Goal: Task Accomplishment & Management: Use online tool/utility

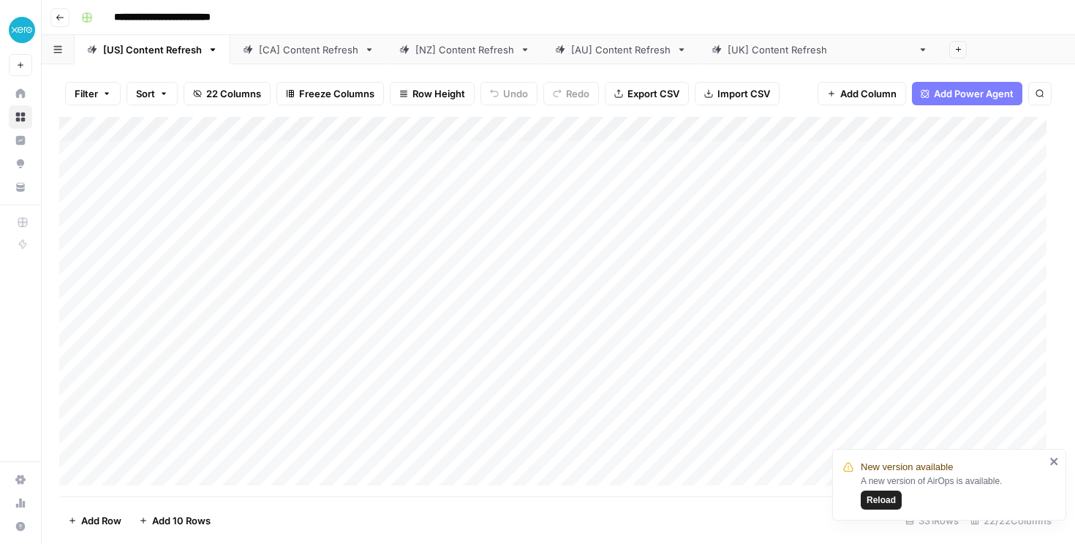
click at [883, 505] on span "Reload" at bounding box center [881, 500] width 29 height 13
click at [573, 55] on div "[AU] Content Refresh" at bounding box center [620, 49] width 99 height 15
click at [886, 494] on span "Reload" at bounding box center [881, 500] width 29 height 13
click at [634, 127] on div "Add Column" at bounding box center [558, 307] width 998 height 380
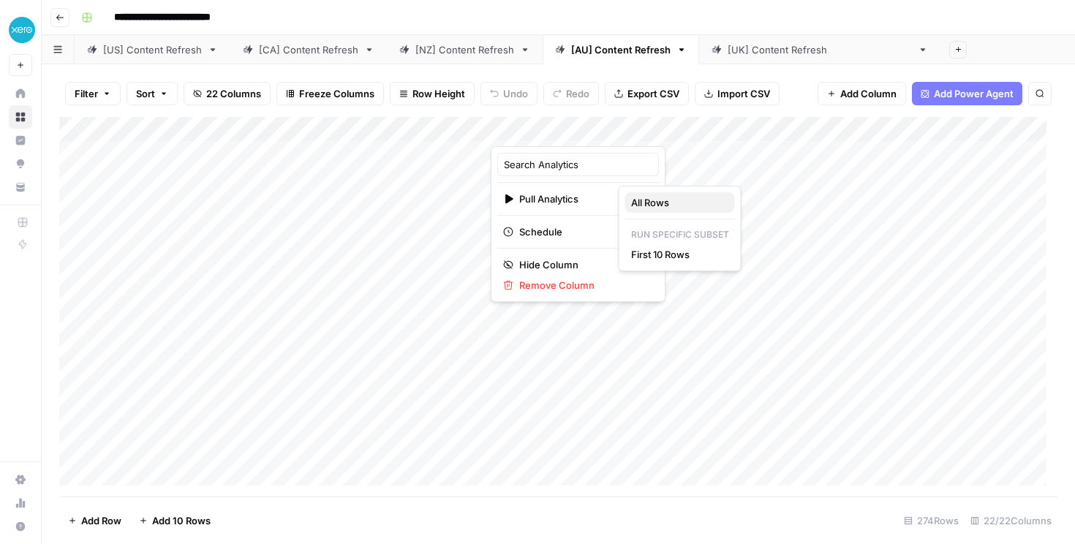
click at [652, 204] on span "All Rows" at bounding box center [677, 202] width 92 height 15
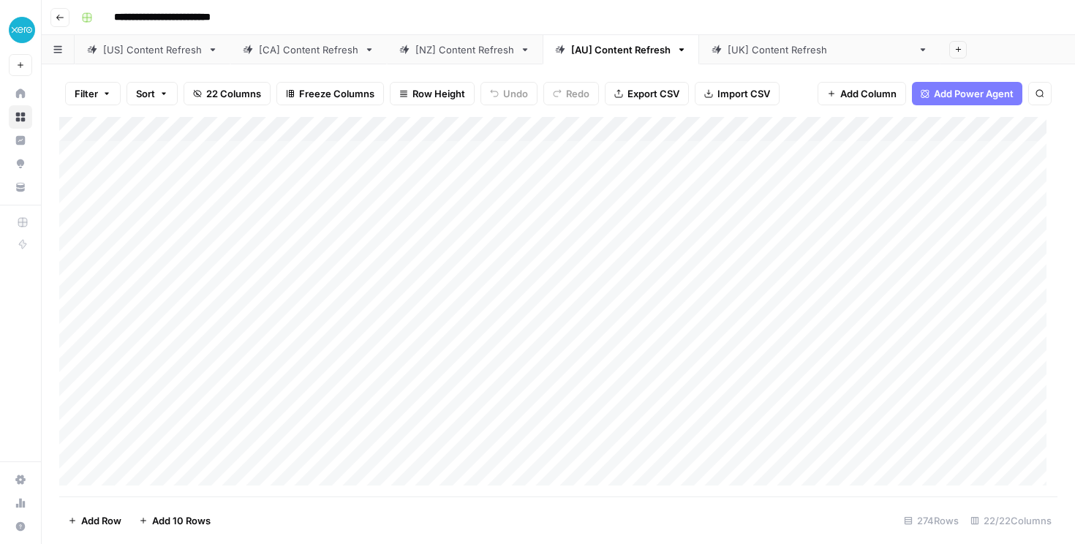
click at [434, 57] on link "[NZ] Content Refresh" at bounding box center [465, 49] width 156 height 29
click at [424, 132] on div "Add Column" at bounding box center [558, 307] width 998 height 380
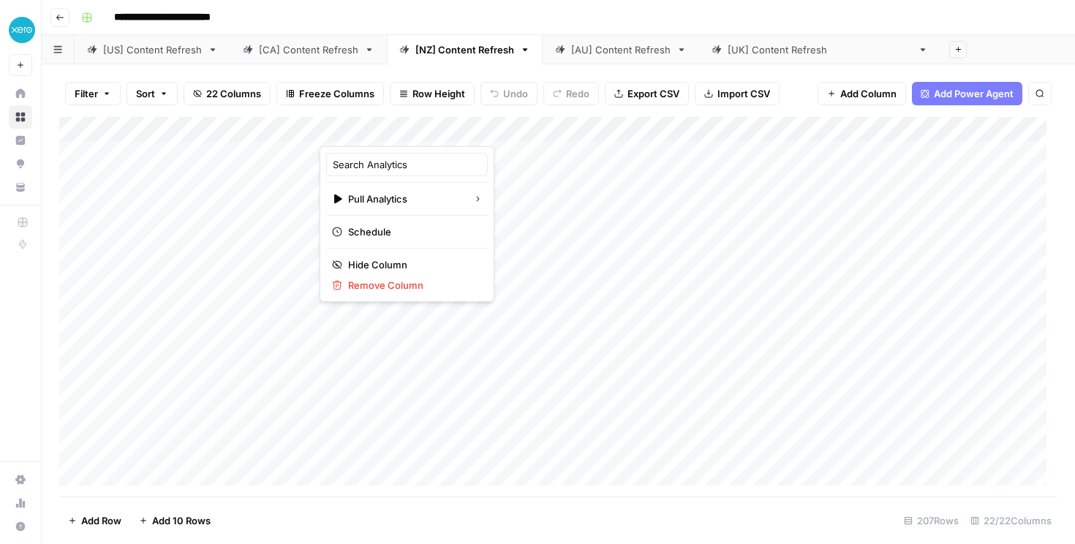
click at [381, 211] on div "Search Analytics Pull Analytics Schedule Hide Column Remove Column" at bounding box center [407, 224] width 175 height 156
click at [375, 186] on div "Search Analytics Pull Analytics Schedule Hide Column Remove Column" at bounding box center [407, 224] width 175 height 156
click at [380, 200] on span "Pull Analytics" at bounding box center [404, 199] width 113 height 15
click at [479, 205] on span "All Rows" at bounding box center [506, 202] width 92 height 15
click at [153, 53] on div "[US] Content Refresh" at bounding box center [152, 49] width 99 height 15
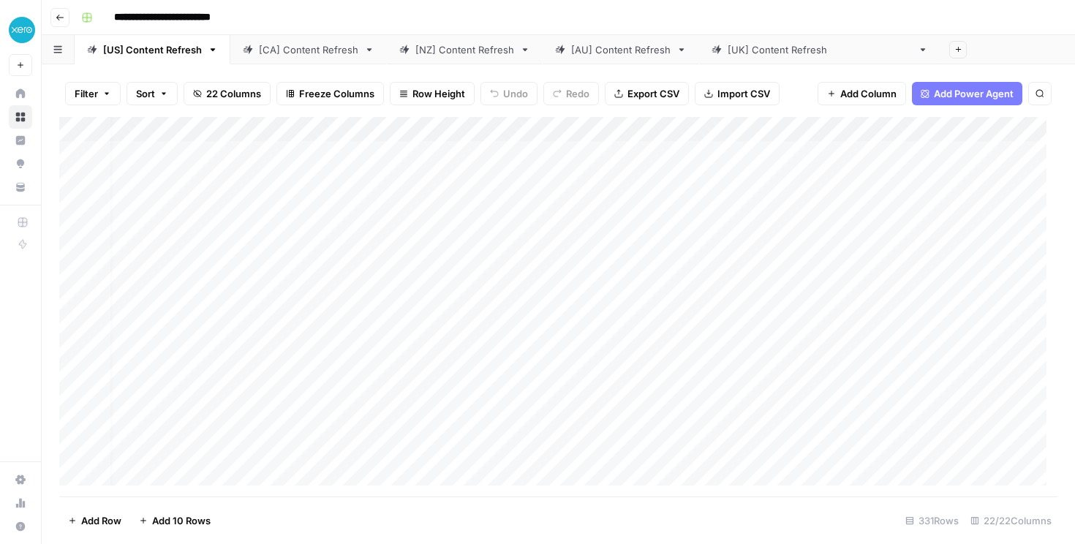
scroll to position [0, 186]
click at [753, 53] on div "[[GEOGRAPHIC_DATA]] Content Refresh" at bounding box center [820, 49] width 184 height 15
click at [587, 50] on div "[AU] Content Refresh" at bounding box center [620, 49] width 99 height 15
click at [548, 130] on div "Add Column" at bounding box center [558, 307] width 998 height 380
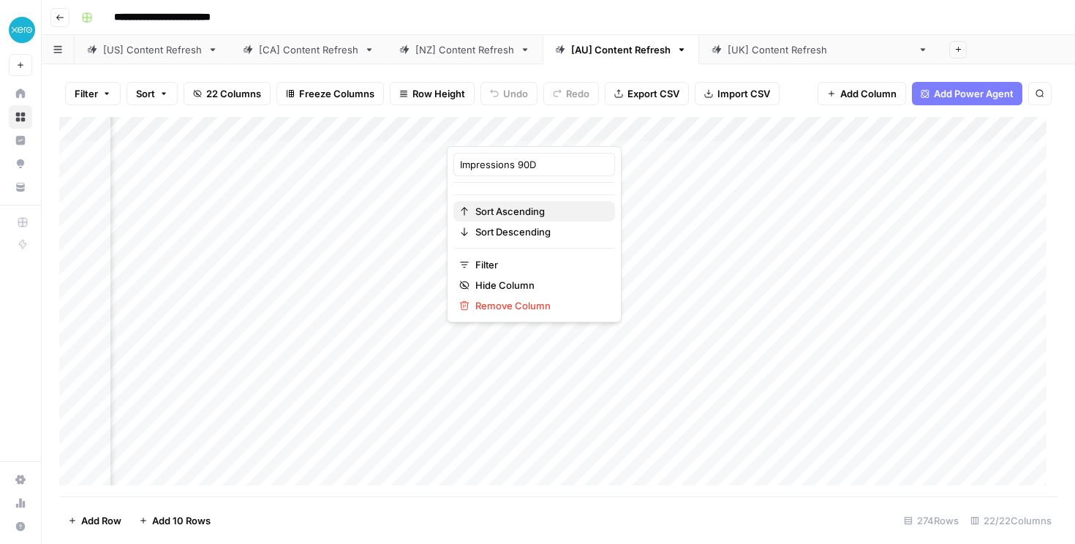
click at [535, 211] on span "Sort Ascending" at bounding box center [539, 211] width 128 height 15
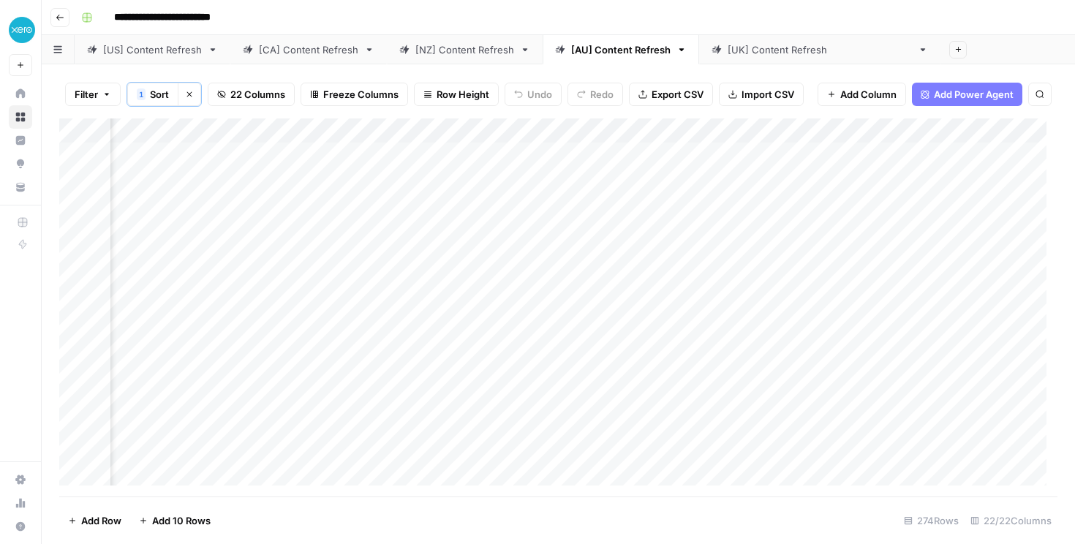
click at [551, 129] on div "Add Column" at bounding box center [558, 307] width 998 height 378
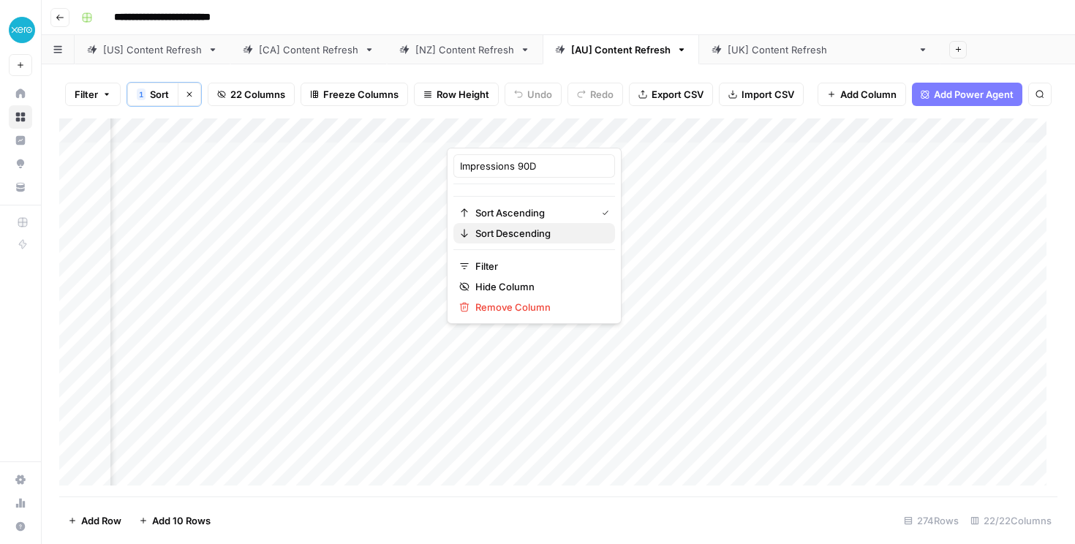
click at [524, 238] on span "Sort Descending" at bounding box center [539, 233] width 128 height 15
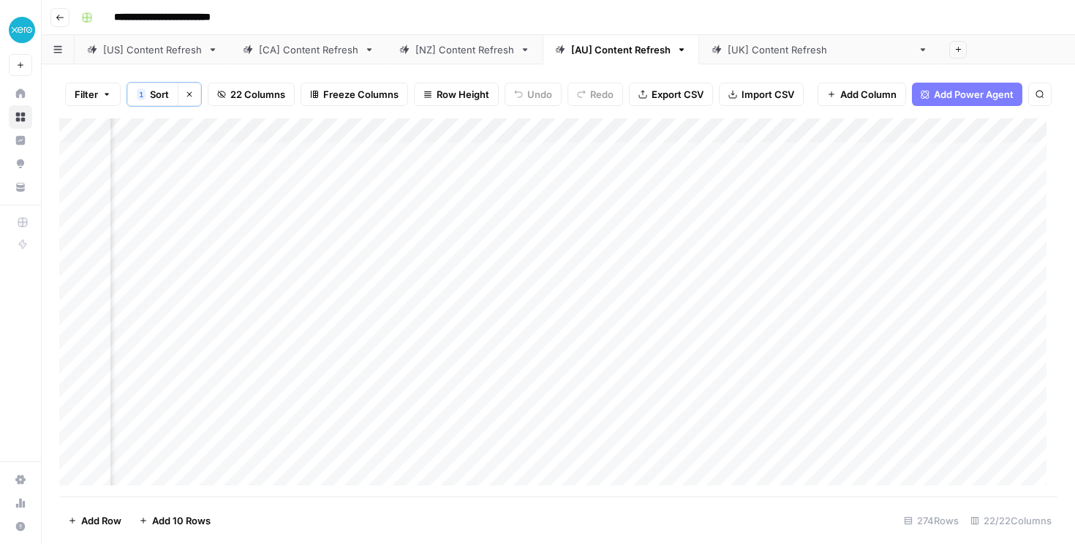
scroll to position [0, 0]
click at [422, 152] on div "Add Column" at bounding box center [558, 307] width 998 height 378
click at [470, 154] on div "Add Column" at bounding box center [558, 307] width 998 height 378
click at [401, 186] on div "Add Column" at bounding box center [558, 307] width 998 height 378
click at [475, 178] on div "Add Column" at bounding box center [558, 307] width 998 height 378
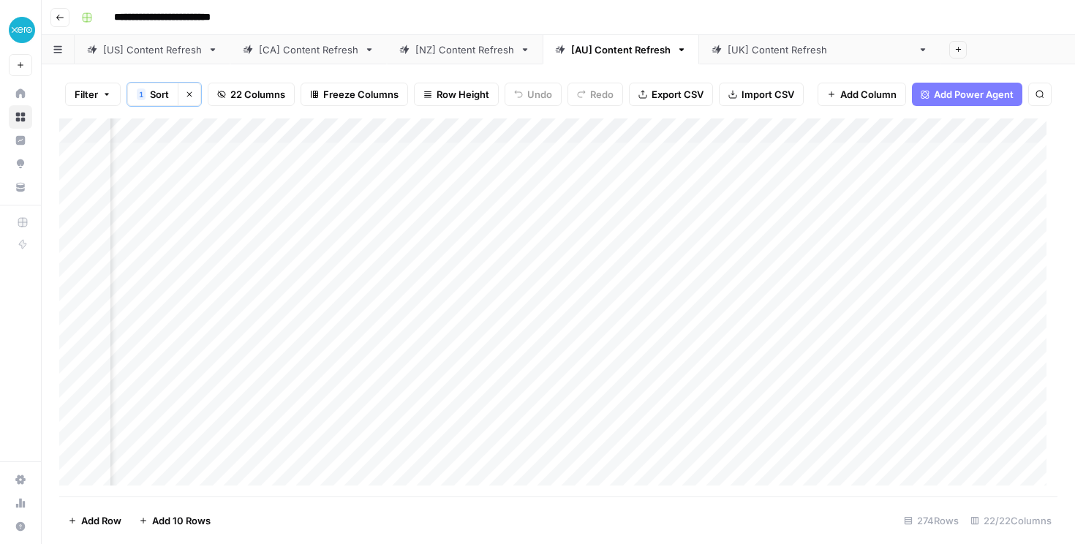
scroll to position [0, 460]
click at [672, 179] on div "Add Column" at bounding box center [558, 307] width 998 height 378
click at [736, 204] on div "Add Column" at bounding box center [558, 307] width 998 height 378
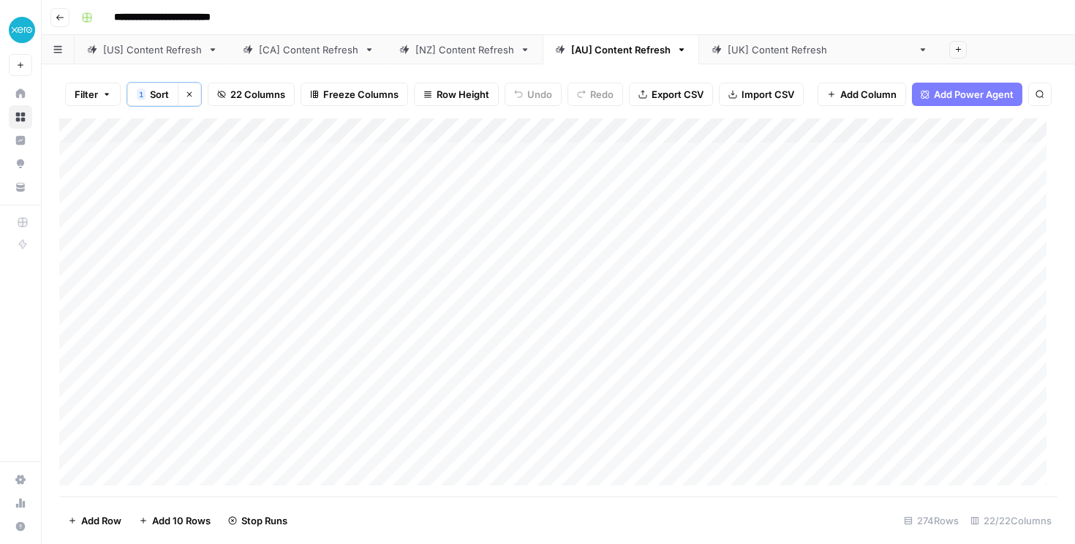
click at [477, 200] on div "Add Column" at bounding box center [558, 307] width 998 height 378
click at [476, 204] on div "Add Column" at bounding box center [558, 307] width 998 height 378
click at [140, 463] on div "Add Column" at bounding box center [558, 307] width 998 height 378
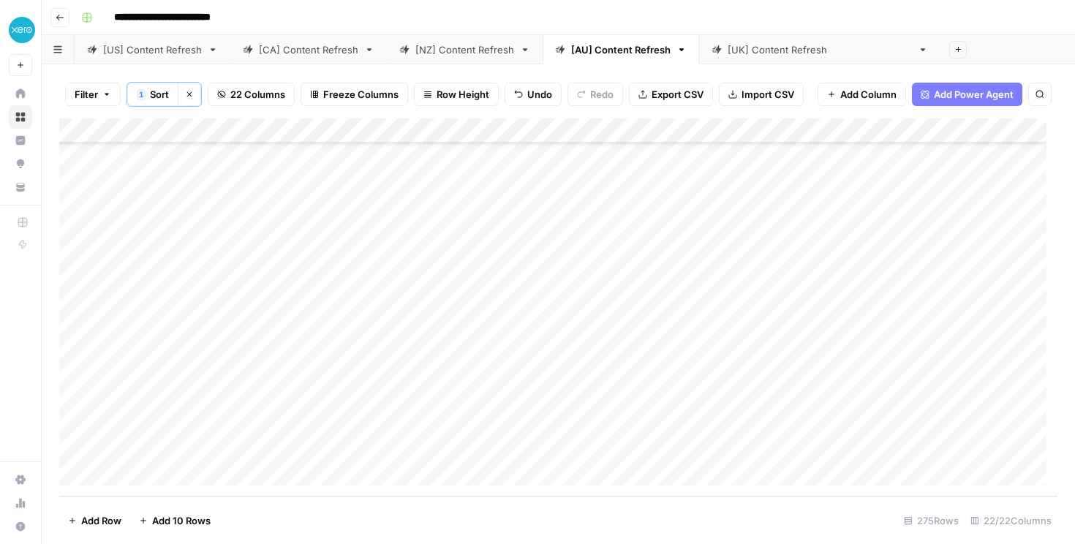
click at [298, 446] on div "Add Column" at bounding box center [558, 307] width 998 height 378
type input "**********"
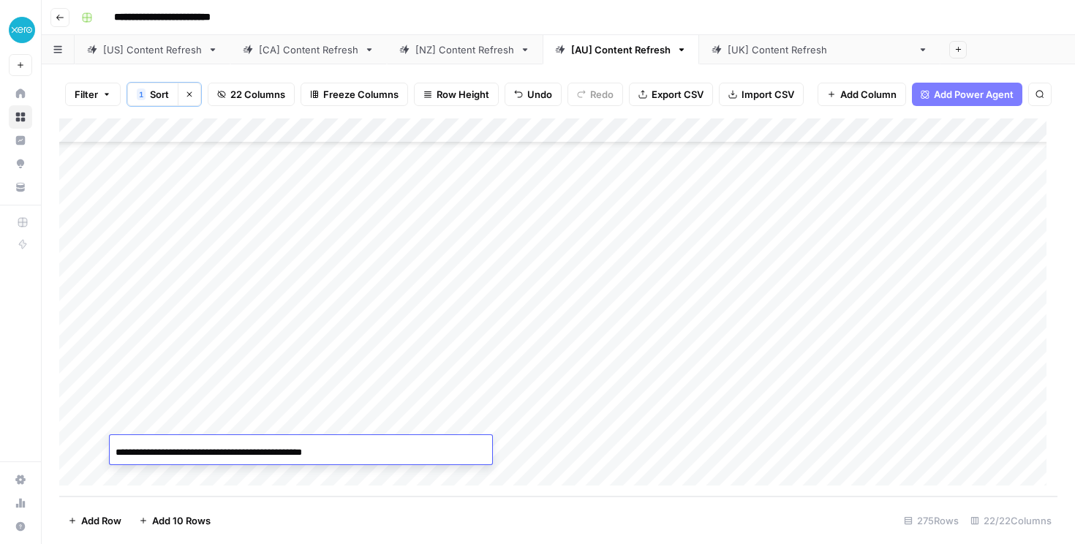
scroll to position [0, 9]
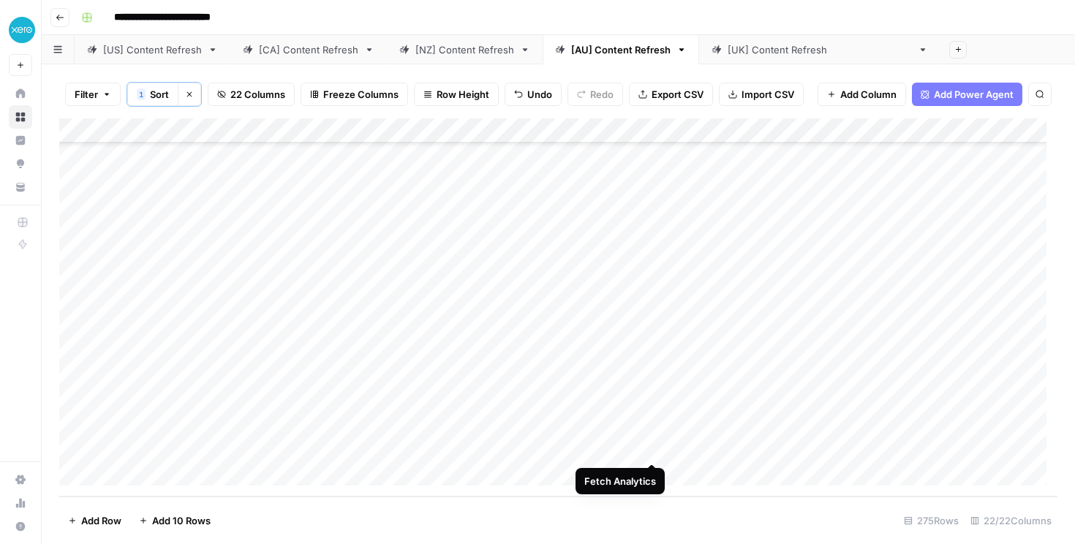
click at [649, 448] on div "Add Column" at bounding box center [558, 307] width 998 height 378
click at [717, 444] on div "Add Column" at bounding box center [558, 307] width 998 height 378
click at [178, 476] on div "Add Column" at bounding box center [558, 307] width 998 height 378
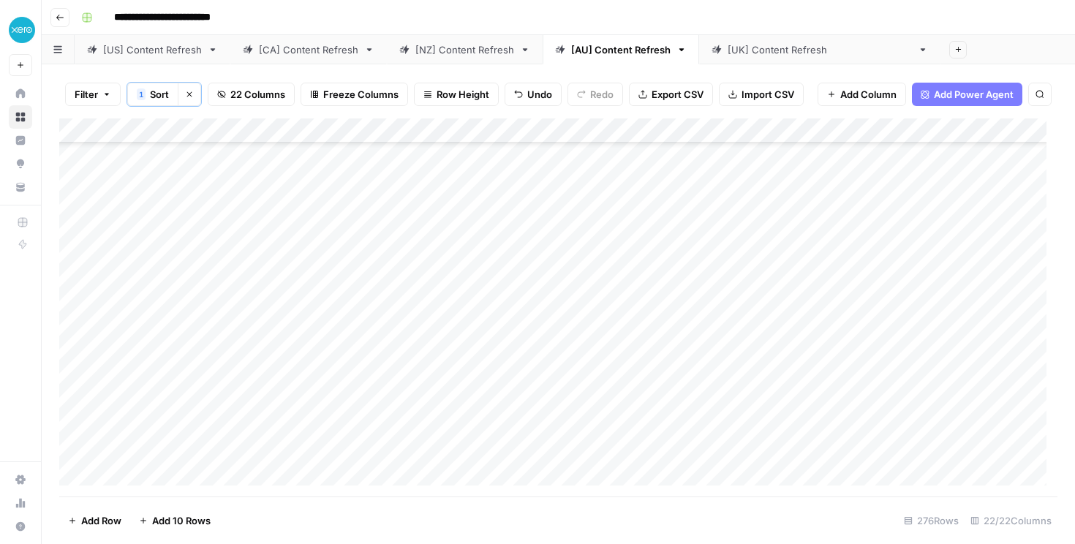
scroll to position [6519, 0]
paste input "**********"
type input "**********"
click at [652, 476] on div "Add Column" at bounding box center [558, 307] width 998 height 378
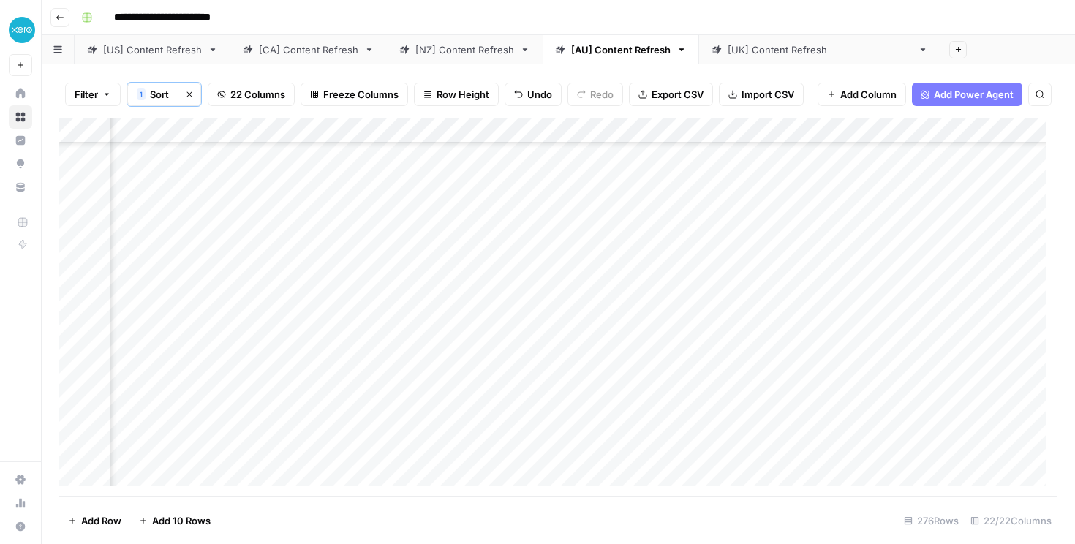
click at [869, 471] on div "Add Column" at bounding box center [558, 307] width 998 height 378
click at [977, 448] on div "Add Column" at bounding box center [558, 307] width 998 height 378
click at [178, 467] on div "Add Column" at bounding box center [558, 307] width 998 height 378
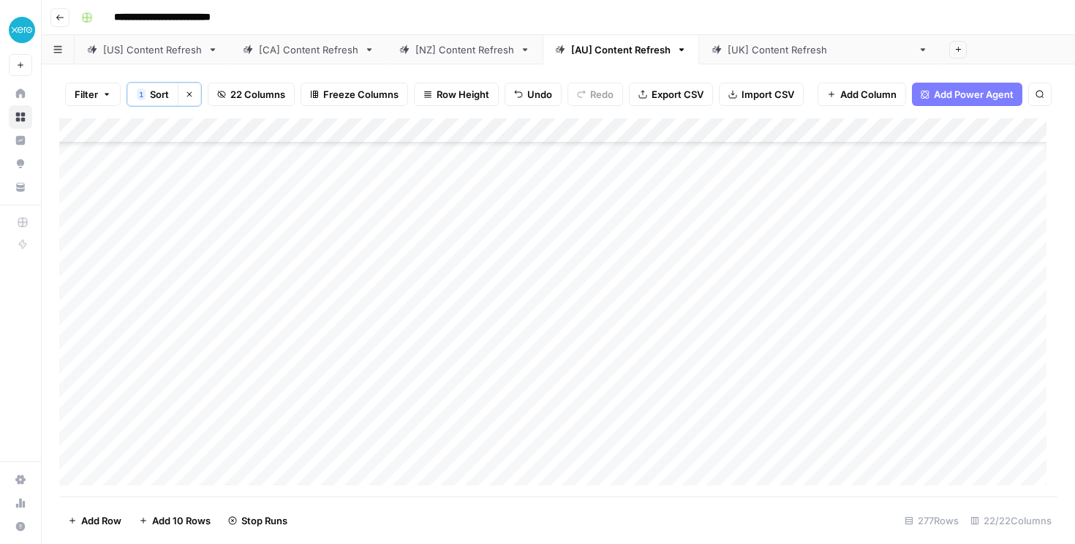
scroll to position [6568, 0]
paste input "**********"
type input "**********"
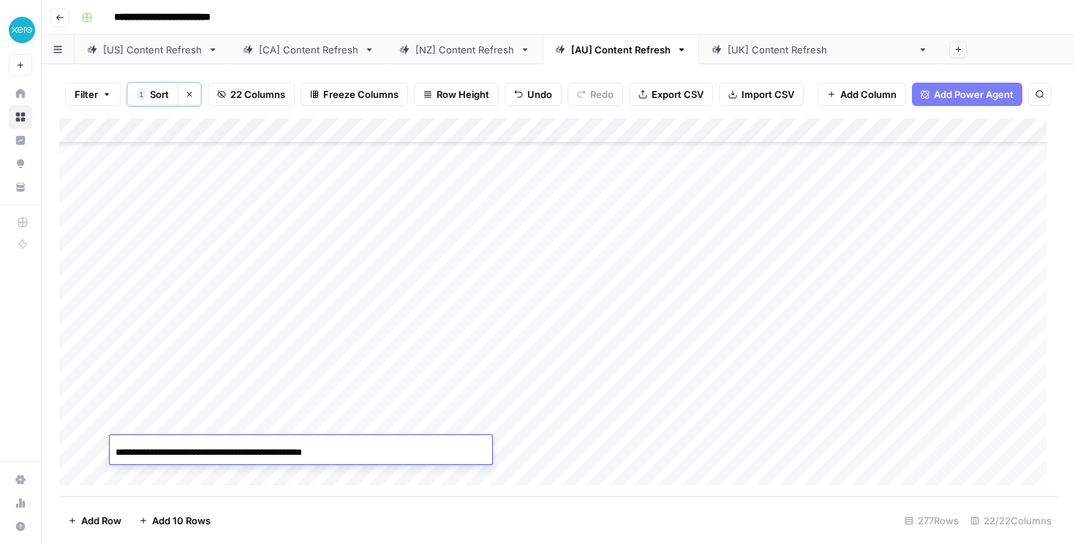
scroll to position [0, 7]
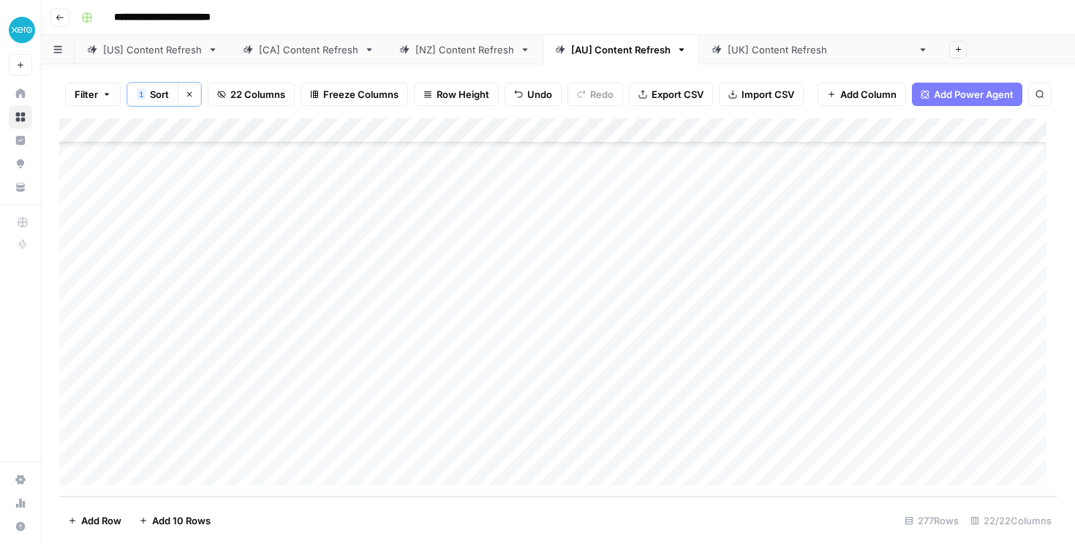
click at [646, 449] on div "Add Column" at bounding box center [558, 307] width 998 height 378
click at [646, 451] on div "Add Column" at bounding box center [558, 307] width 998 height 378
click at [569, 416] on div "Add Column" at bounding box center [558, 307] width 998 height 378
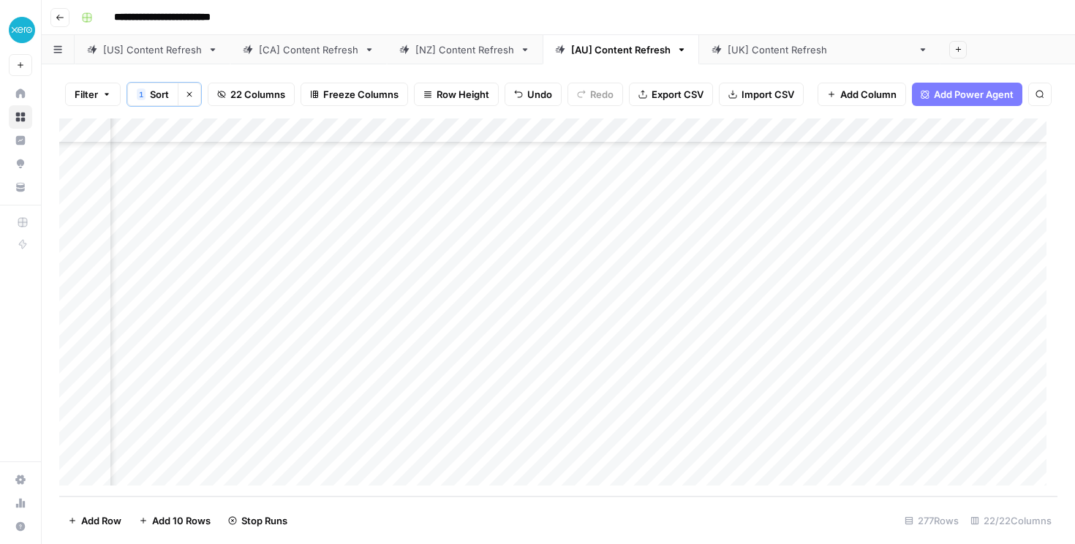
click at [561, 445] on div "Add Column" at bounding box center [558, 307] width 998 height 378
click at [315, 444] on div "Add Column" at bounding box center [558, 307] width 998 height 378
click at [276, 466] on div "Add Column" at bounding box center [558, 307] width 998 height 378
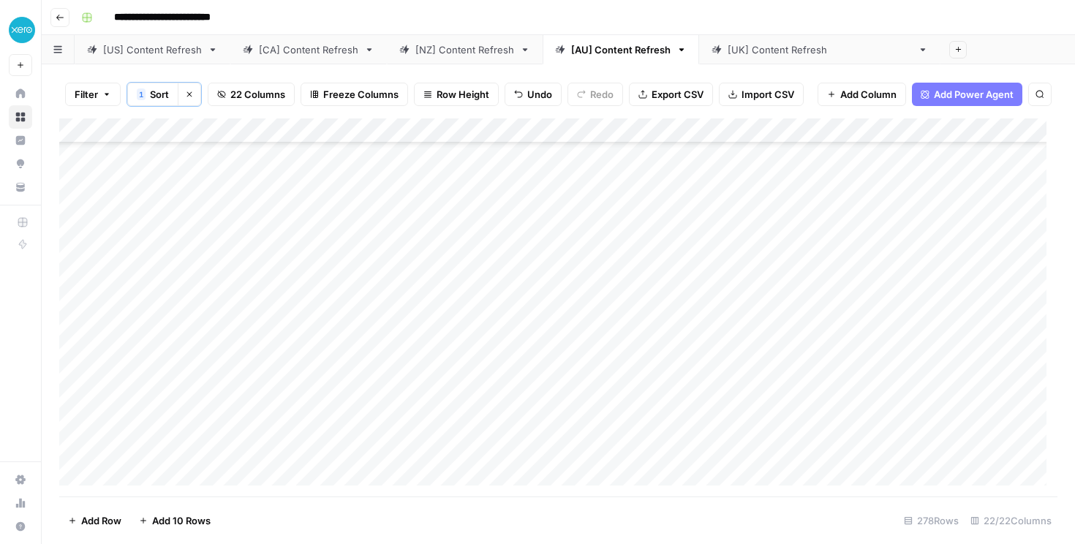
scroll to position [6593, 0]
type input "**********"
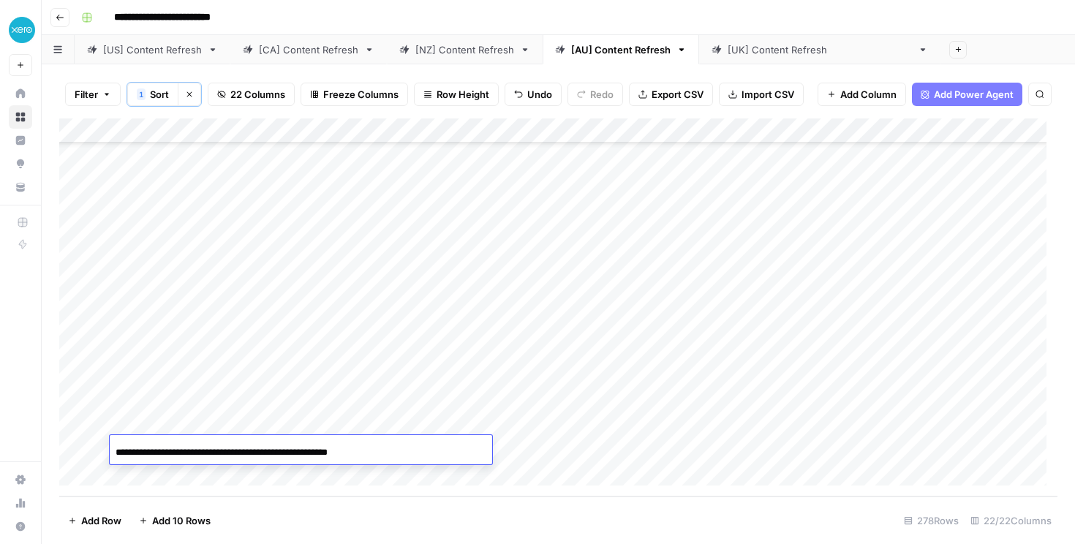
scroll to position [0, 44]
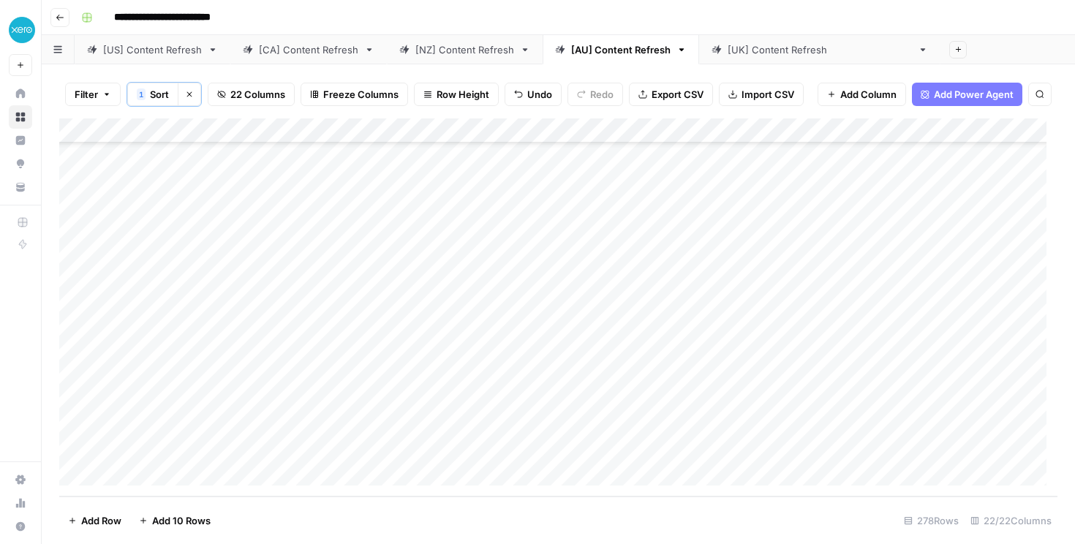
click at [652, 449] on div "Add Column" at bounding box center [558, 307] width 998 height 378
click at [328, 449] on div "Add Column" at bounding box center [558, 307] width 998 height 378
click at [456, 49] on div "[NZ] Content Refresh" at bounding box center [464, 49] width 99 height 15
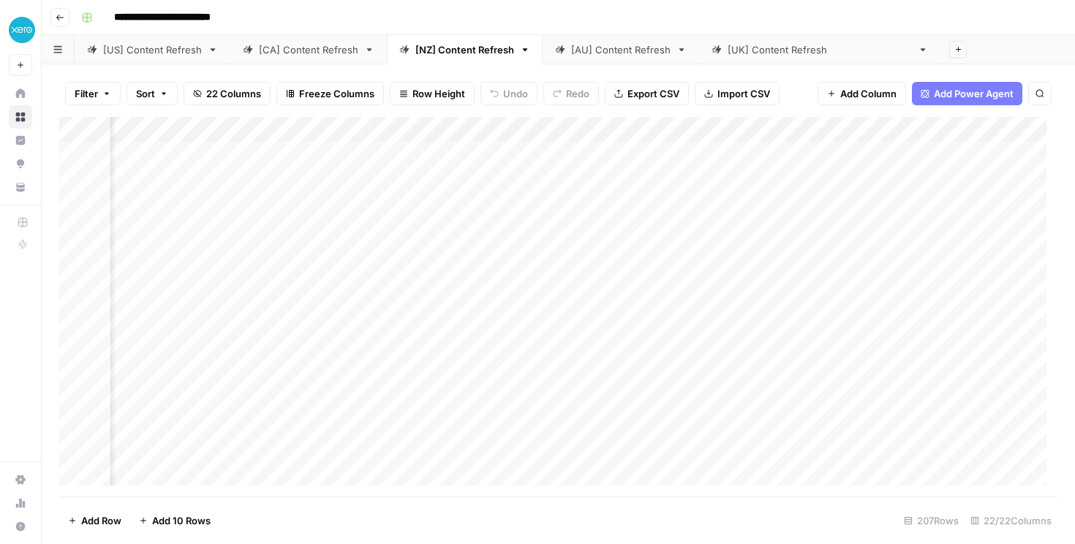
scroll to position [0, 145]
click at [477, 132] on div "Add Column" at bounding box center [558, 307] width 998 height 380
click at [460, 236] on span "Sort Descending" at bounding box center [490, 231] width 128 height 15
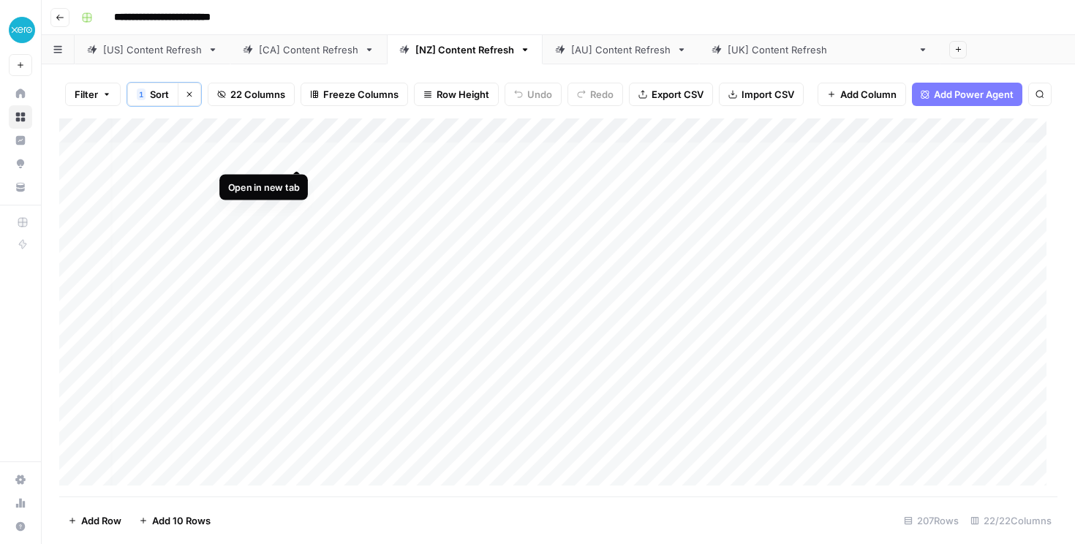
click at [300, 149] on div "Add Column" at bounding box center [558, 307] width 998 height 378
click at [294, 157] on div "Add Column" at bounding box center [558, 307] width 998 height 378
click at [905, 152] on div "Add Column" at bounding box center [558, 307] width 998 height 378
click at [290, 180] on div "Add Column" at bounding box center [558, 307] width 998 height 378
click at [899, 173] on div "Add Column" at bounding box center [558, 307] width 998 height 378
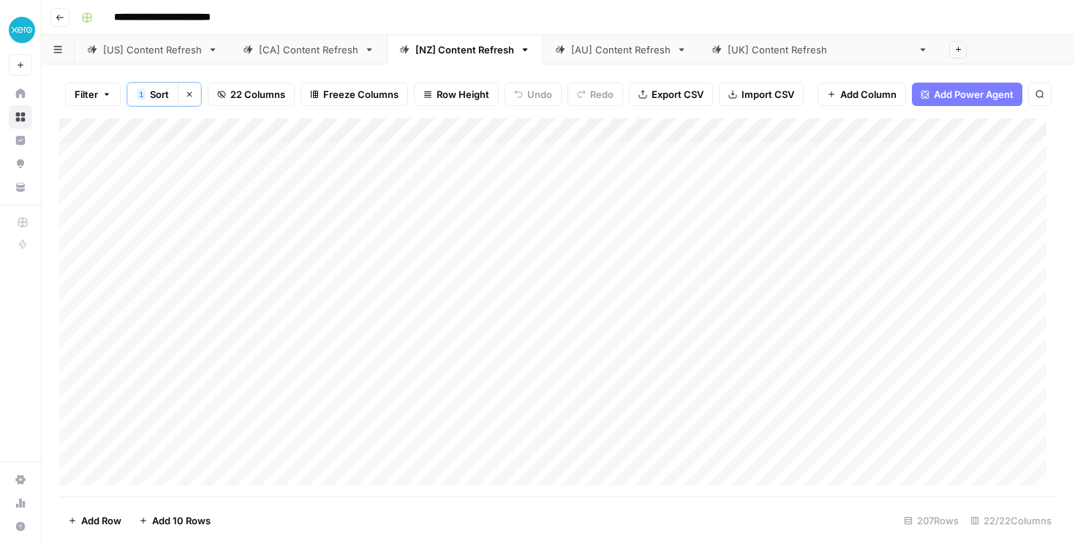
scroll to position [0, 2]
click at [300, 203] on div "Add Column" at bounding box center [558, 307] width 998 height 378
click at [897, 201] on div "Add Column" at bounding box center [558, 307] width 998 height 378
click at [763, 158] on div "Add Column" at bounding box center [558, 307] width 998 height 378
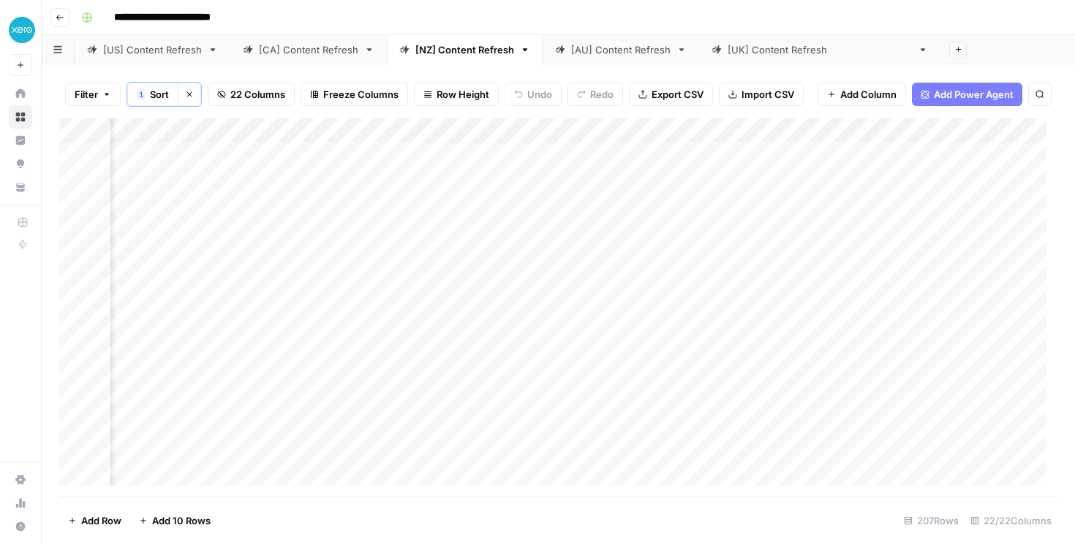
click at [759, 178] on div "Add Column" at bounding box center [558, 307] width 998 height 378
click at [302, 230] on div "Add Column" at bounding box center [558, 307] width 998 height 378
click at [922, 222] on div "Add Column" at bounding box center [558, 307] width 998 height 378
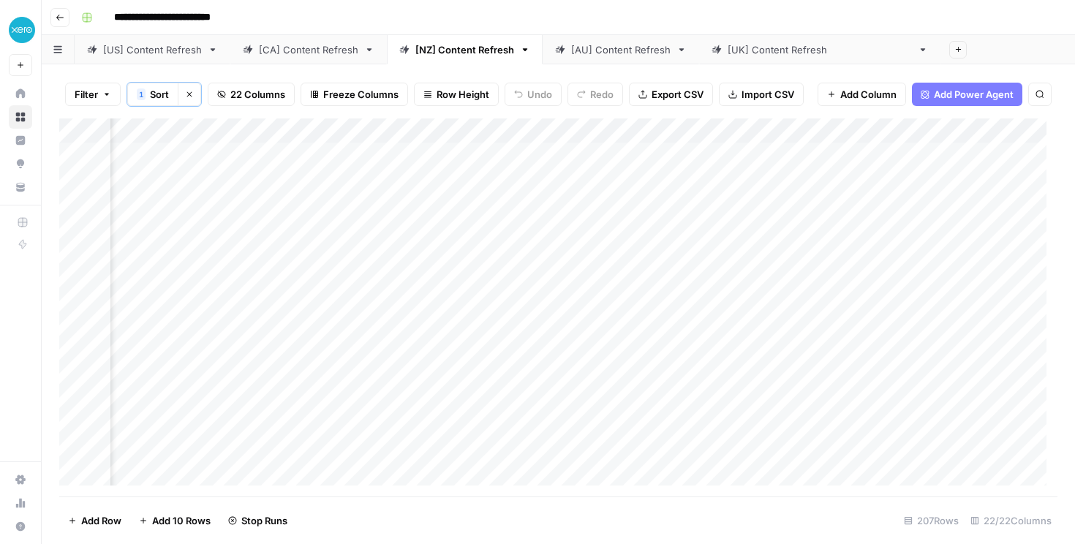
click at [826, 206] on div "Add Column" at bounding box center [558, 307] width 998 height 378
click at [308, 250] on div "Add Column" at bounding box center [558, 307] width 998 height 378
click at [929, 251] on div "Add Column" at bounding box center [558, 307] width 998 height 378
click at [281, 255] on div "Add Column" at bounding box center [558, 307] width 998 height 378
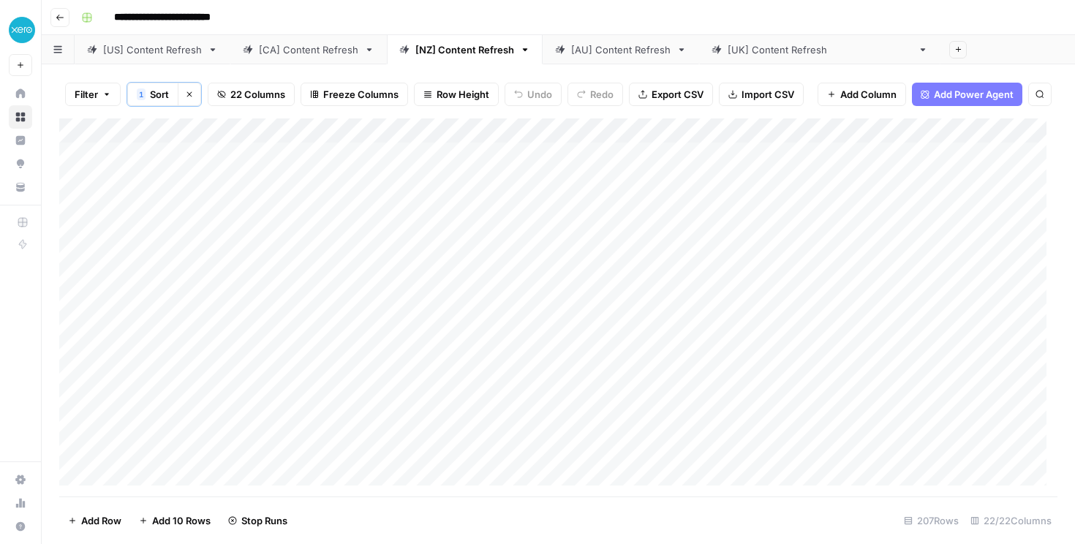
click at [281, 255] on div "Add Column" at bounding box center [558, 307] width 998 height 378
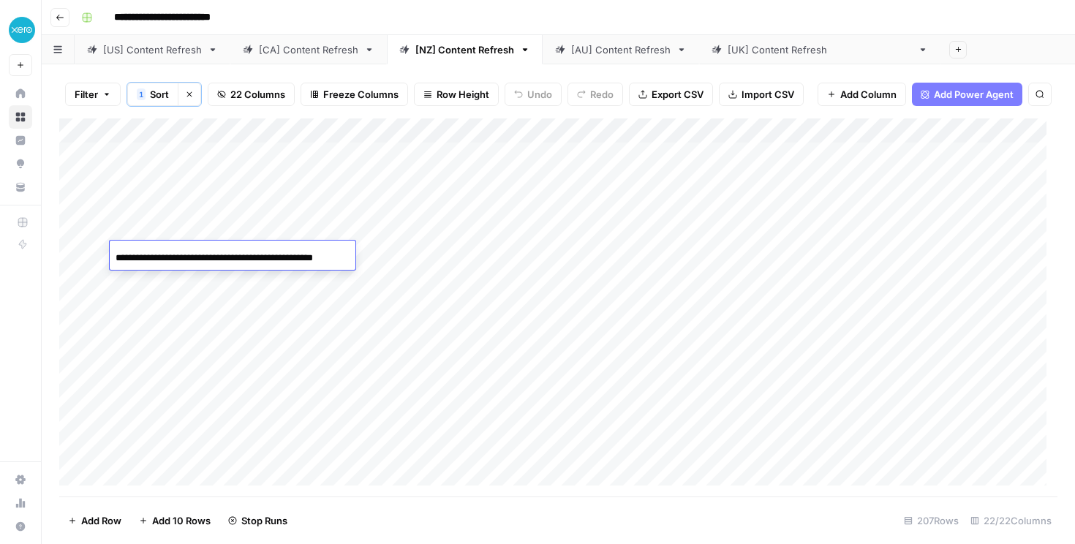
scroll to position [0, 14]
click at [281, 255] on input "**********" at bounding box center [233, 258] width 234 height 18
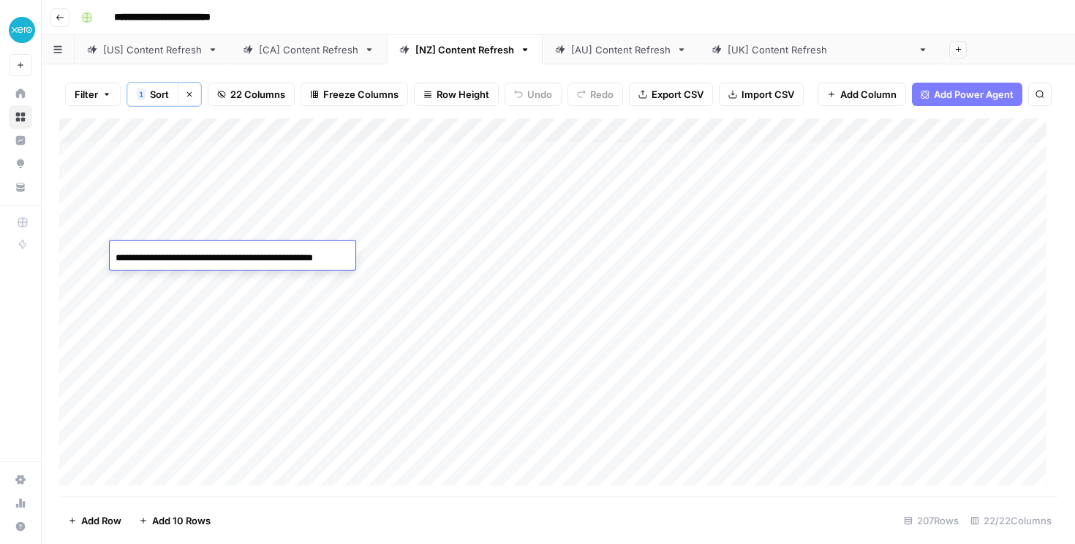
click at [1024, 247] on div "Add Column" at bounding box center [558, 307] width 998 height 378
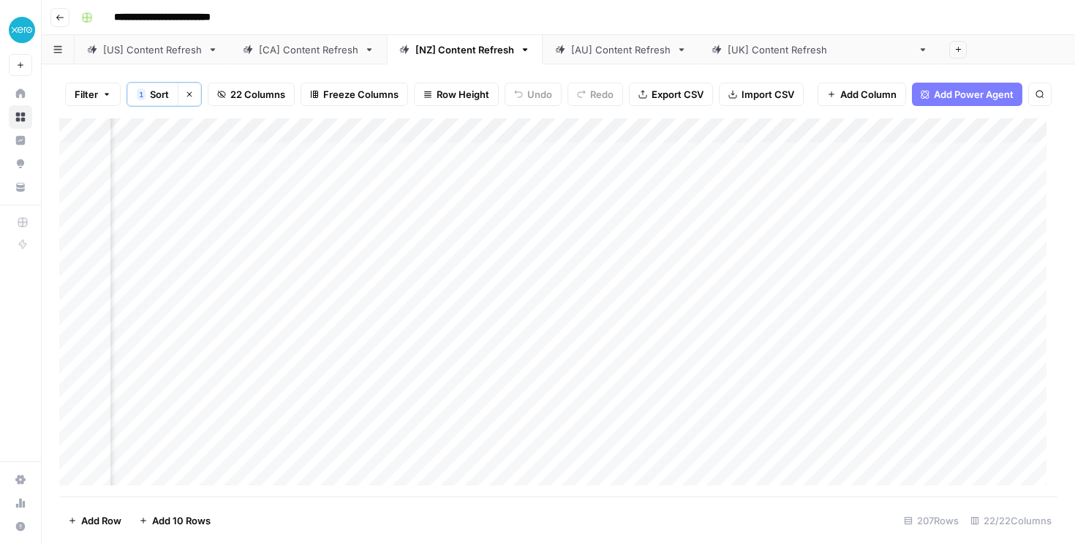
scroll to position [0, 504]
click at [951, 229] on div "Add Column" at bounding box center [558, 307] width 998 height 378
click at [156, 443] on div "Add Column" at bounding box center [558, 307] width 998 height 378
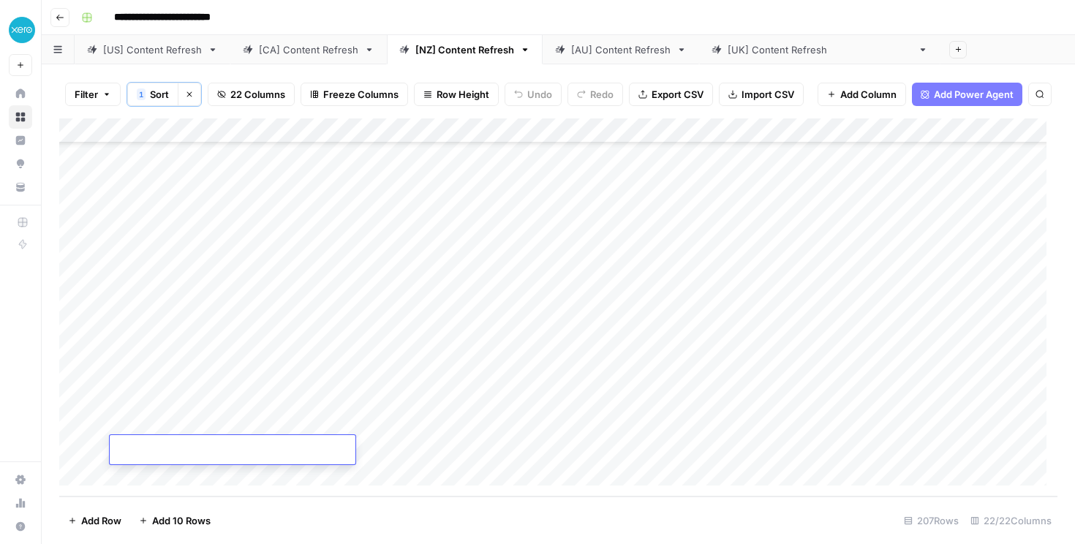
click at [156, 444] on input at bounding box center [233, 453] width 234 height 18
type input "**********"
click at [930, 428] on div "Add Column" at bounding box center [558, 307] width 998 height 378
click at [918, 440] on div "Add Column" at bounding box center [558, 307] width 998 height 378
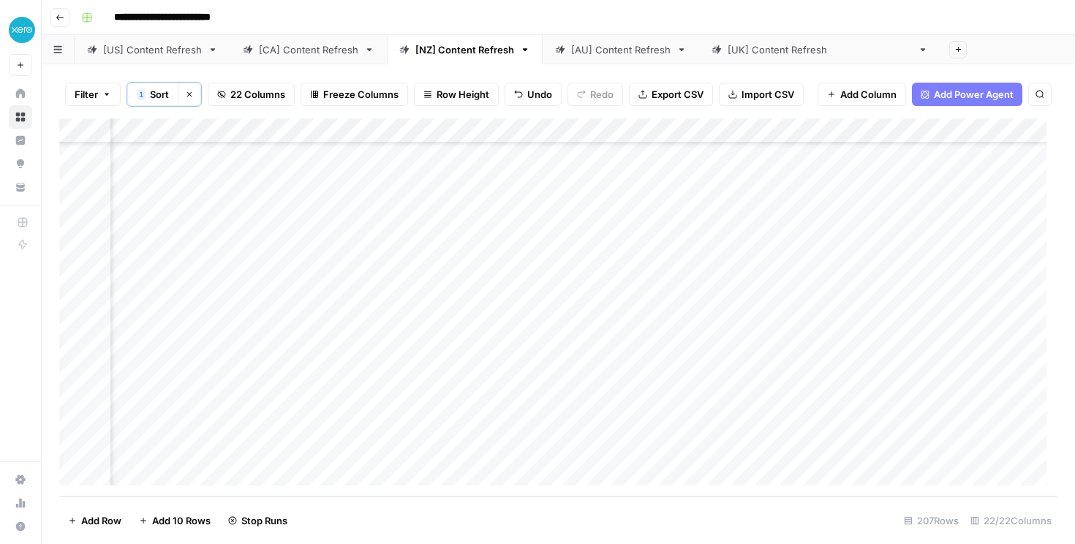
scroll to position [4828, 526]
click at [912, 426] on div "Add Column" at bounding box center [558, 307] width 998 height 378
click at [910, 446] on div "Add Column" at bounding box center [558, 307] width 998 height 378
click at [436, 450] on div "Add Column" at bounding box center [558, 307] width 998 height 378
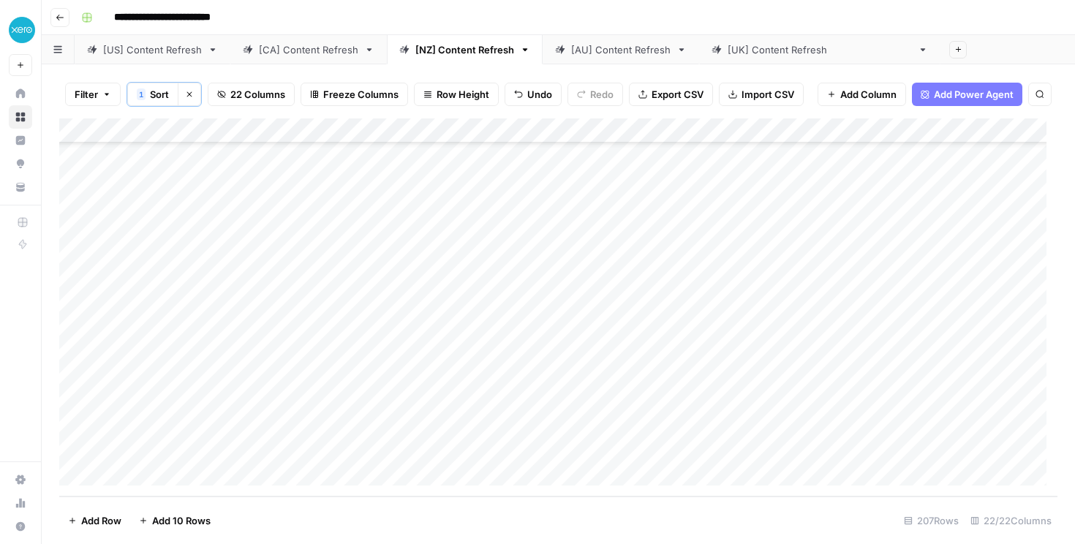
click at [287, 448] on div "Add Column" at bounding box center [558, 307] width 998 height 378
click at [268, 422] on div "Add Column" at bounding box center [558, 307] width 998 height 378
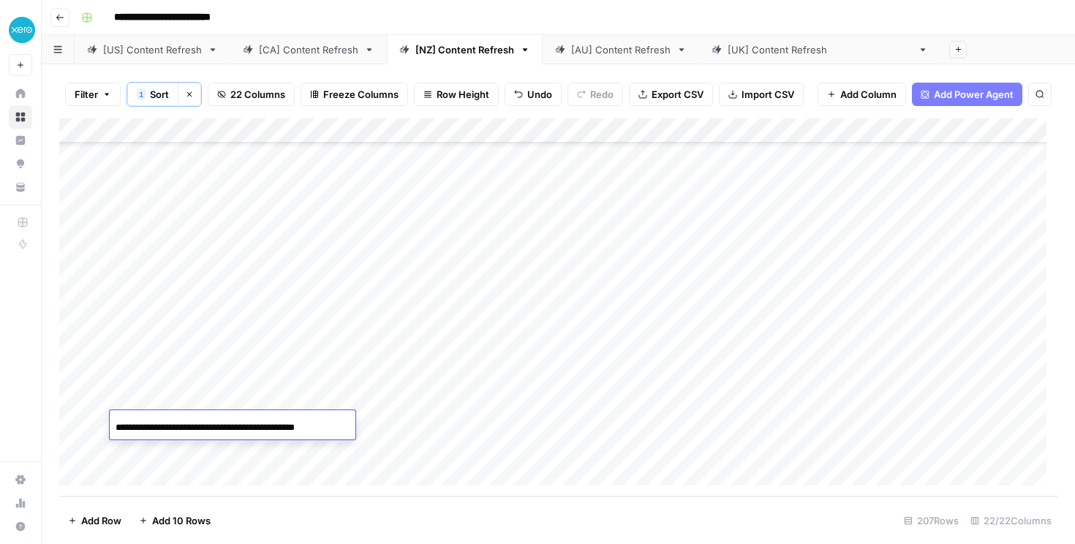
scroll to position [0, 11]
click at [271, 401] on div "Add Column" at bounding box center [558, 307] width 998 height 378
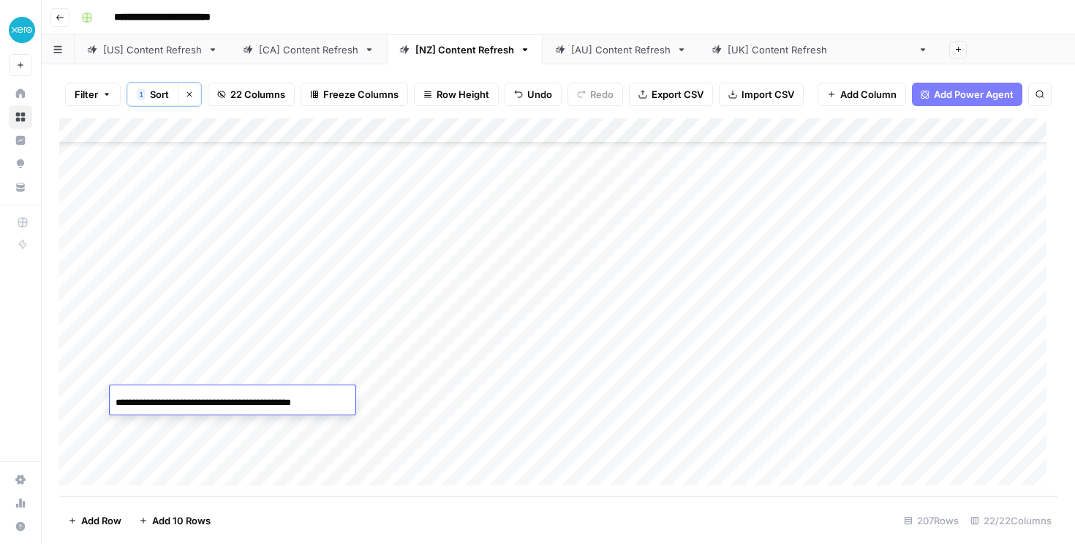
click at [274, 377] on div "Add Column" at bounding box center [558, 307] width 998 height 378
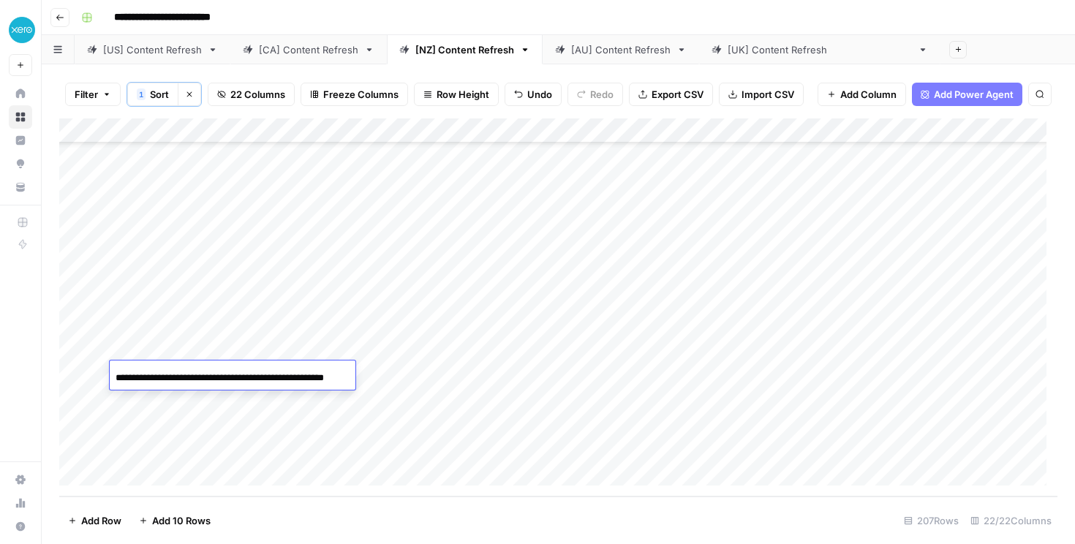
scroll to position [0, 48]
click at [288, 514] on footer "Add Row Add 10 Rows 207 Rows 22/22 Columns" at bounding box center [558, 521] width 998 height 48
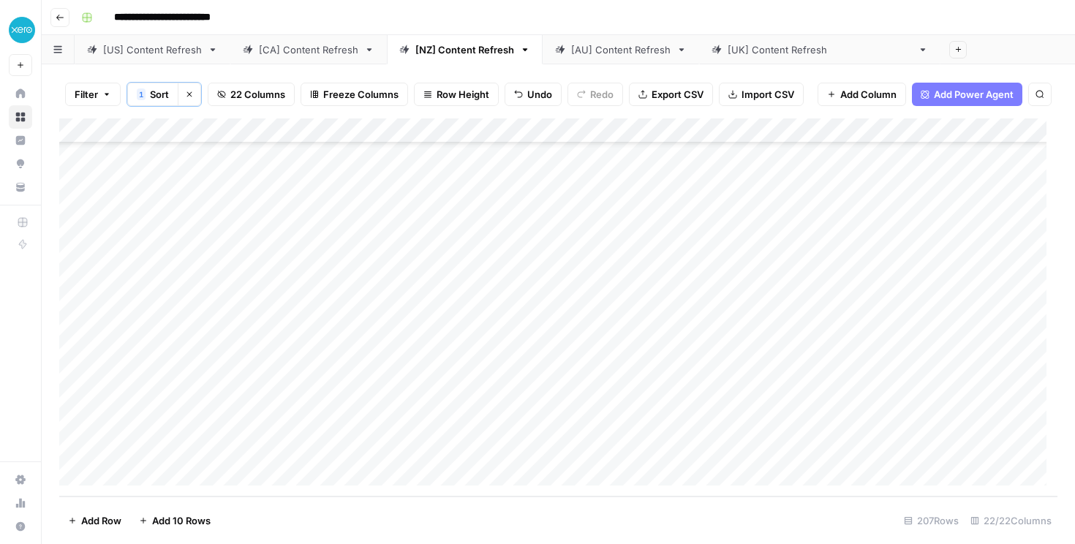
click at [161, 466] on div "Add Column" at bounding box center [558, 307] width 998 height 378
click at [220, 428] on div "Add Column" at bounding box center [558, 307] width 998 height 378
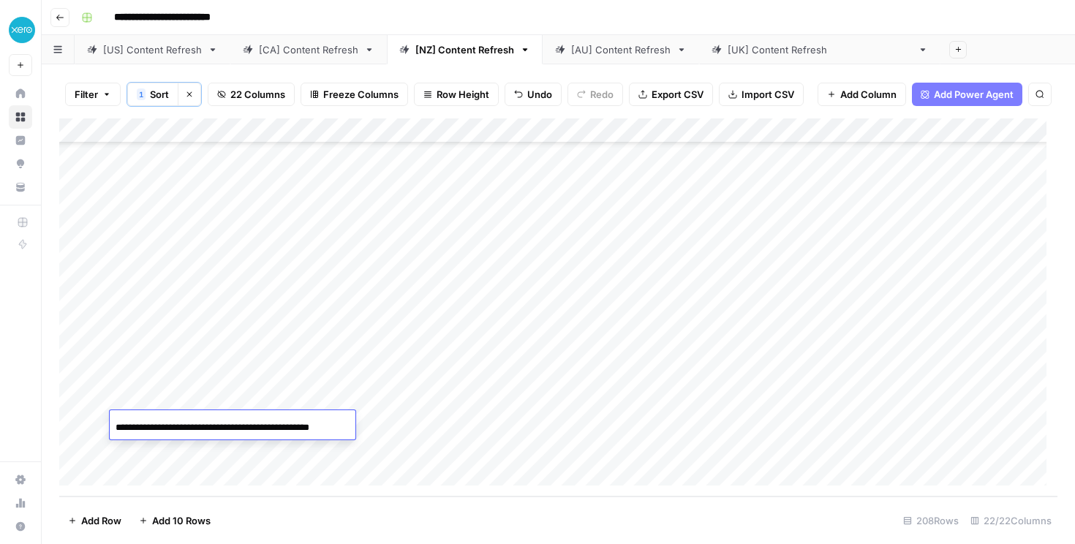
click at [310, 507] on footer "Add Row Add 10 Rows 208 Rows 22/22 Columns" at bounding box center [558, 521] width 998 height 48
click at [159, 447] on div "Add Column" at bounding box center [558, 307] width 998 height 378
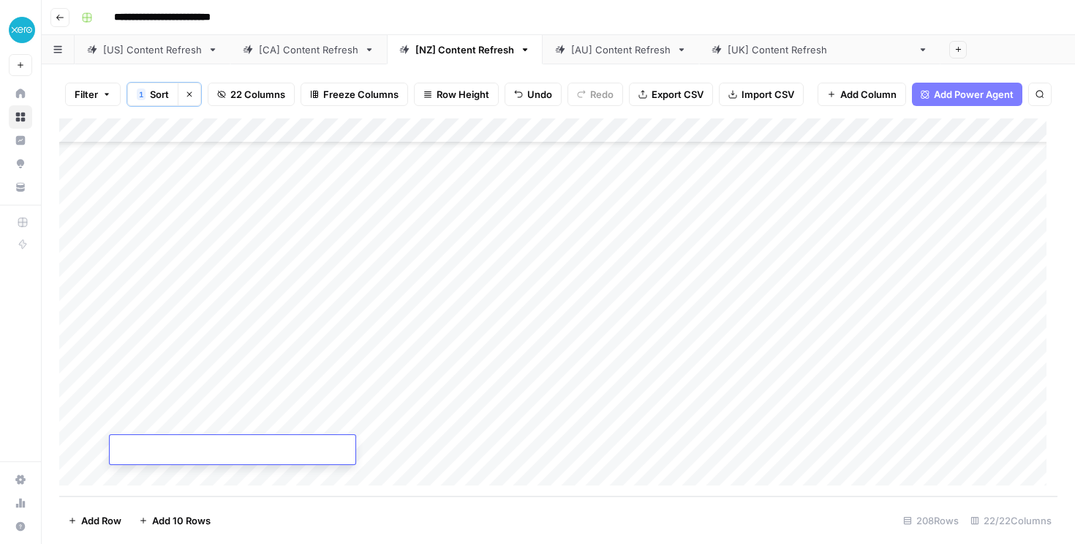
type input "**********"
click at [438, 444] on div "Add Column" at bounding box center [558, 307] width 998 height 378
click at [913, 448] on div "Add Column" at bounding box center [558, 307] width 998 height 378
click at [261, 465] on div "Add Column" at bounding box center [558, 307] width 998 height 378
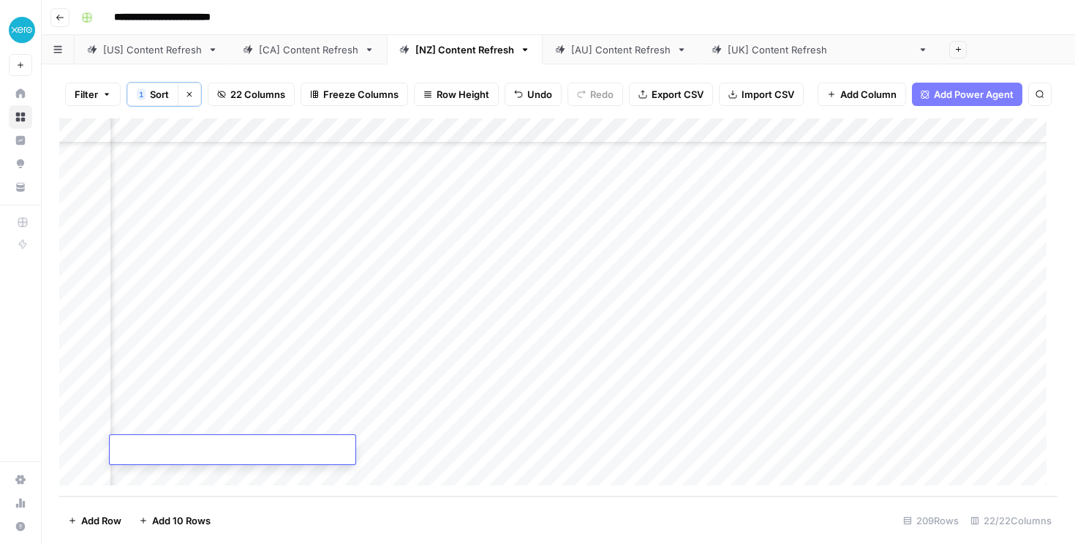
click at [902, 373] on div "Add Column" at bounding box center [558, 307] width 998 height 378
click at [907, 396] on div "Add Column" at bounding box center [558, 307] width 998 height 378
click at [399, 447] on div "Add Column" at bounding box center [558, 307] width 998 height 378
click at [235, 450] on div "Add Column" at bounding box center [558, 307] width 998 height 378
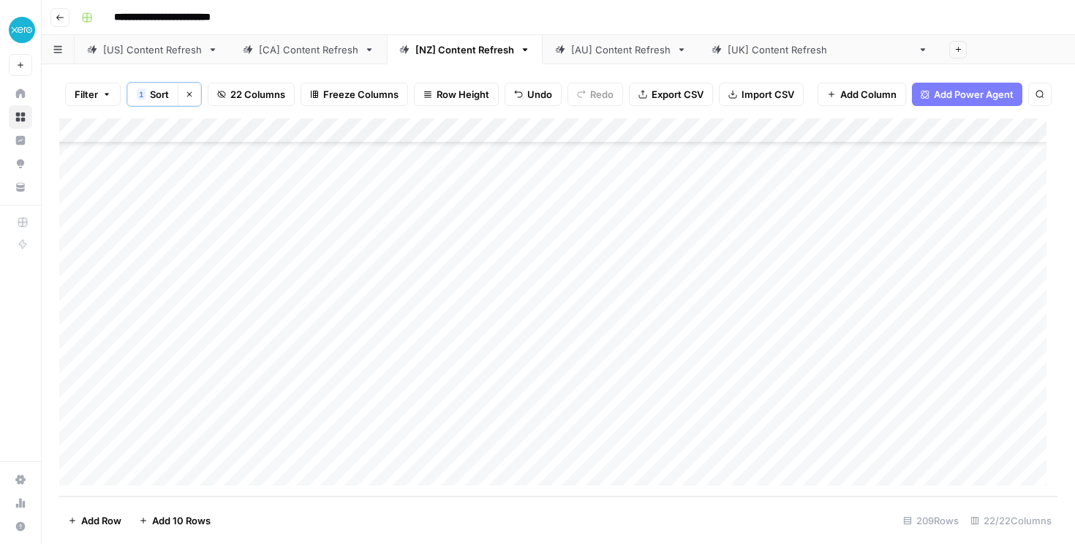
click at [205, 445] on div "Add Column" at bounding box center [558, 307] width 998 height 378
click at [205, 445] on input at bounding box center [233, 453] width 234 height 18
type input "**********"
click at [439, 445] on div "Add Column" at bounding box center [558, 307] width 998 height 378
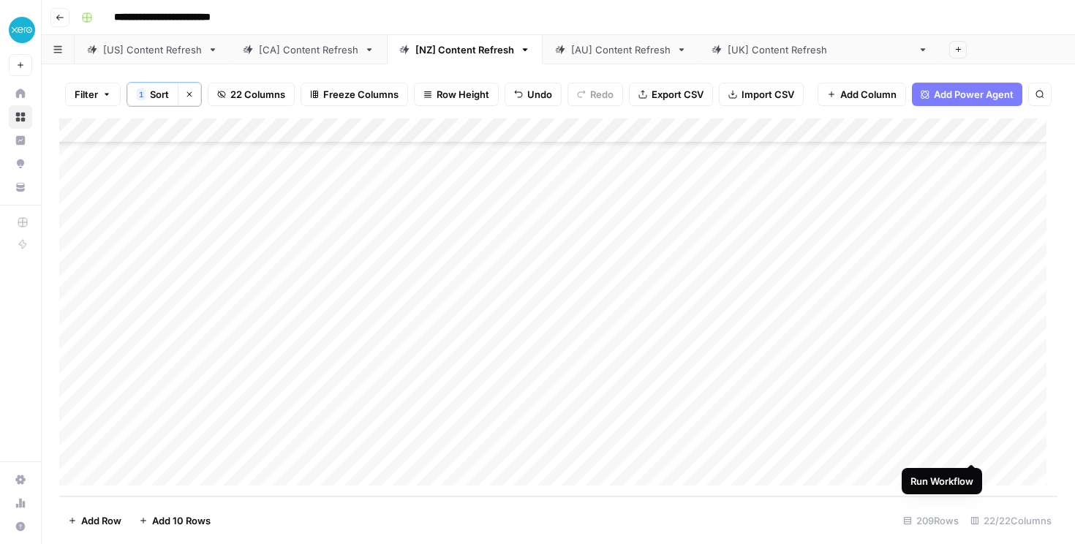
click at [973, 448] on div "Add Column" at bounding box center [558, 307] width 998 height 378
click at [838, 423] on div "Add Column" at bounding box center [558, 307] width 998 height 378
click at [170, 477] on div "Add Column" at bounding box center [558, 307] width 998 height 378
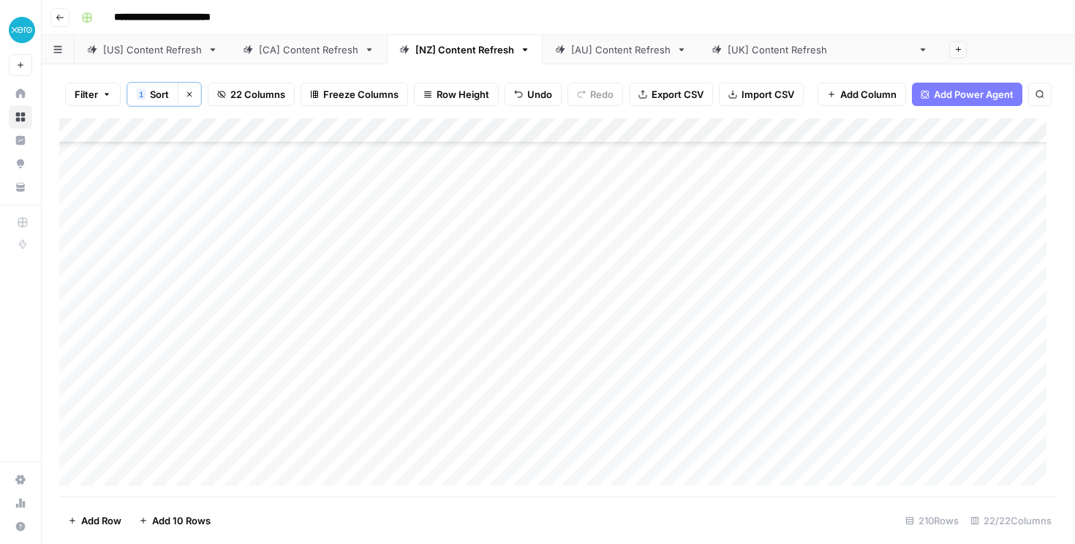
scroll to position [4902, 0]
paste input "**********"
type input "**********"
click at [438, 446] on div "Add Column" at bounding box center [558, 307] width 998 height 378
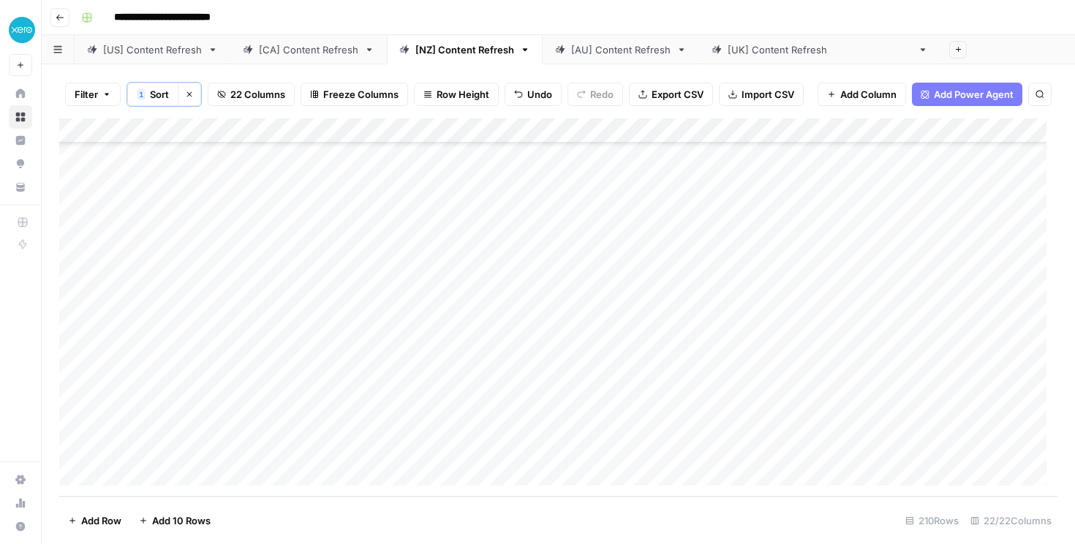
click at [902, 450] on div "Add Column" at bounding box center [558, 307] width 998 height 378
click at [254, 447] on div "Add Column" at bounding box center [558, 307] width 998 height 378
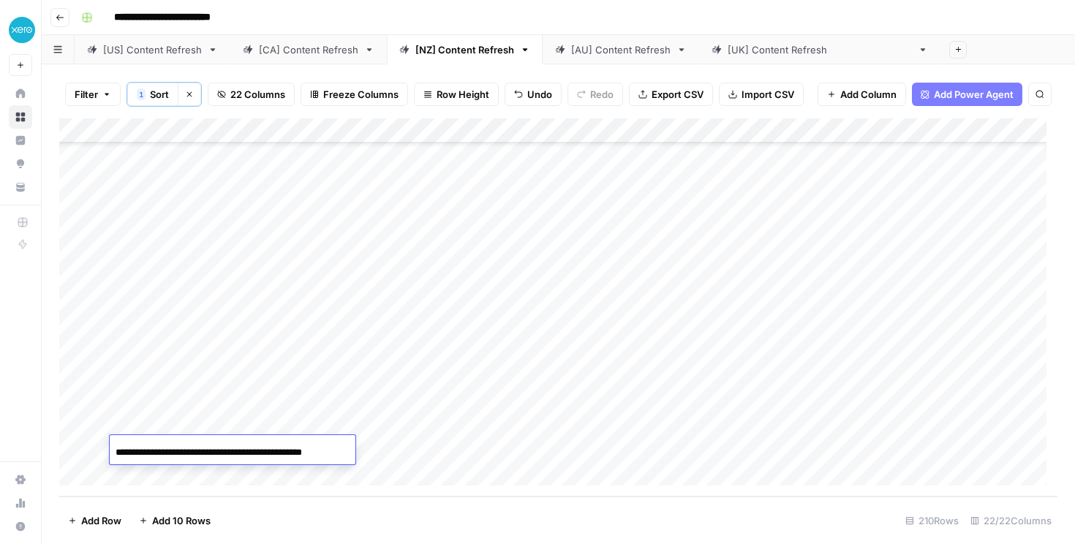
click at [499, 521] on footer "Add Row Add 10 Rows 210 Rows 22/22 Columns" at bounding box center [558, 521] width 998 height 48
click at [181, 478] on div "Add Column" at bounding box center [558, 307] width 998 height 378
click at [612, 399] on div "Add Column" at bounding box center [558, 307] width 998 height 378
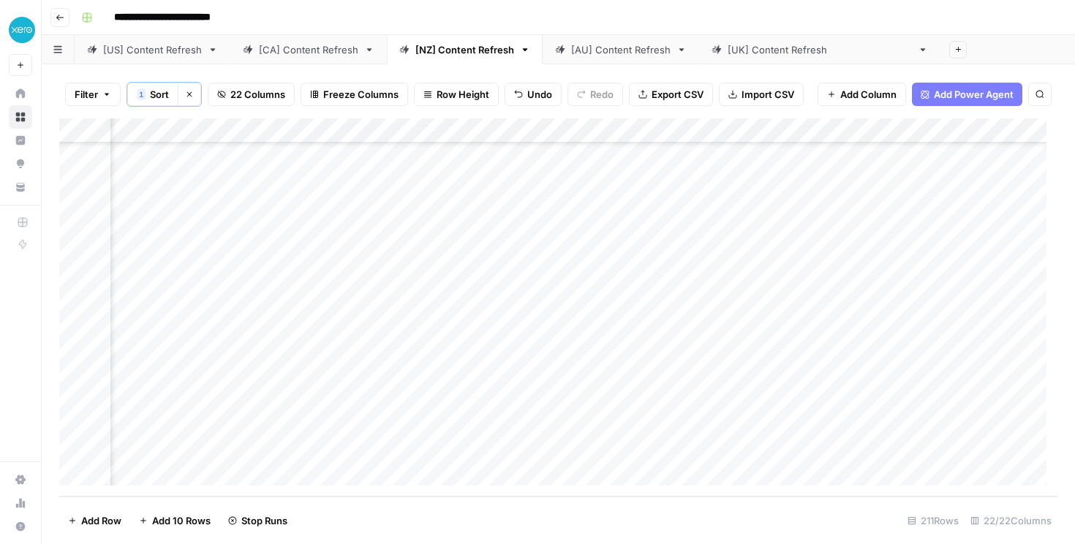
click at [611, 421] on div "Add Column" at bounding box center [558, 307] width 998 height 378
click at [619, 421] on div "Add Column" at bounding box center [558, 307] width 998 height 378
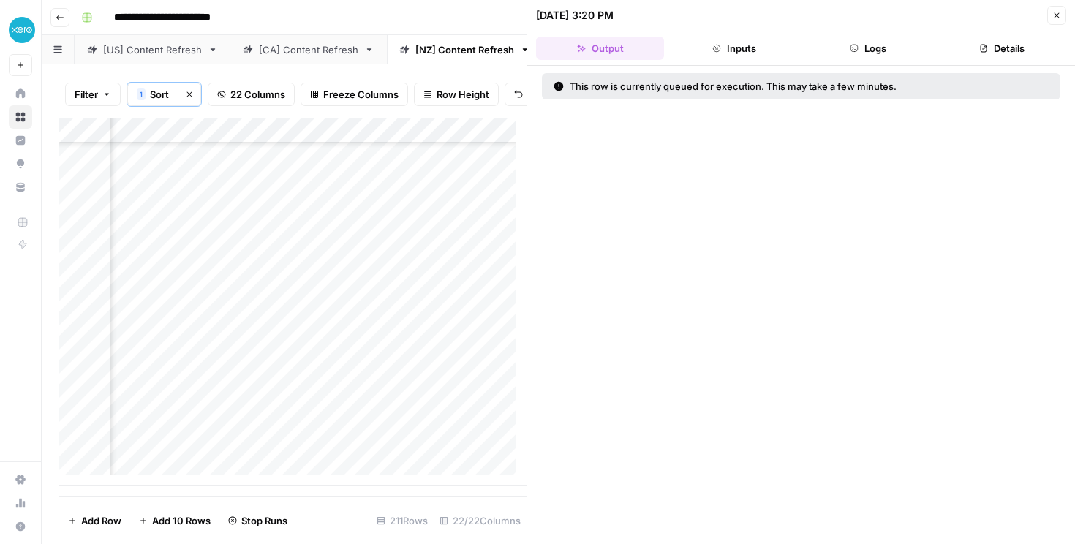
click at [438, 9] on div "**********" at bounding box center [567, 17] width 985 height 23
click at [1052, 16] on icon "button" at bounding box center [1056, 15] width 9 height 9
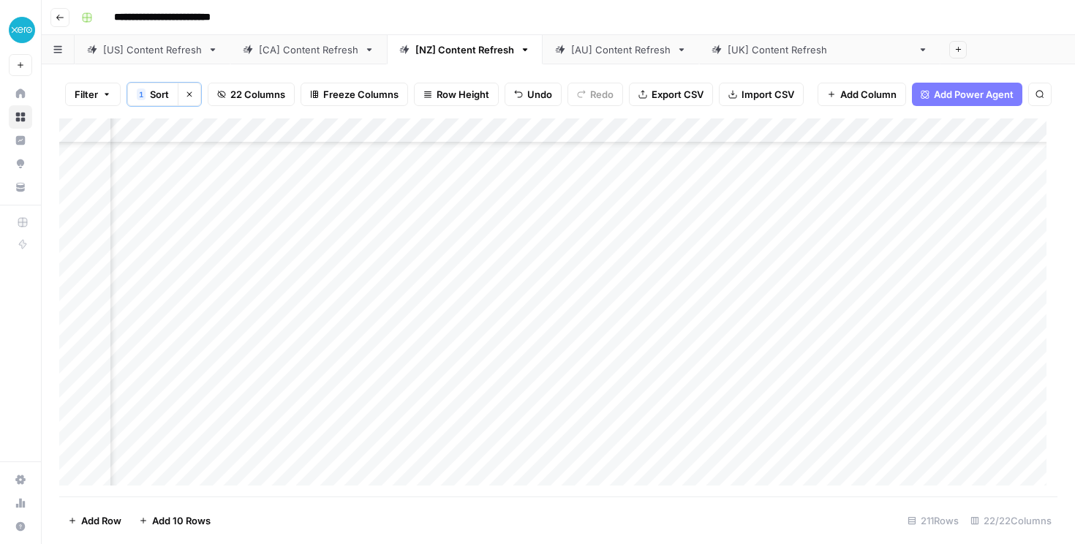
scroll to position [0, 1247]
click at [706, 158] on div "Add Column" at bounding box center [558, 307] width 998 height 378
click at [712, 179] on div "Add Column" at bounding box center [558, 307] width 998 height 378
click at [718, 214] on div "Add Column" at bounding box center [558, 307] width 998 height 378
click at [711, 232] on div "Add Column" at bounding box center [558, 307] width 998 height 378
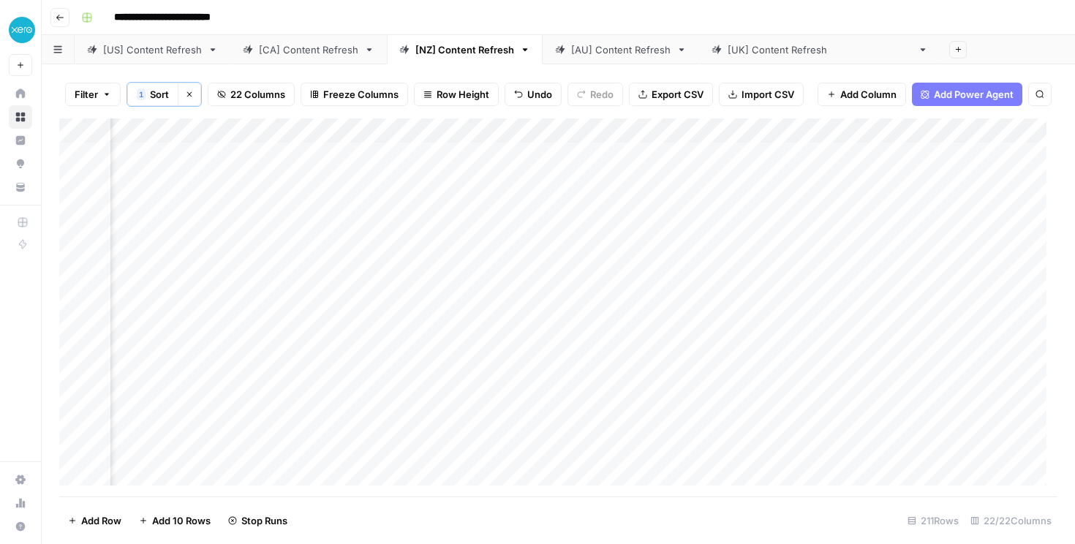
scroll to position [0, 942]
click at [507, 254] on div "Add Column" at bounding box center [558, 307] width 998 height 378
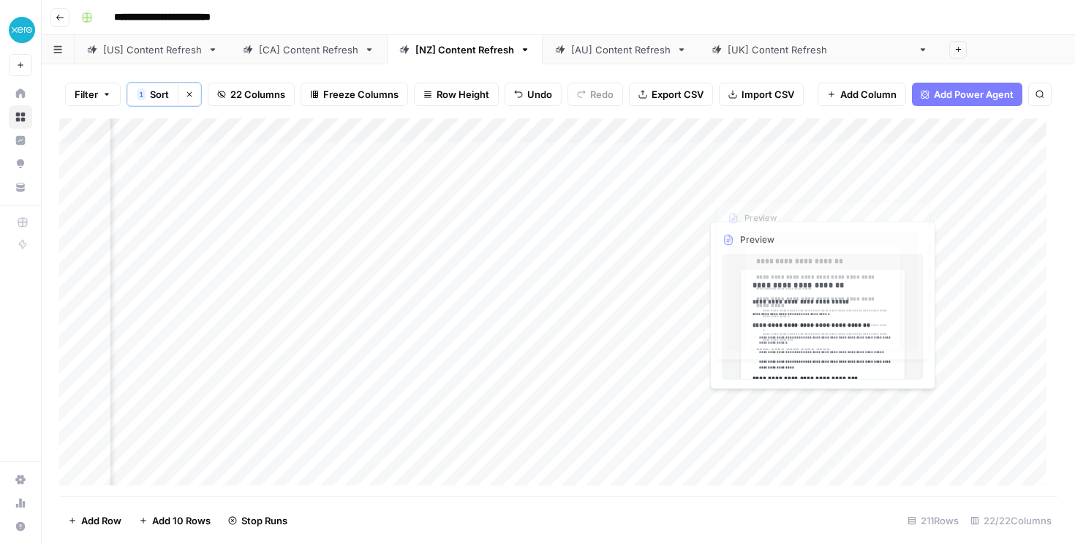
click at [687, 181] on div "Add Column" at bounding box center [558, 307] width 998 height 378
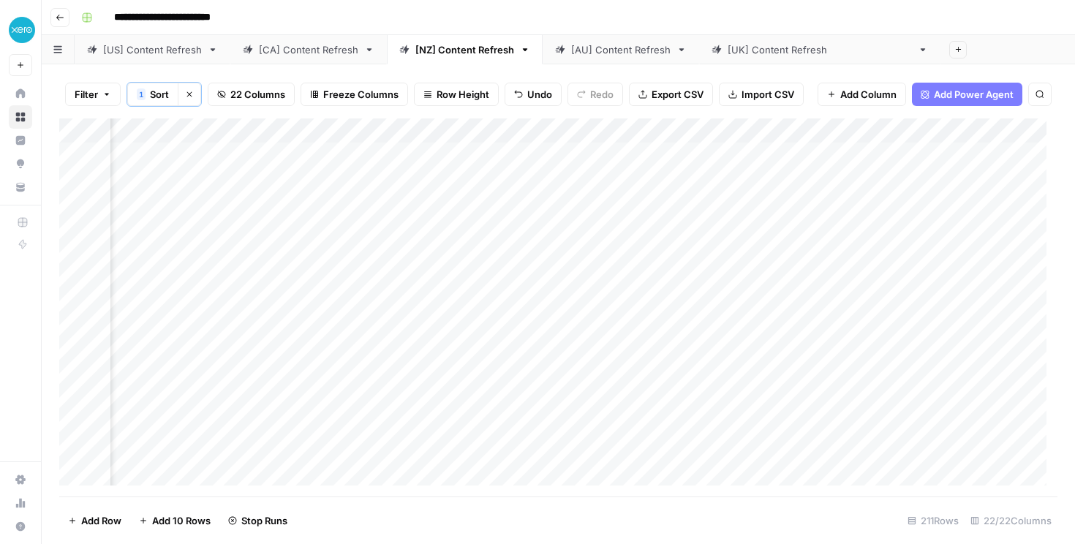
click at [687, 181] on div "Add Column" at bounding box center [558, 307] width 998 height 378
click at [687, 181] on textarea "**********" at bounding box center [686, 180] width 234 height 20
click at [690, 184] on textarea "**********" at bounding box center [686, 180] width 234 height 20
type textarea "**********"
click at [680, 176] on div "Add Column" at bounding box center [558, 307] width 998 height 378
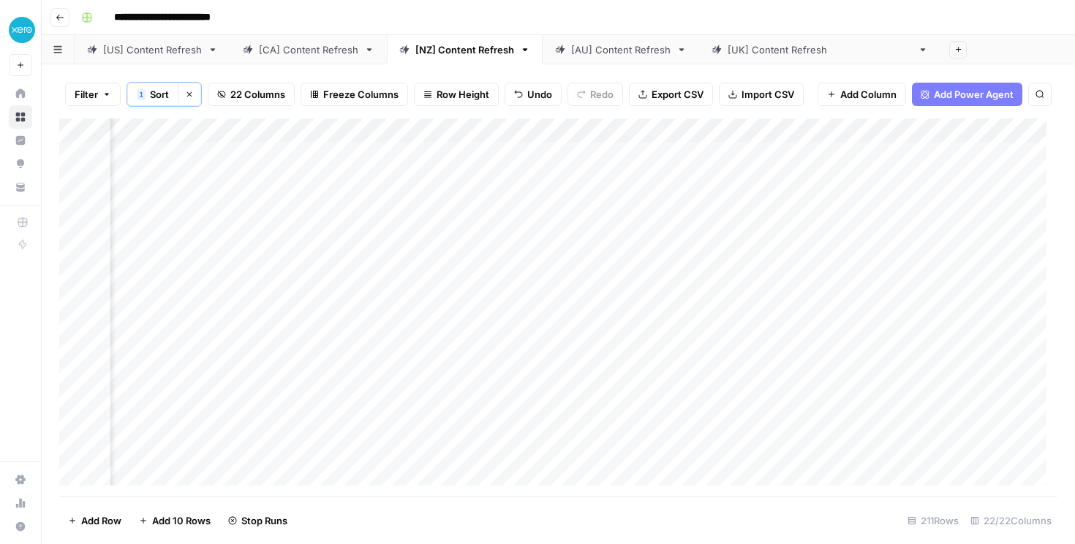
scroll to position [1, 929]
click at [157, 53] on div "[US] Content Refresh" at bounding box center [152, 49] width 99 height 15
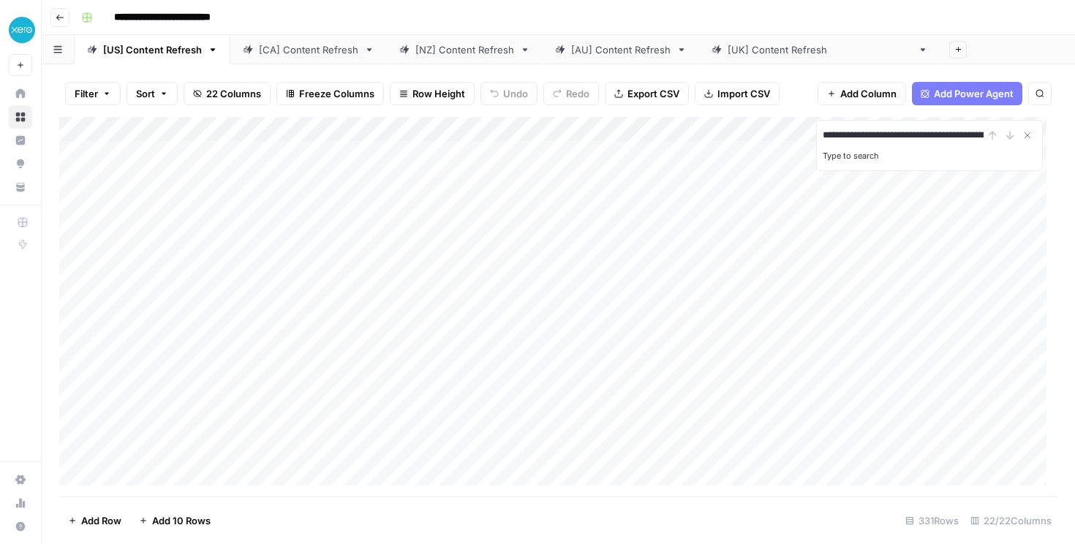
scroll to position [0, 177]
type input "**********"
click at [871, 132] on input "**********" at bounding box center [903, 136] width 161 height 18
drag, startPoint x: 919, startPoint y: 136, endPoint x: 837, endPoint y: 137, distance: 81.9
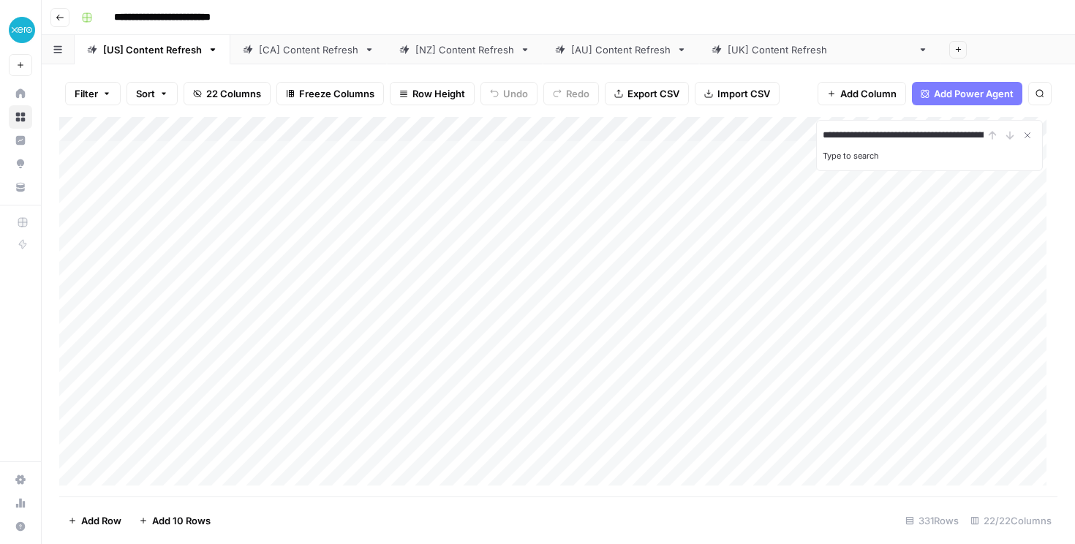
click at [811, 136] on div "**********" at bounding box center [558, 307] width 998 height 380
click at [914, 133] on input "**********" at bounding box center [903, 136] width 161 height 18
click at [845, 137] on input "**********" at bounding box center [903, 136] width 161 height 18
click at [1000, 135] on div "**********" at bounding box center [930, 136] width 214 height 18
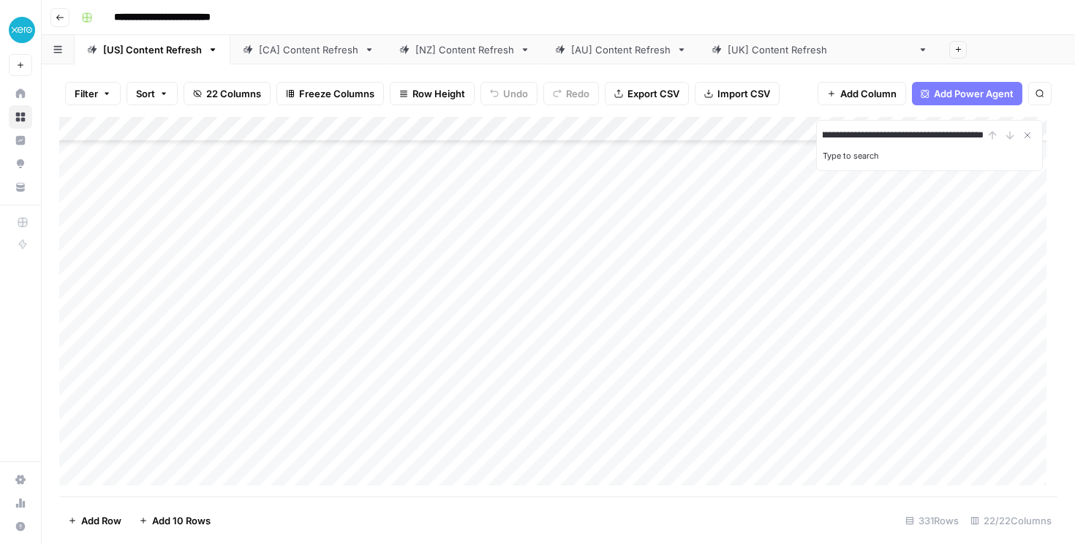
scroll to position [0, 138]
drag, startPoint x: 948, startPoint y: 135, endPoint x: 933, endPoint y: 137, distance: 14.9
click at [933, 137] on input "**********" at bounding box center [903, 136] width 161 height 18
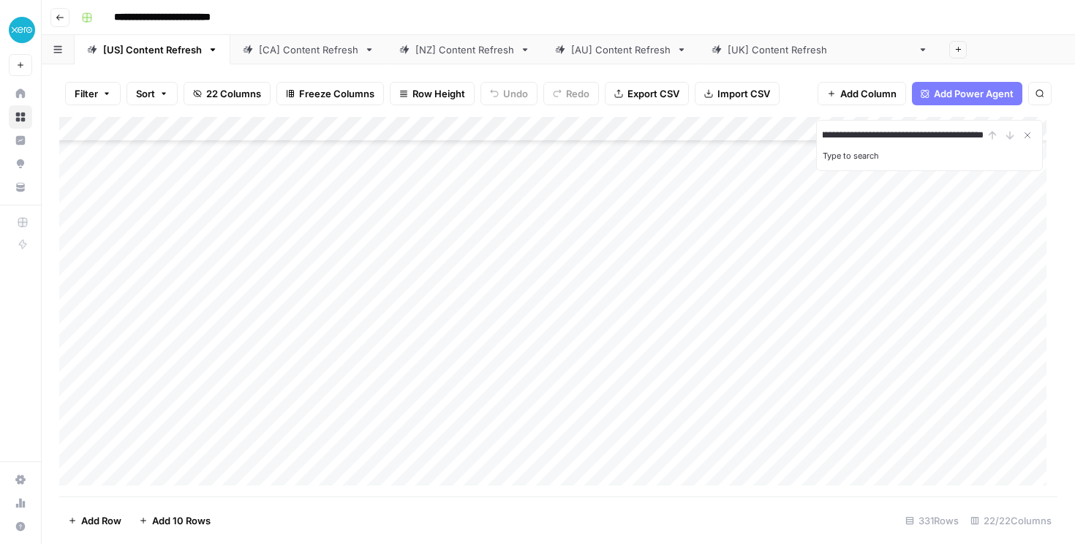
click at [401, 394] on div "Add Column" at bounding box center [558, 307] width 998 height 380
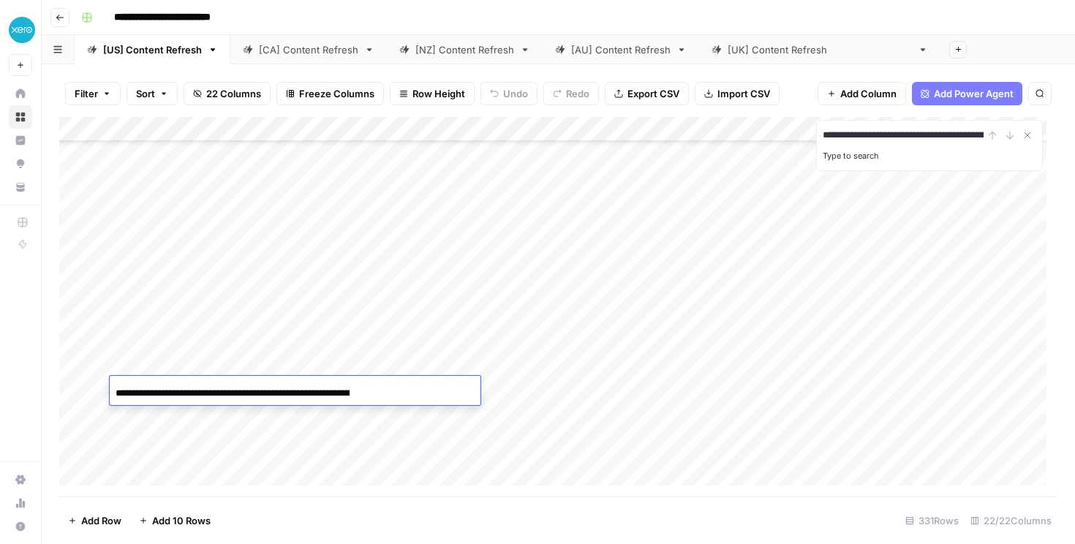
click at [401, 394] on div "**********" at bounding box center [295, 392] width 371 height 25
drag, startPoint x: 270, startPoint y: 393, endPoint x: 338, endPoint y: 393, distance: 68.0
click at [338, 393] on input "**********" at bounding box center [233, 394] width 234 height 18
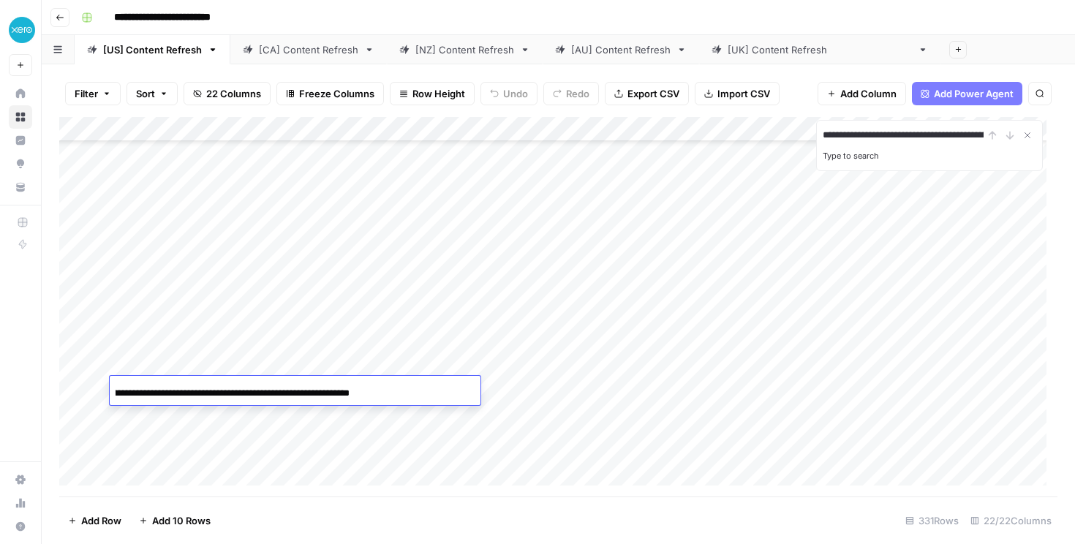
click at [338, 393] on input "**********" at bounding box center [233, 394] width 234 height 18
click at [399, 435] on div "Add Column" at bounding box center [558, 307] width 998 height 380
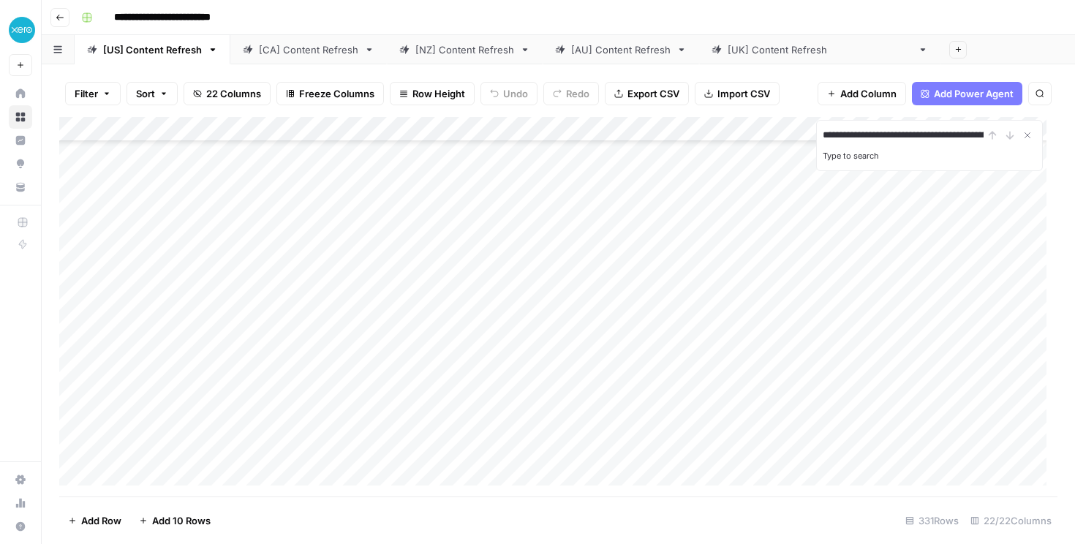
click at [445, 390] on div "Add Column" at bounding box center [558, 307] width 998 height 380
click at [465, 389] on div "Add Column" at bounding box center [558, 307] width 998 height 380
click at [431, 389] on div "Add Column" at bounding box center [558, 307] width 998 height 380
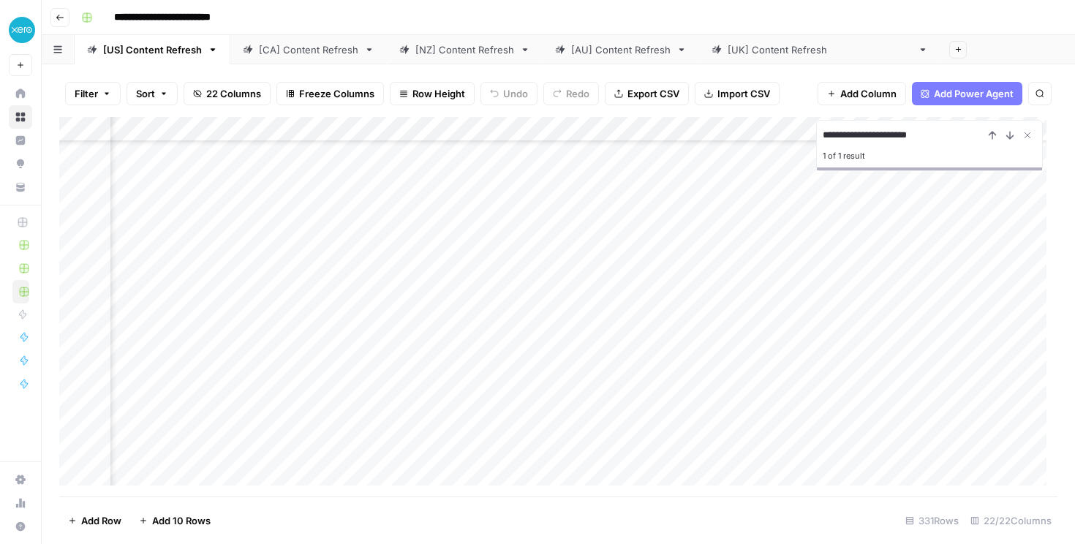
type input "**********"
click at [404, 441] on div "Add Column" at bounding box center [558, 307] width 998 height 380
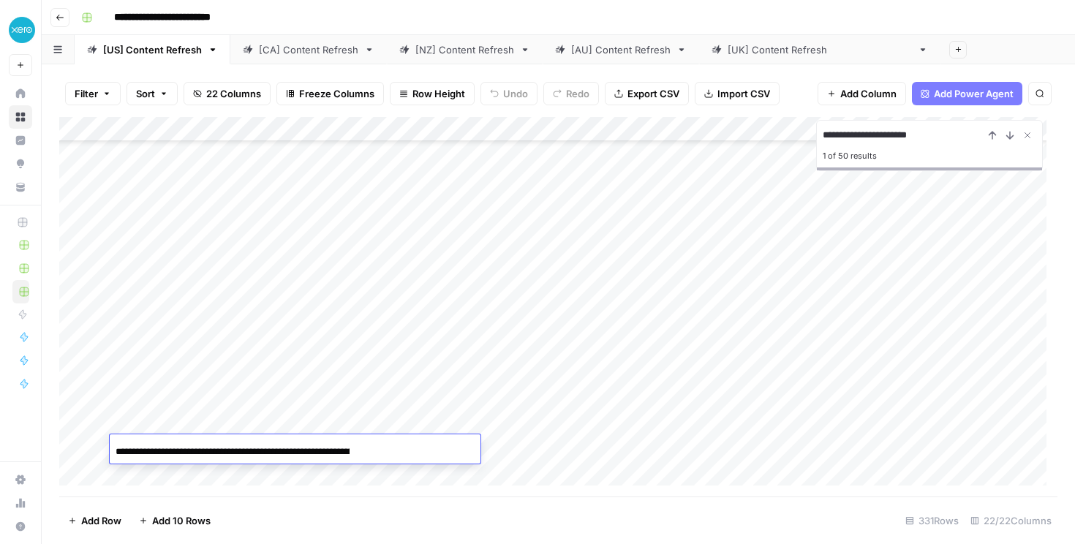
click at [404, 441] on div "**********" at bounding box center [295, 451] width 371 height 25
click at [404, 481] on div "Add Column" at bounding box center [558, 307] width 998 height 380
click at [410, 445] on div "Add Column" at bounding box center [558, 307] width 998 height 380
click at [462, 447] on div "Add Column" at bounding box center [558, 307] width 998 height 380
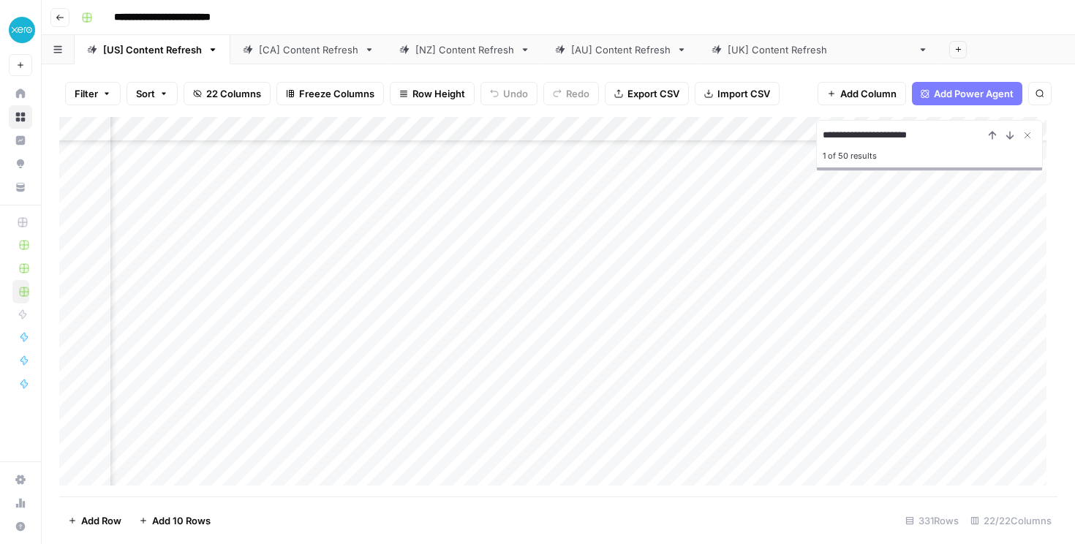
click at [952, 445] on div "Add Column" at bounding box center [558, 307] width 998 height 380
click at [1029, 131] on icon "Close Search" at bounding box center [1028, 135] width 12 height 12
click at [781, 129] on div "Add Column" at bounding box center [558, 307] width 998 height 380
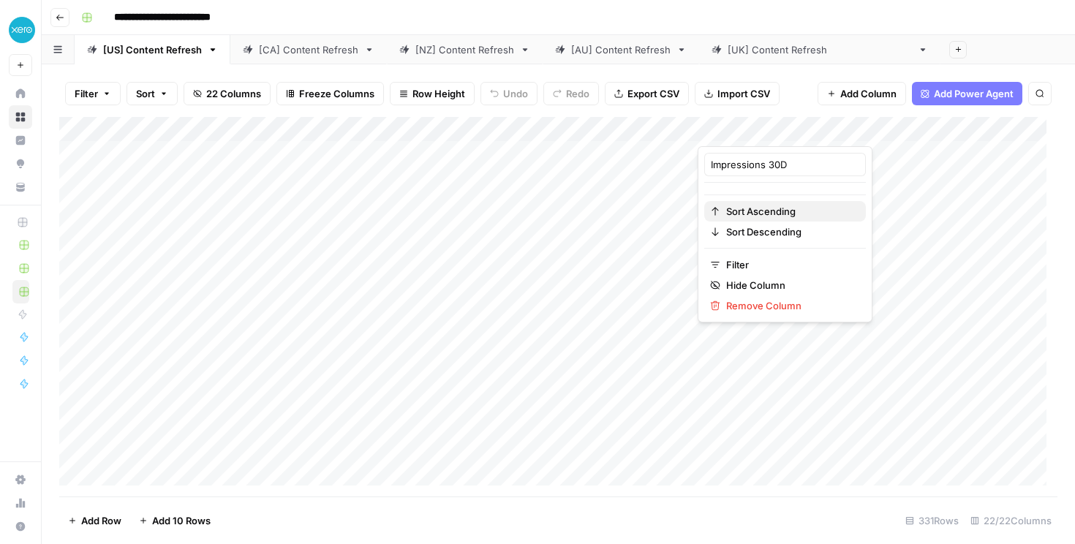
click at [771, 208] on span "Sort Ascending" at bounding box center [790, 211] width 128 height 15
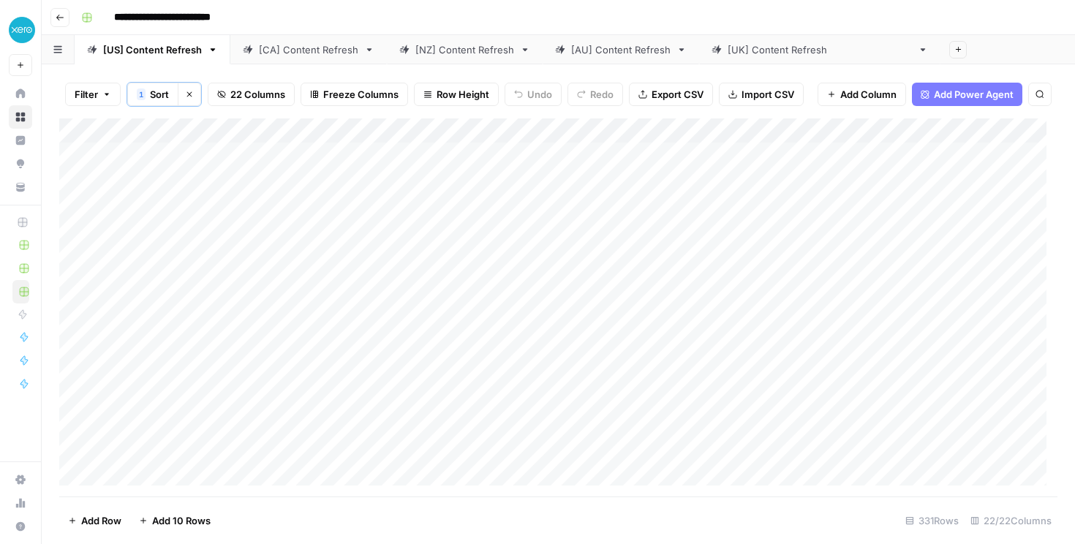
click at [782, 135] on div "Add Column" at bounding box center [558, 307] width 998 height 378
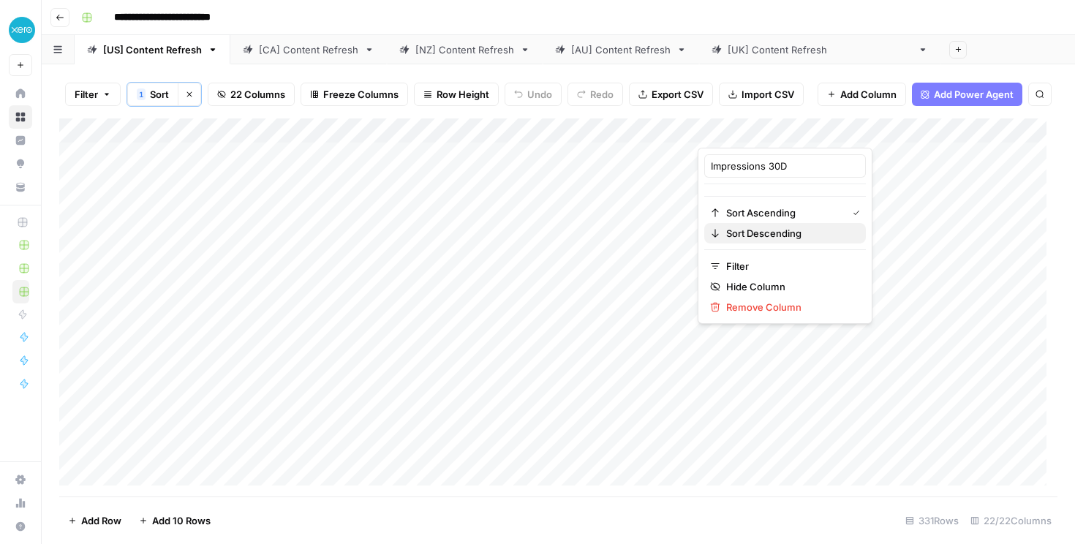
click at [760, 234] on span "Sort Descending" at bounding box center [790, 233] width 128 height 15
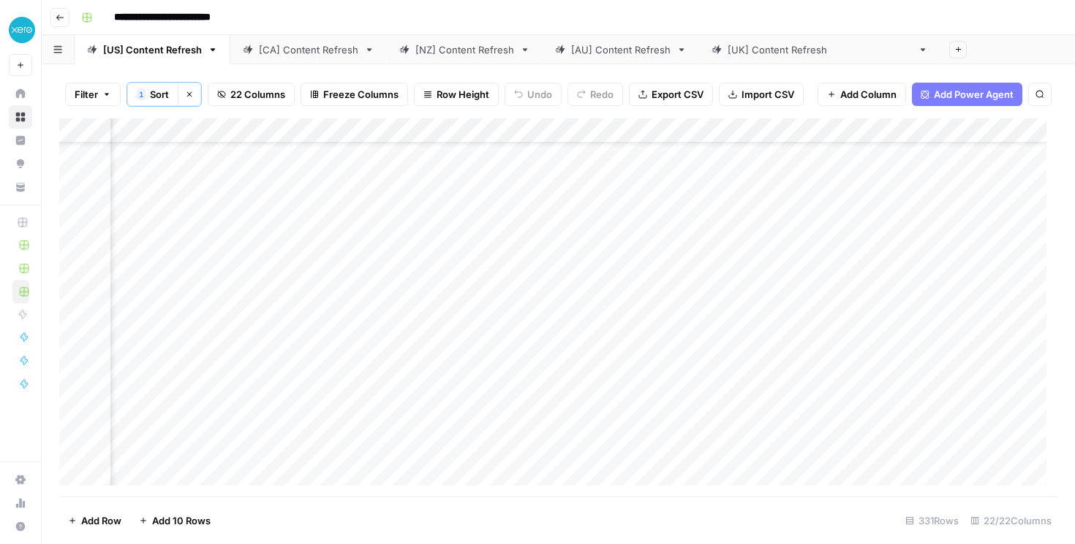
scroll to position [61, 165]
click at [679, 374] on div "Add Column" at bounding box center [558, 307] width 998 height 378
click at [559, 347] on div "Add Column" at bounding box center [558, 307] width 998 height 378
click at [543, 300] on div "Add Column" at bounding box center [558, 307] width 998 height 378
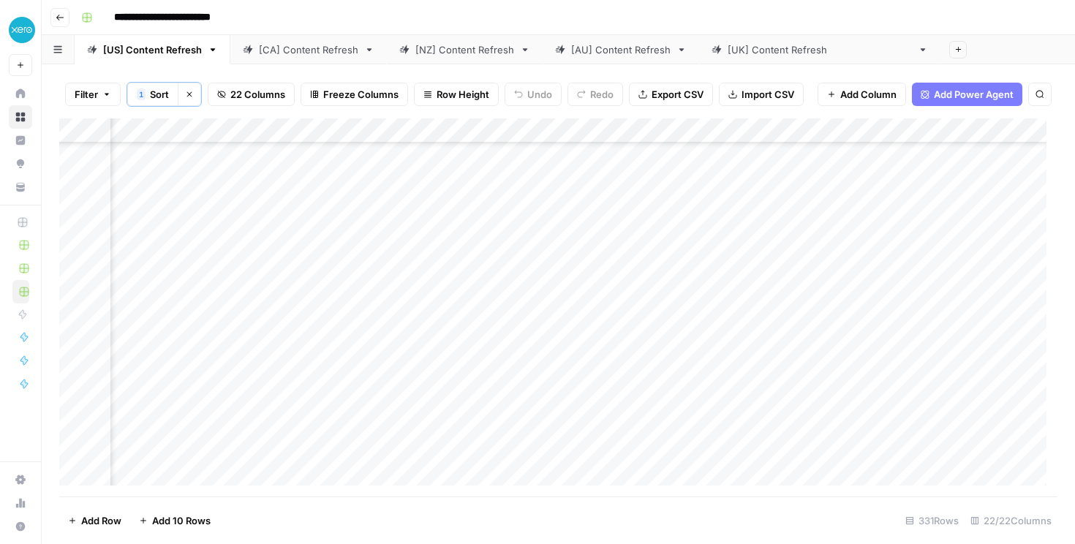
scroll to position [296, 165]
click at [556, 435] on div "Add Column" at bounding box center [558, 307] width 998 height 378
click at [559, 363] on div "Add Column" at bounding box center [558, 307] width 998 height 378
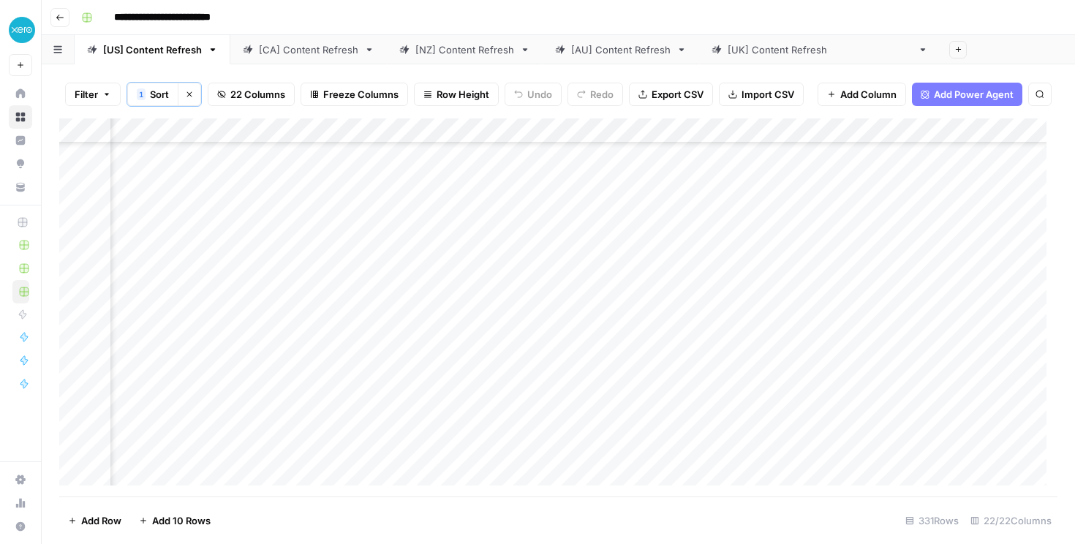
click at [556, 391] on div "Add Column" at bounding box center [558, 307] width 998 height 378
click at [627, 409] on div "Add Column" at bounding box center [558, 307] width 998 height 378
click at [932, 406] on div "Add Column" at bounding box center [558, 307] width 998 height 378
click at [630, 409] on div "Add Column" at bounding box center [558, 307] width 998 height 378
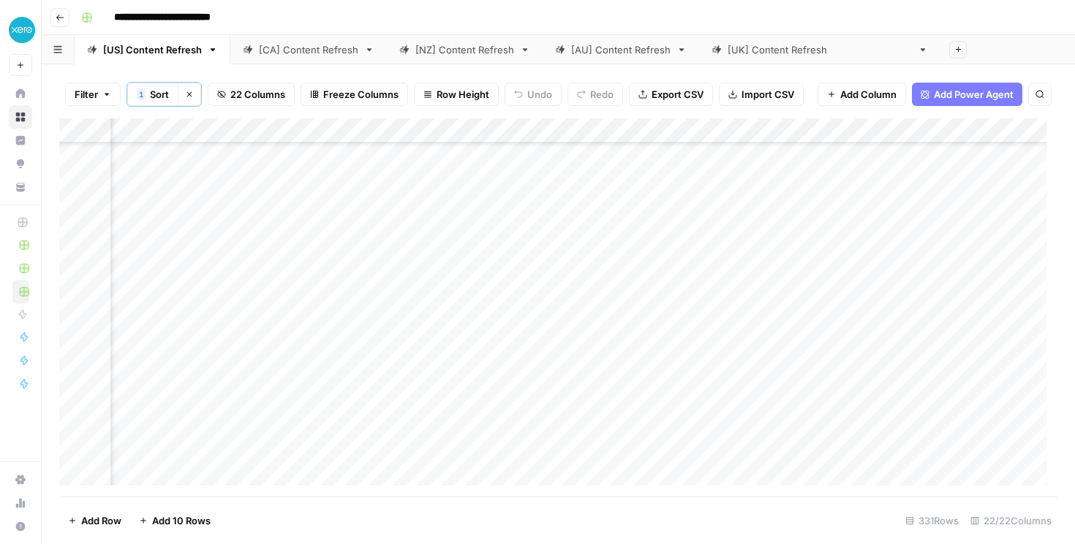
drag, startPoint x: 356, startPoint y: 412, endPoint x: 279, endPoint y: 403, distance: 77.4
click at [279, 403] on div "Add Column" at bounding box center [558, 307] width 998 height 378
copy body
click at [380, 412] on div "Add Column" at bounding box center [558, 307] width 998 height 378
type input "**********"
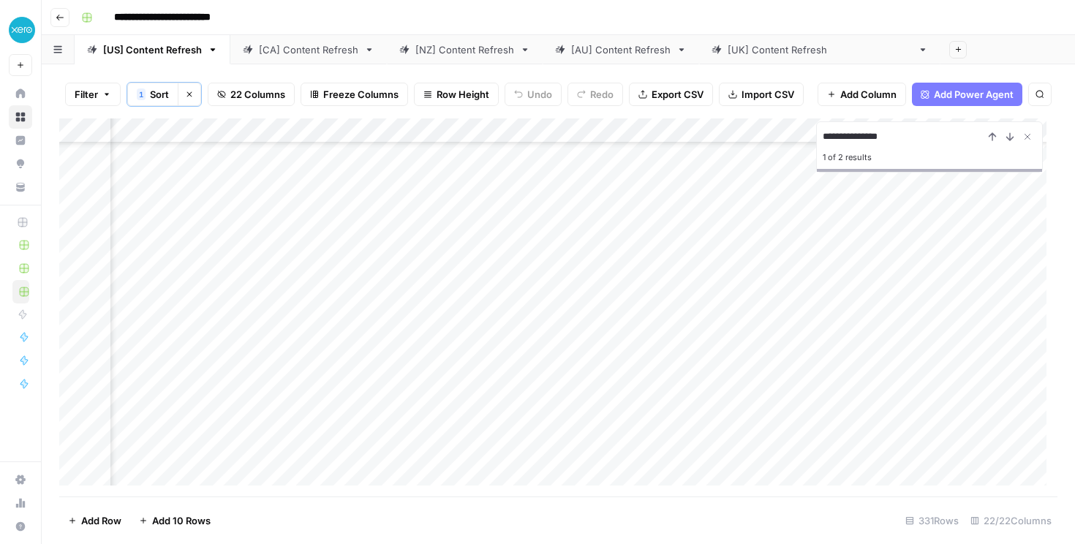
scroll to position [652, 0]
click at [389, 472] on div "Add Column" at bounding box center [558, 307] width 998 height 378
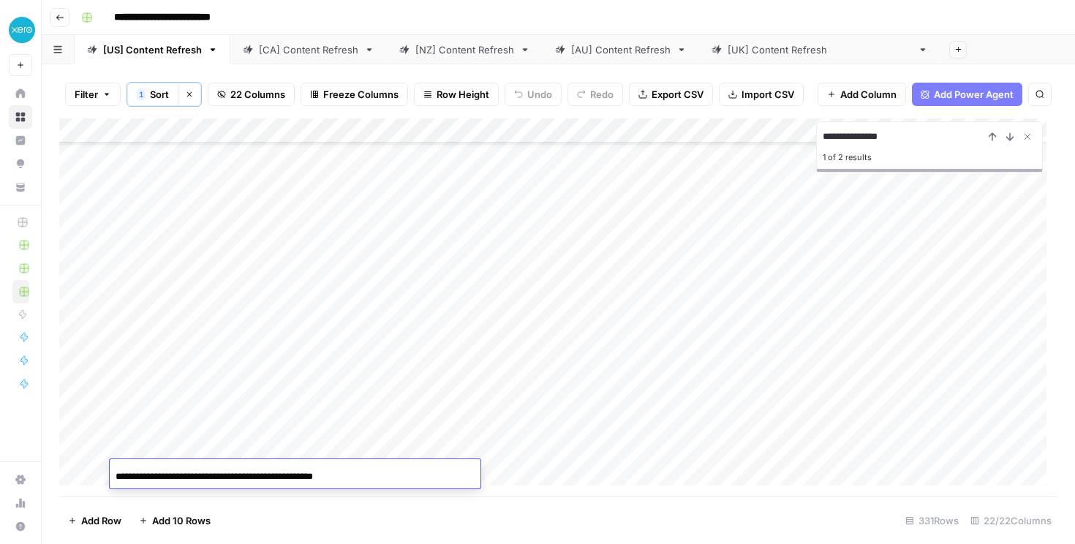
scroll to position [0, 0]
click at [389, 472] on div "**********" at bounding box center [295, 476] width 371 height 25
copy body "Oops! Your window is too small AirOps is currently only supported on desktop de…"
click at [915, 469] on div "Add Column" at bounding box center [558, 307] width 998 height 378
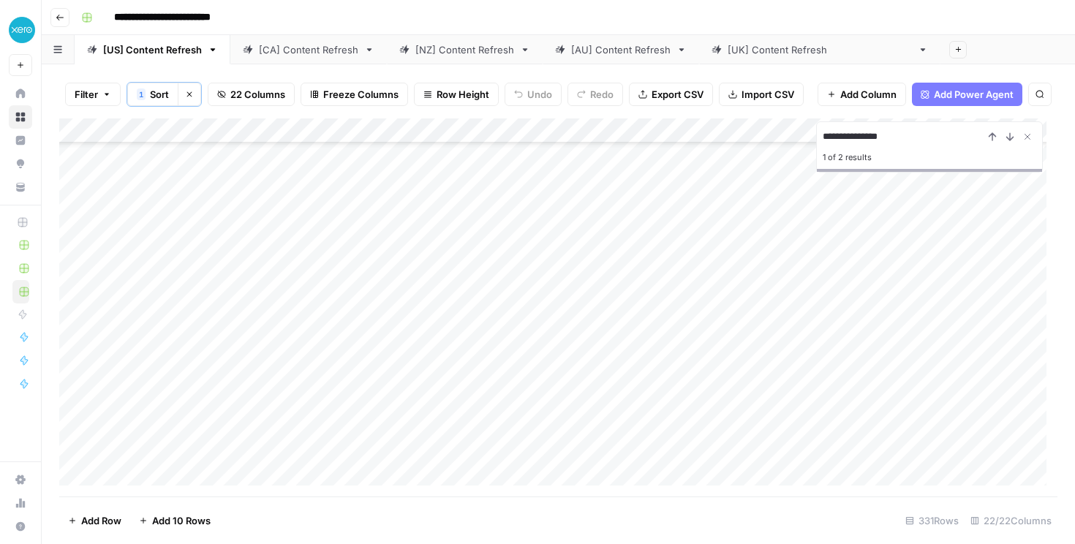
click at [470, 469] on div "Add Column" at bounding box center [558, 307] width 998 height 378
click at [523, 436] on div "Add Column" at bounding box center [558, 307] width 998 height 378
click at [967, 431] on div "Add Column" at bounding box center [558, 307] width 998 height 378
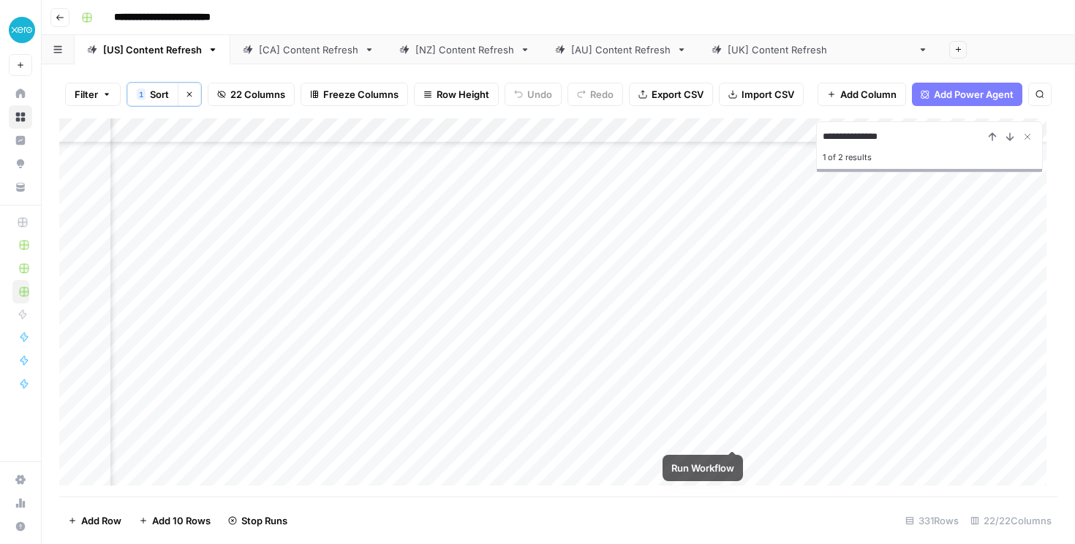
click at [733, 433] on div "Add Column" at bounding box center [558, 307] width 998 height 378
click at [701, 429] on div "Add Column" at bounding box center [558, 307] width 998 height 378
click at [701, 430] on div "Add Column" at bounding box center [558, 307] width 998 height 378
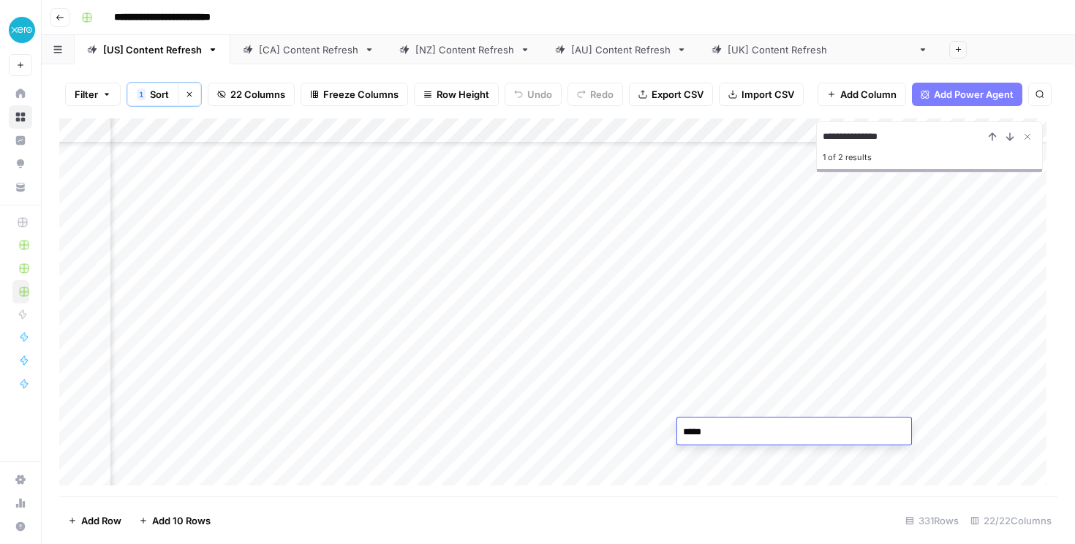
click at [701, 430] on textarea "*****" at bounding box center [794, 432] width 234 height 20
click at [632, 426] on div "Add Column" at bounding box center [558, 307] width 998 height 378
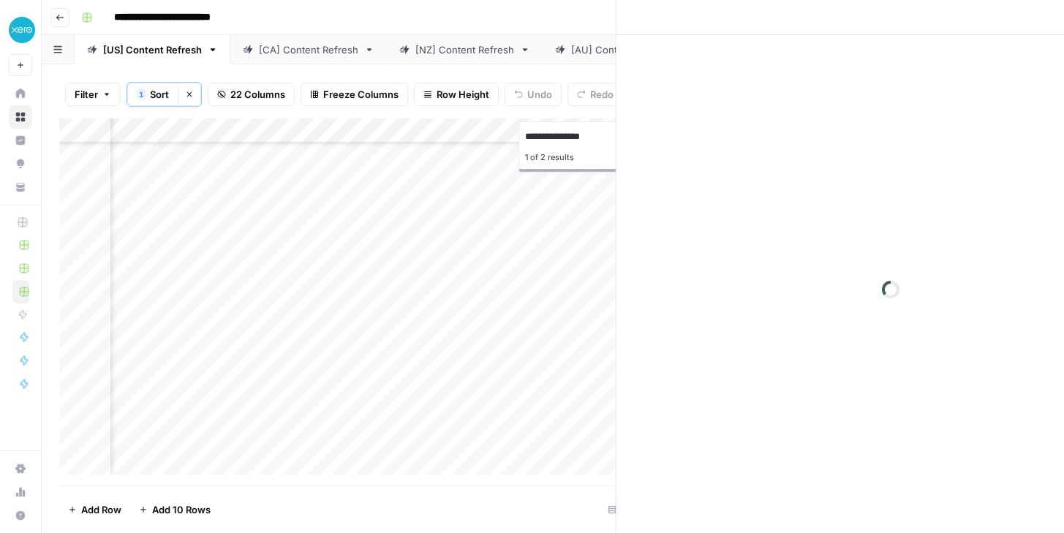
click at [632, 426] on div at bounding box center [612, 431] width 134 height 27
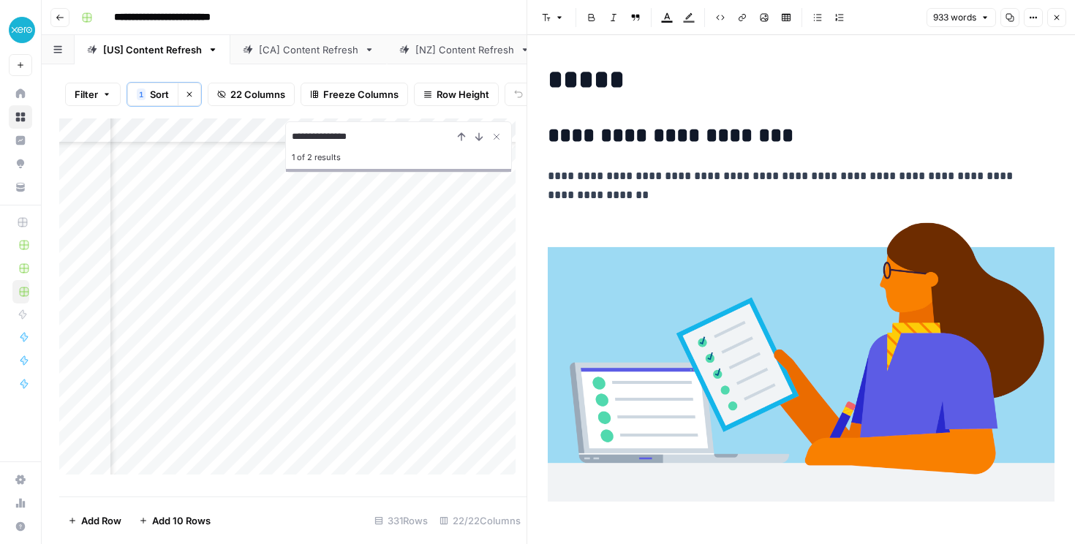
click at [656, 142] on h2 "**********" at bounding box center [796, 135] width 496 height 23
copy h2 "**********"
drag, startPoint x: 636, startPoint y: 91, endPoint x: 527, endPoint y: 90, distance: 109.0
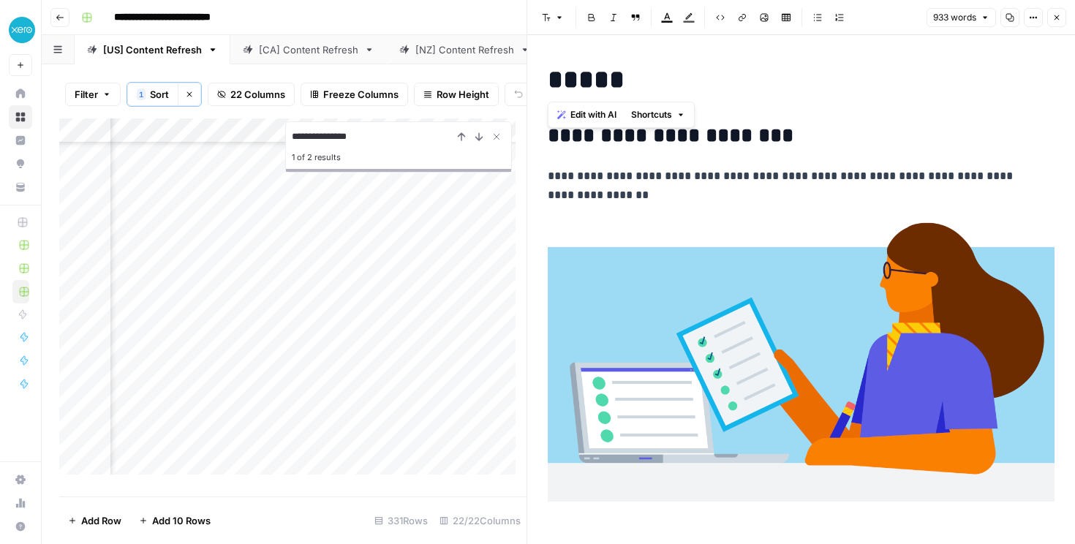
click at [527, 90] on div "**********" at bounding box center [800, 272] width 548 height 544
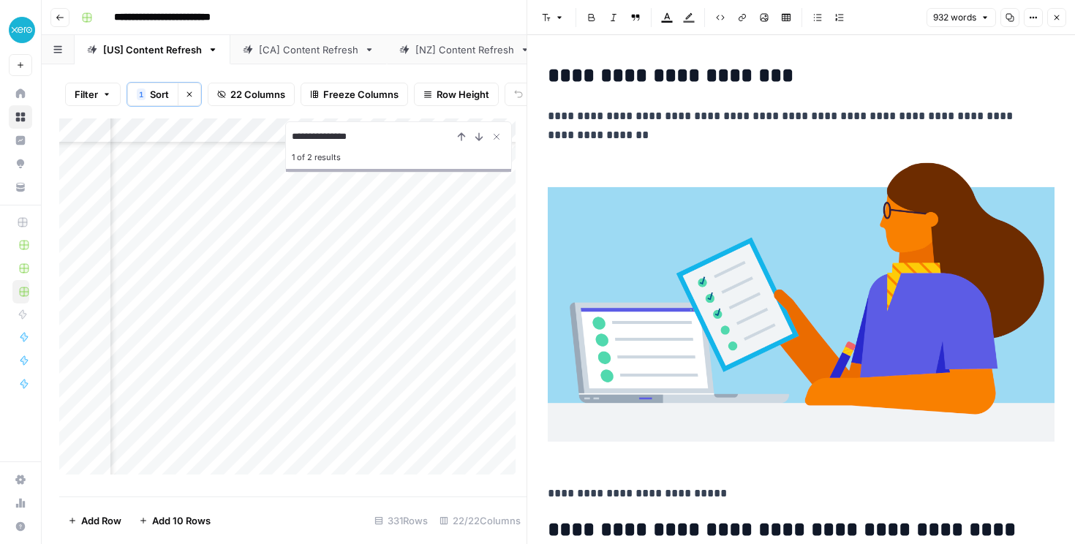
click at [463, 15] on div "**********" at bounding box center [567, 17] width 985 height 23
click at [1057, 19] on icon "button" at bounding box center [1056, 17] width 9 height 9
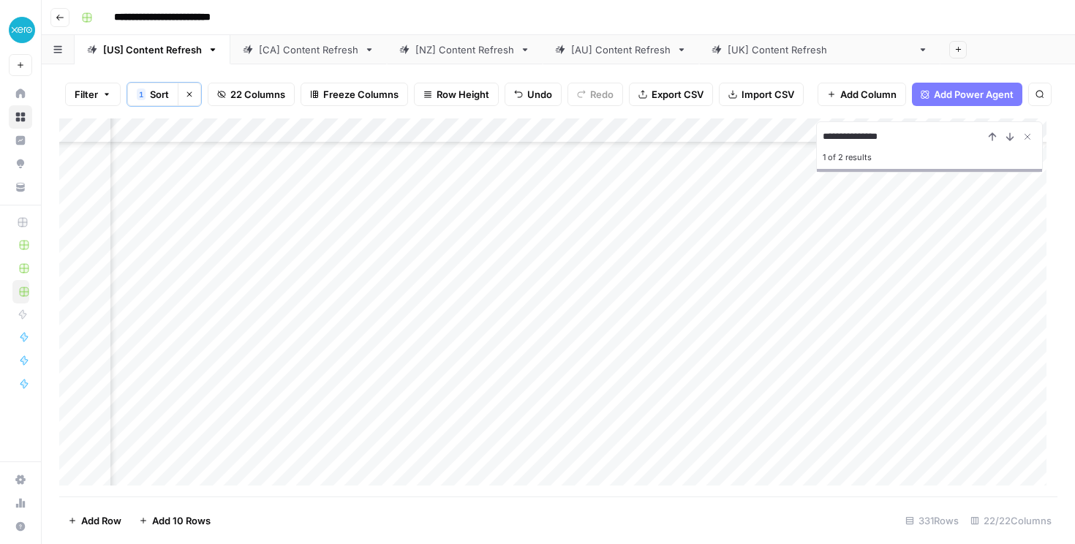
click at [703, 428] on div "Add Column" at bounding box center [558, 307] width 998 height 378
click at [703, 428] on textarea "*****" at bounding box center [794, 432] width 234 height 20
type textarea "**********"
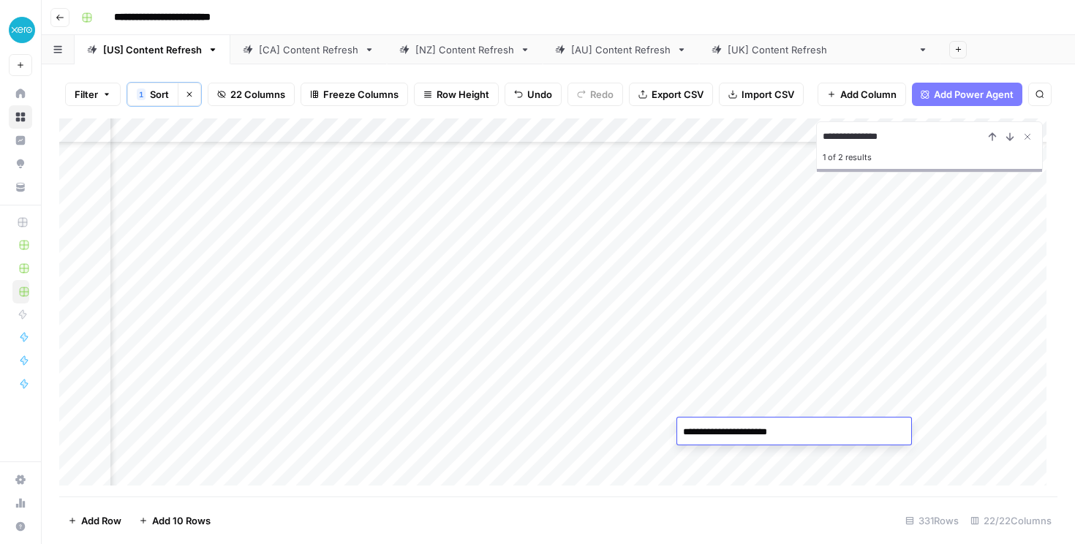
click at [992, 428] on div "Add Column" at bounding box center [558, 307] width 998 height 378
click at [922, 431] on div "Add Column" at bounding box center [558, 307] width 998 height 378
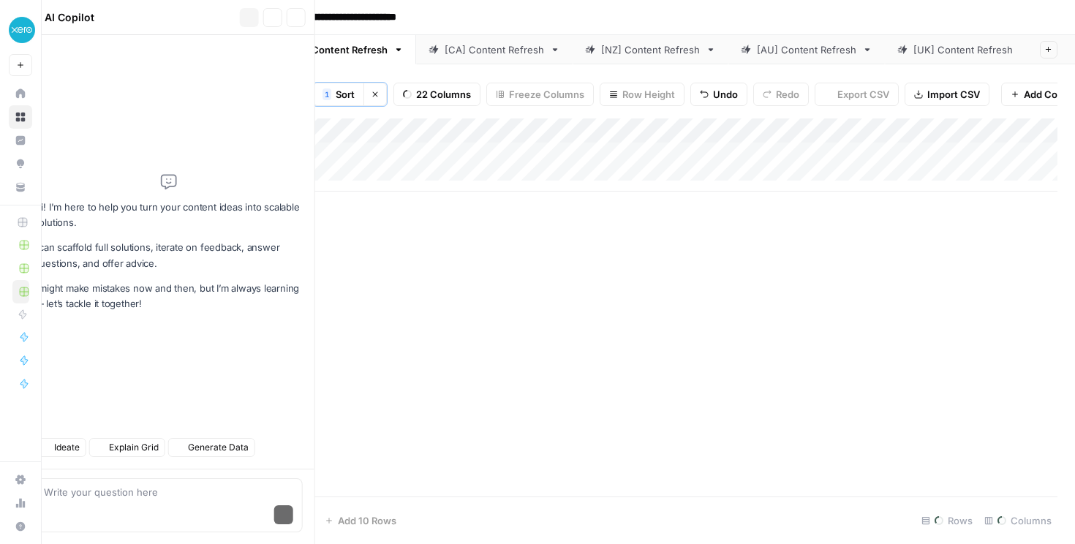
scroll to position [0, 731]
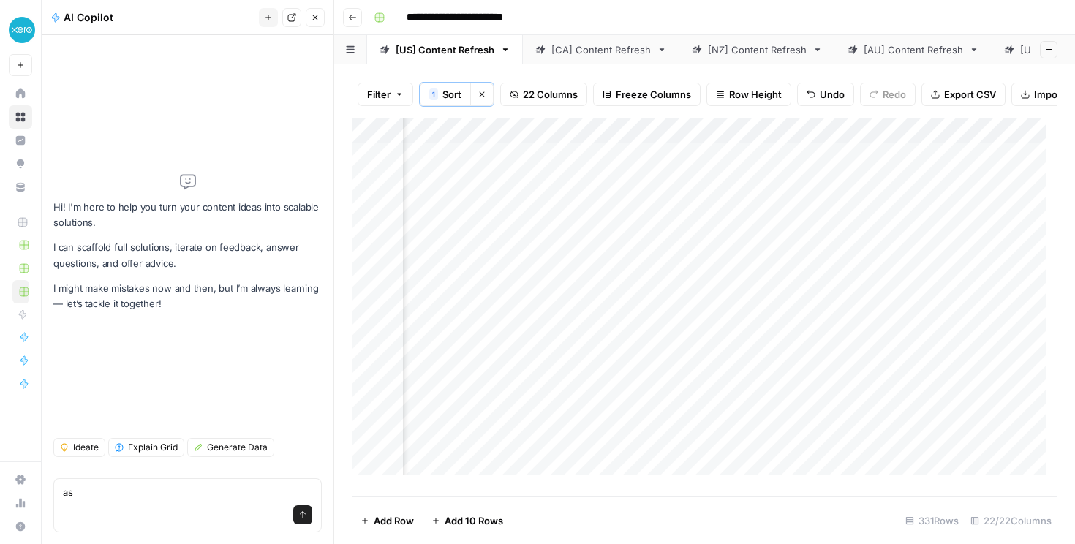
type textarea "a"
click at [312, 13] on icon "button" at bounding box center [315, 17] width 9 height 9
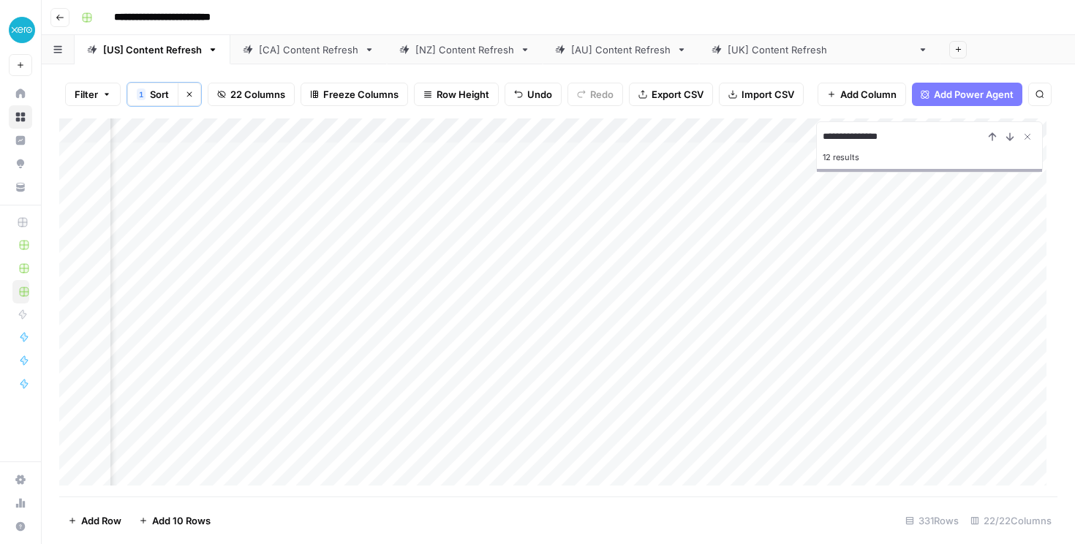
type input "**********"
click at [443, 338] on div "Add Column" at bounding box center [558, 307] width 998 height 378
click at [586, 337] on div "Add Column" at bounding box center [558, 307] width 998 height 378
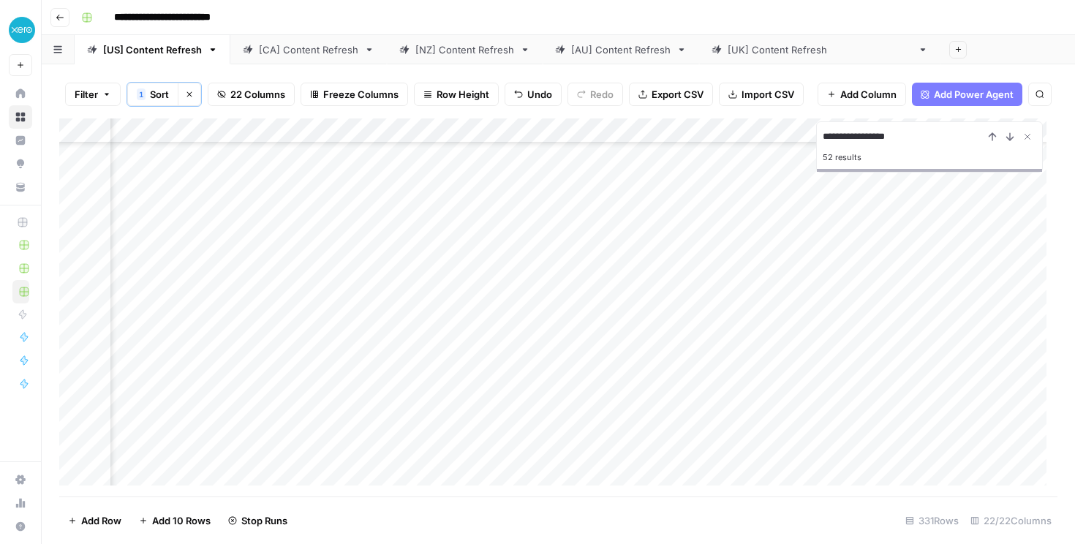
type input "**********"
click at [467, 469] on div "Add Column" at bounding box center [558, 307] width 998 height 378
click at [741, 505] on footer "Add Row Add 10 Rows Stop Runs 331 Rows 22/22 Columns" at bounding box center [558, 521] width 998 height 48
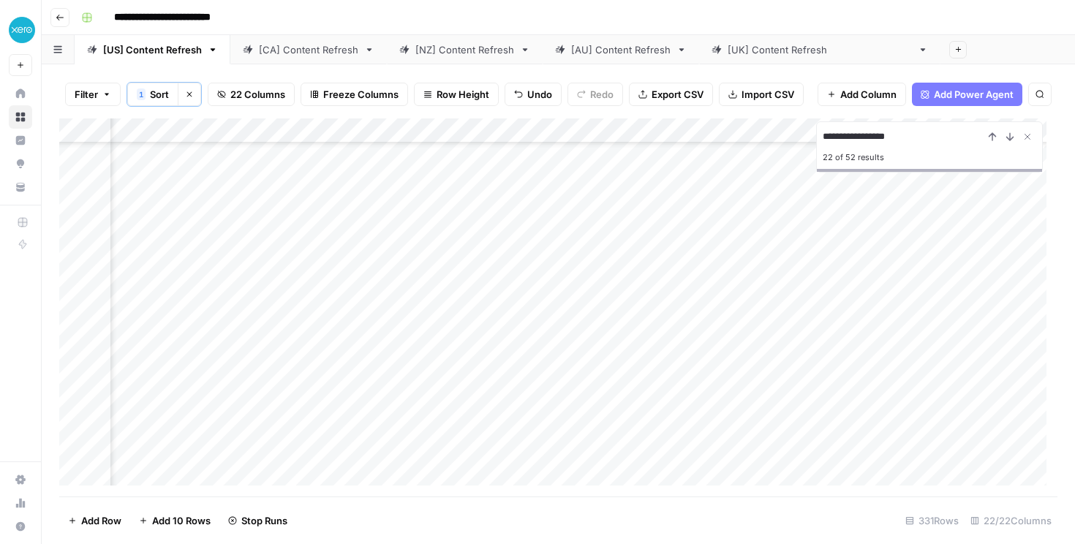
click at [749, 471] on div "Add Column" at bounding box center [558, 307] width 998 height 378
click at [821, 470] on div "Add Column" at bounding box center [558, 307] width 998 height 378
type input "**********"
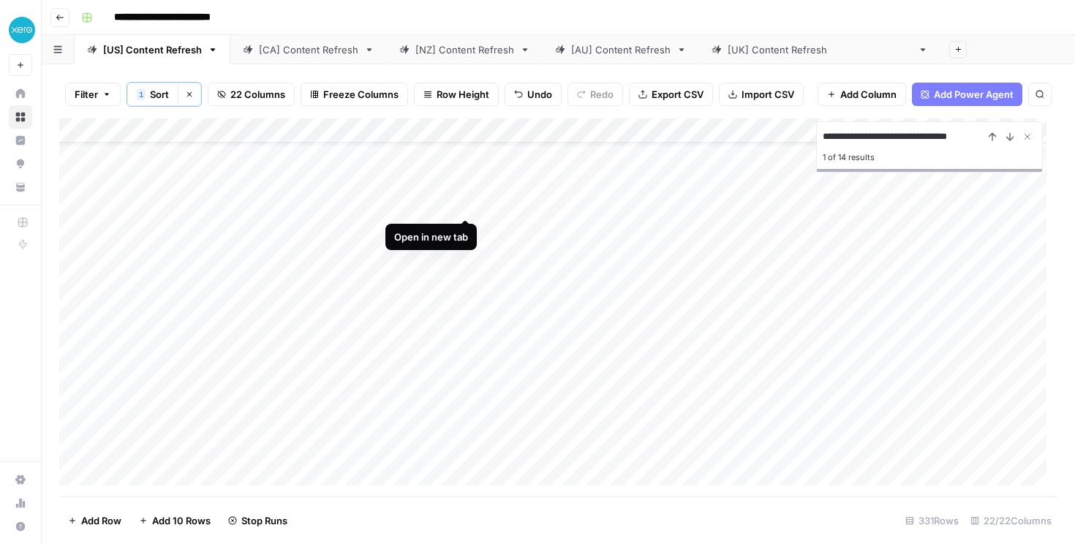
click at [467, 205] on div "Add Column" at bounding box center [558, 307] width 998 height 378
click at [751, 205] on div "Add Column" at bounding box center [558, 307] width 998 height 378
click at [281, 398] on div "Add Column" at bounding box center [558, 307] width 998 height 378
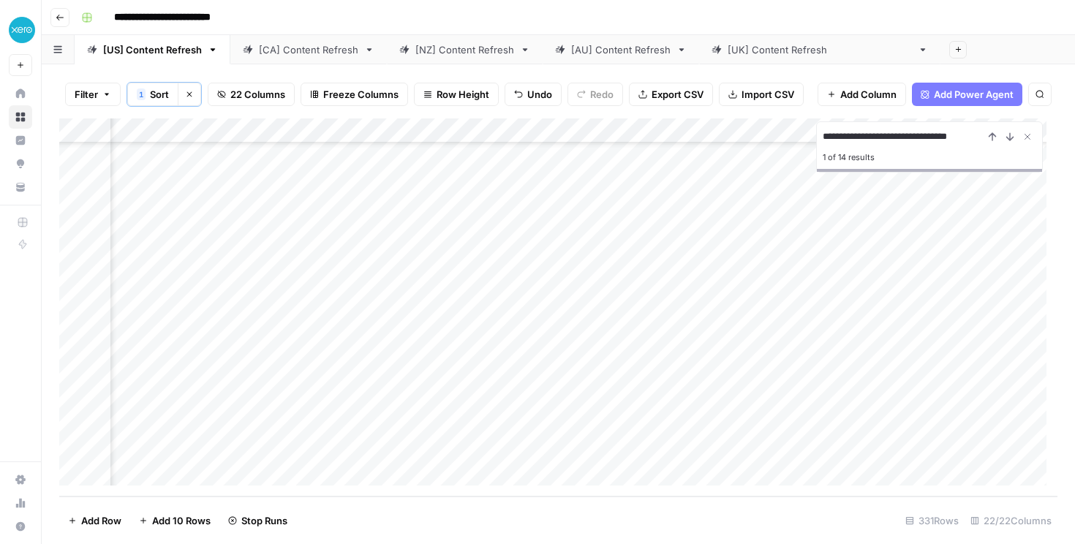
scroll to position [7910, 0]
click at [321, 400] on div "Add Column" at bounding box center [558, 307] width 998 height 378
click at [321, 400] on input "**********" at bounding box center [233, 403] width 234 height 18
click at [424, 443] on div "Add Column" at bounding box center [558, 307] width 998 height 378
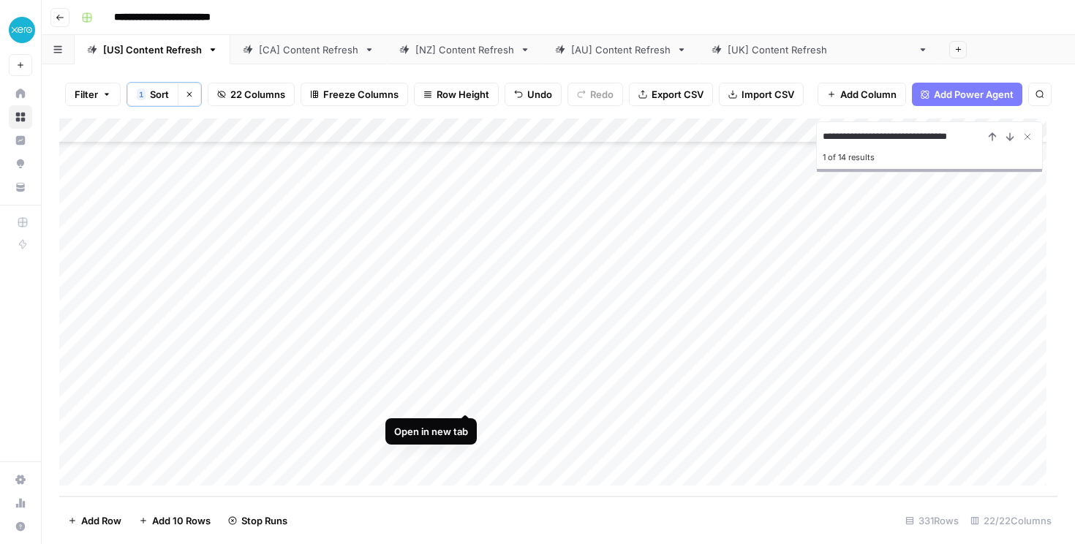
click at [460, 398] on div "Add Column" at bounding box center [558, 307] width 998 height 378
click at [462, 420] on div "Add Column" at bounding box center [558, 307] width 998 height 378
click at [668, 425] on div "Add Column" at bounding box center [558, 307] width 998 height 378
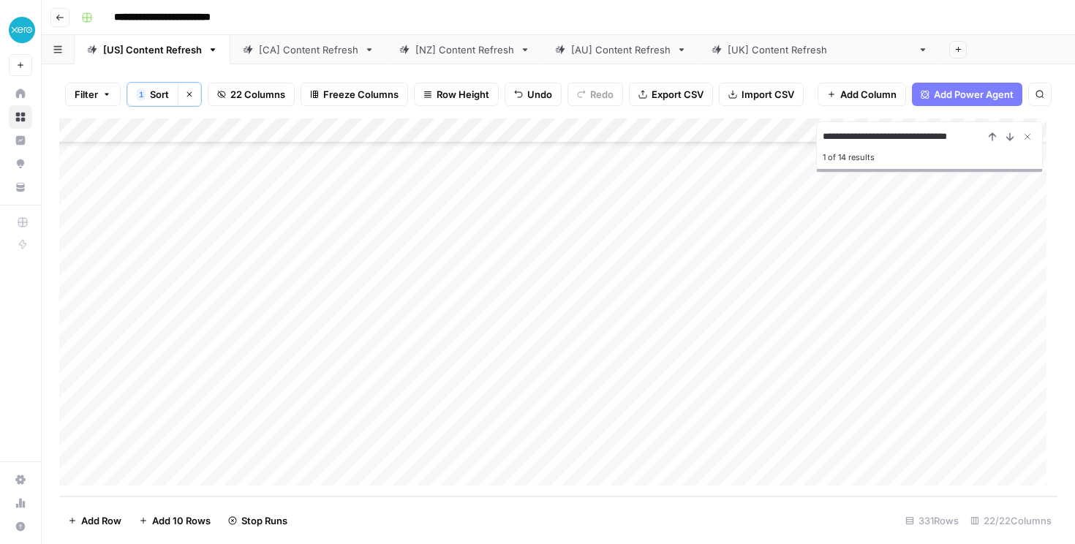
drag, startPoint x: 377, startPoint y: 453, endPoint x: 150, endPoint y: 442, distance: 226.9
click at [116, 449] on div "Add Column" at bounding box center [558, 307] width 998 height 378
click at [412, 450] on div "Add Column" at bounding box center [558, 307] width 998 height 378
click at [412, 450] on div "**********" at bounding box center [295, 451] width 371 height 25
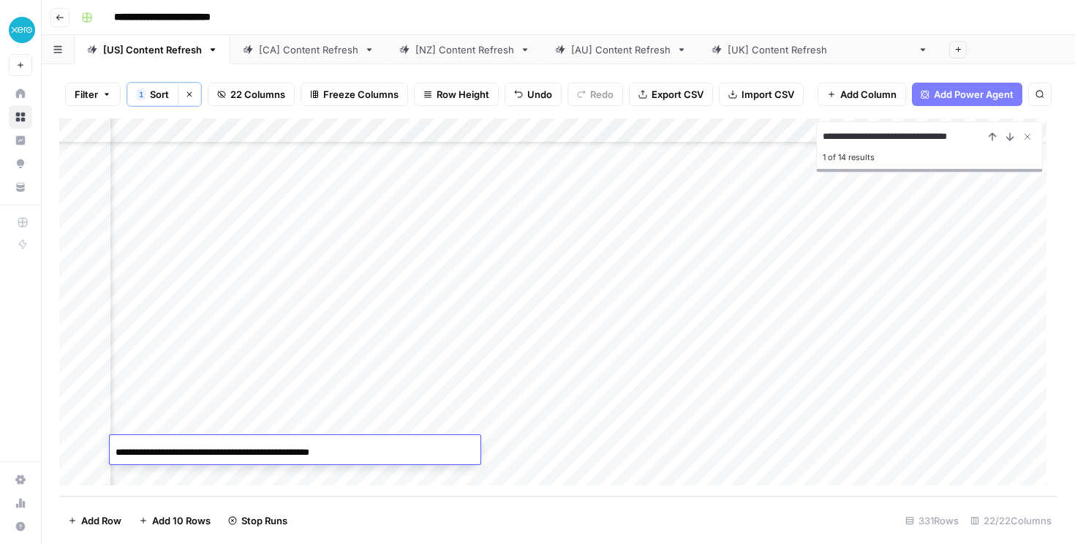
scroll to position [7910, 225]
click at [854, 444] on div "Add Column" at bounding box center [558, 307] width 998 height 378
click at [1027, 132] on icon "Close Search" at bounding box center [1028, 137] width 12 height 12
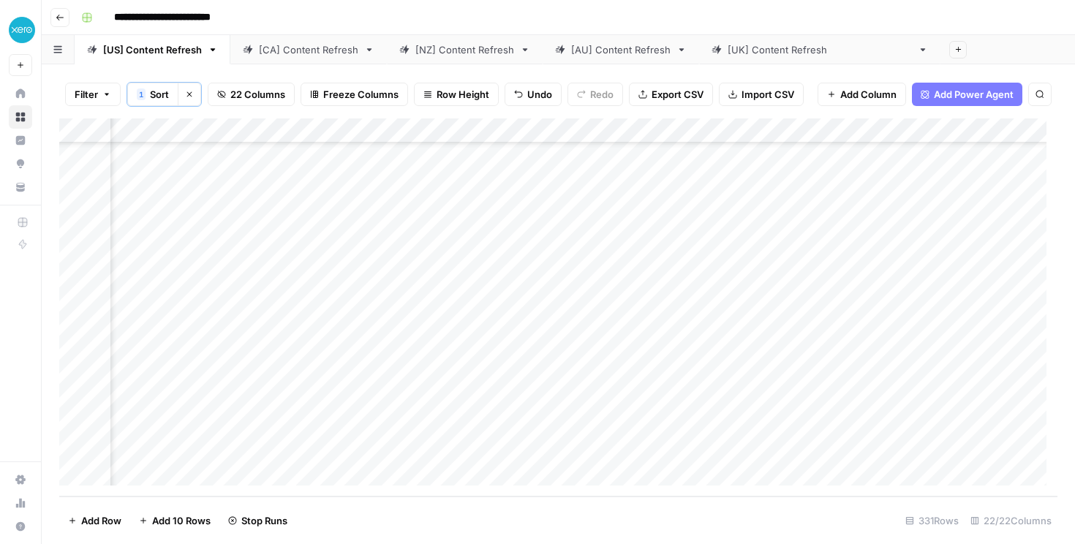
scroll to position [7910, 0]
click at [148, 472] on div "Add Column" at bounding box center [558, 307] width 998 height 378
type input "**********"
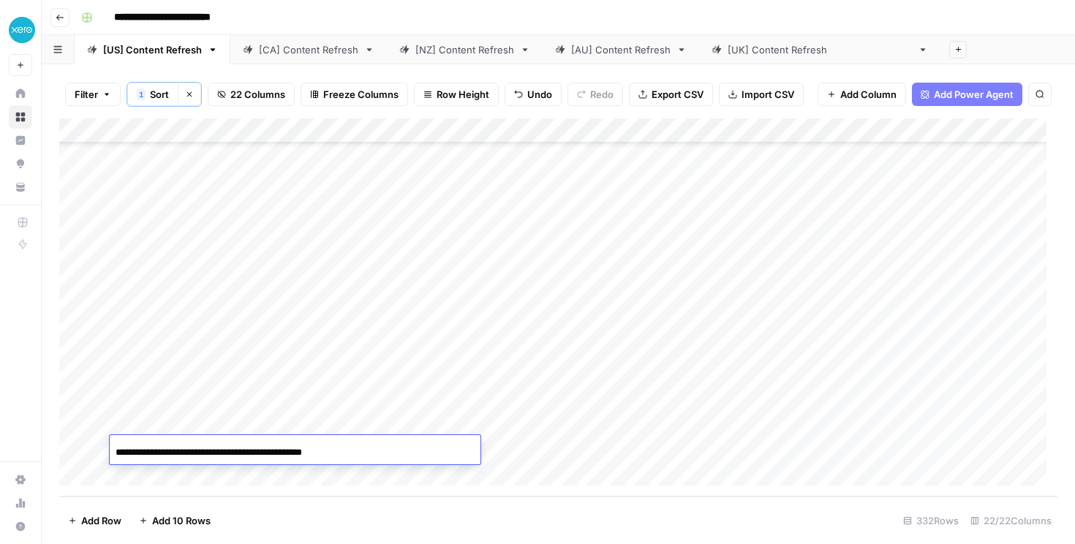
scroll to position [0, 7]
click at [594, 447] on div "Add Column" at bounding box center [558, 307] width 998 height 378
click at [1027, 451] on div "Add Column" at bounding box center [558, 307] width 998 height 378
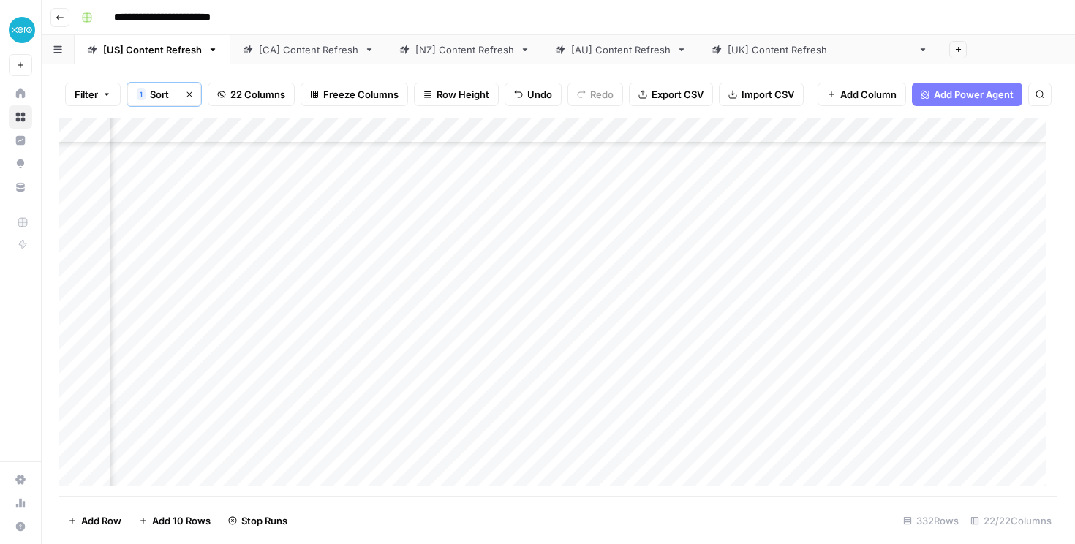
scroll to position [7935, 856]
click at [733, 373] on div "Add Column" at bounding box center [558, 307] width 998 height 378
click at [733, 397] on div "Add Column" at bounding box center [558, 307] width 998 height 378
click at [740, 418] on div "Add Column" at bounding box center [558, 307] width 998 height 378
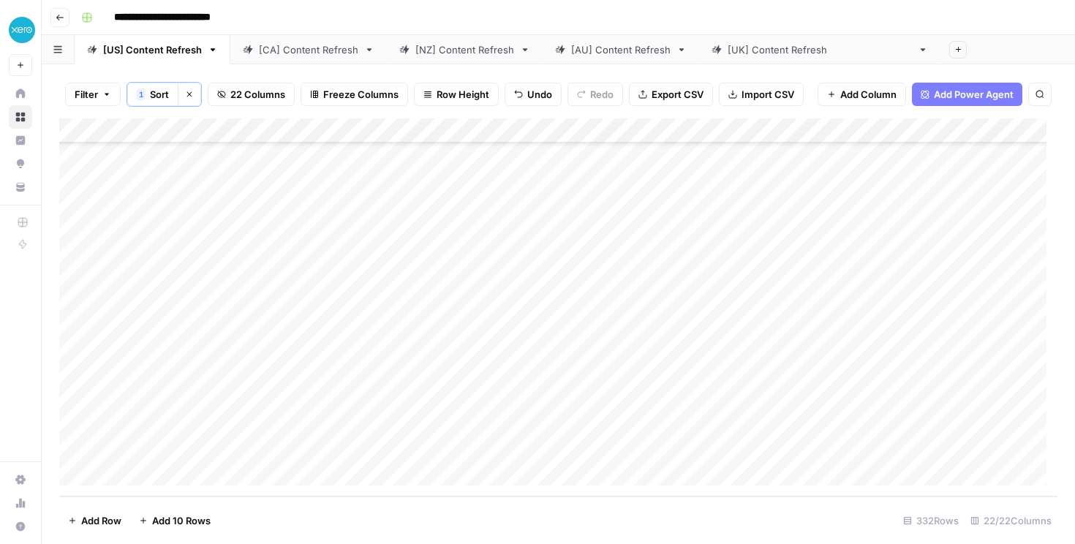
click at [296, 475] on div "Add Column" at bounding box center [558, 307] width 998 height 378
click at [290, 452] on input at bounding box center [233, 453] width 234 height 18
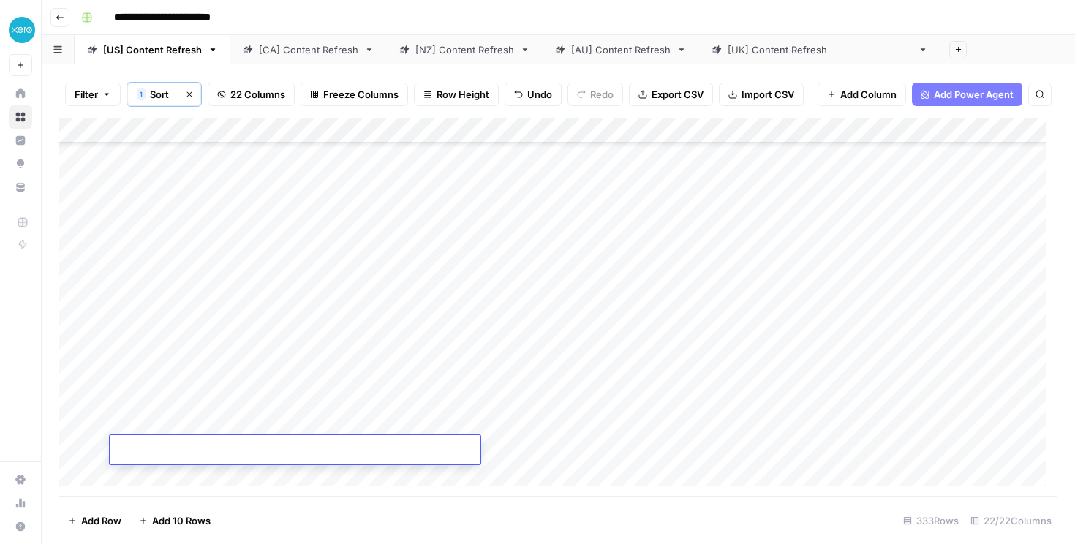
paste input "**********"
type input "**********"
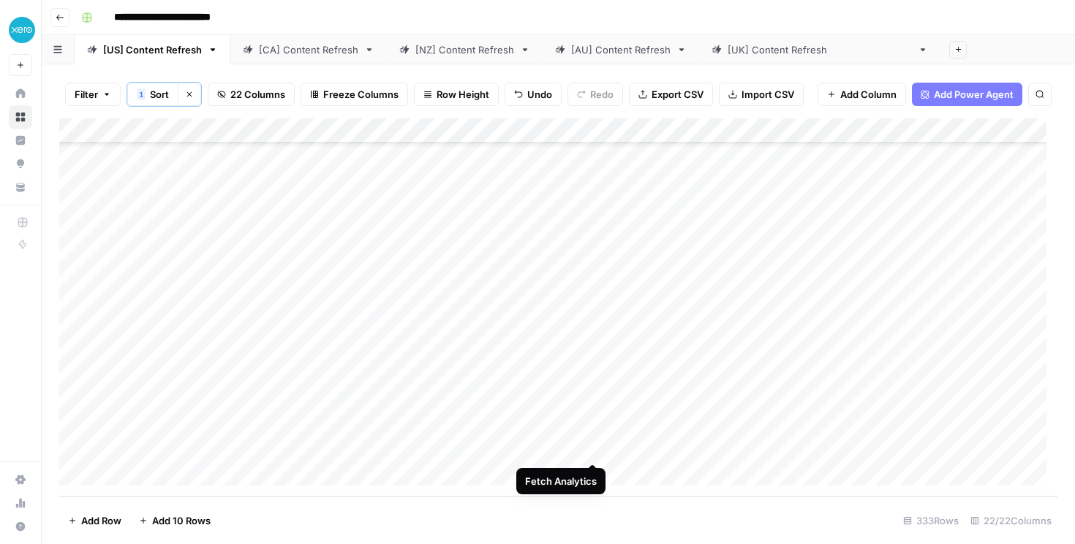
click at [590, 449] on div "Add Column" at bounding box center [558, 307] width 998 height 378
click at [1029, 451] on div "Add Column" at bounding box center [558, 307] width 998 height 378
click at [276, 473] on div "Add Column" at bounding box center [558, 307] width 998 height 378
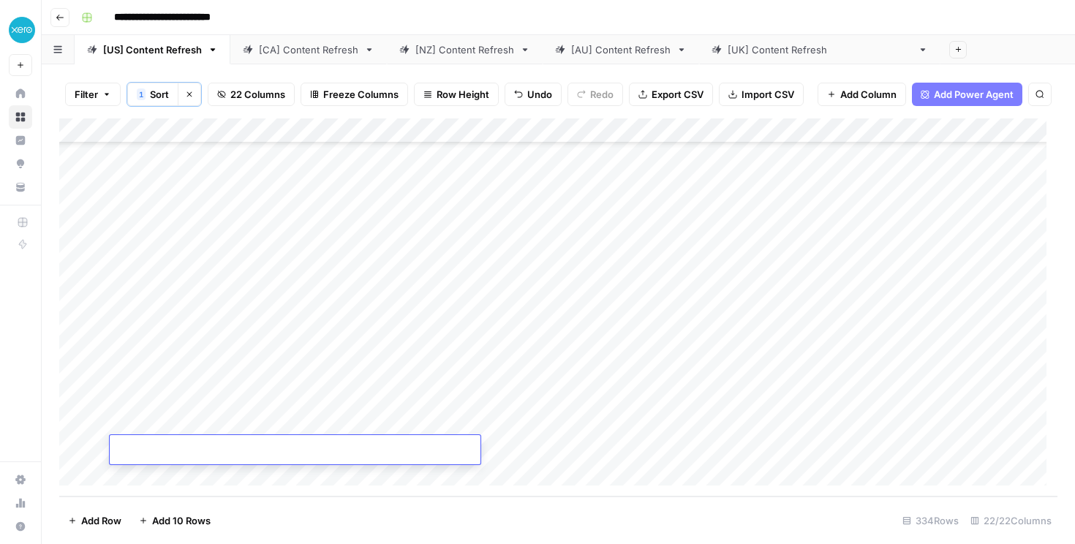
type input "**********"
drag, startPoint x: 288, startPoint y: 451, endPoint x: 111, endPoint y: 448, distance: 177.0
click at [111, 448] on div "**********" at bounding box center [295, 451] width 371 height 25
click at [434, 498] on footer "Add Row Add 10 Rows 334 Rows 22/22 Columns" at bounding box center [558, 521] width 998 height 48
click at [774, 51] on div "[[GEOGRAPHIC_DATA]] Content Refresh" at bounding box center [820, 49] width 184 height 15
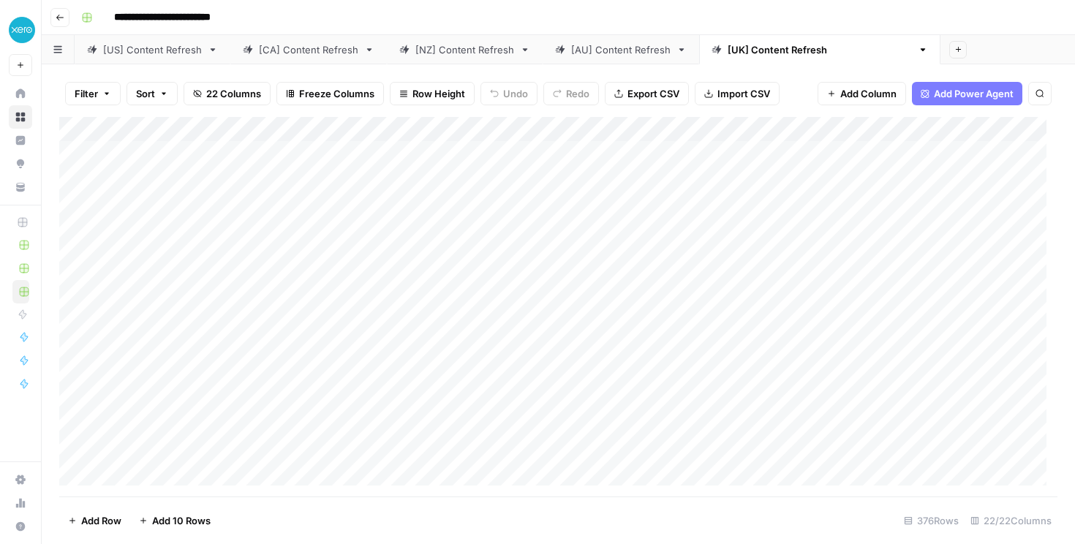
click at [837, 133] on div "Add Column" at bounding box center [558, 307] width 998 height 380
click at [824, 229] on span "Sort Descending" at bounding box center [834, 231] width 128 height 15
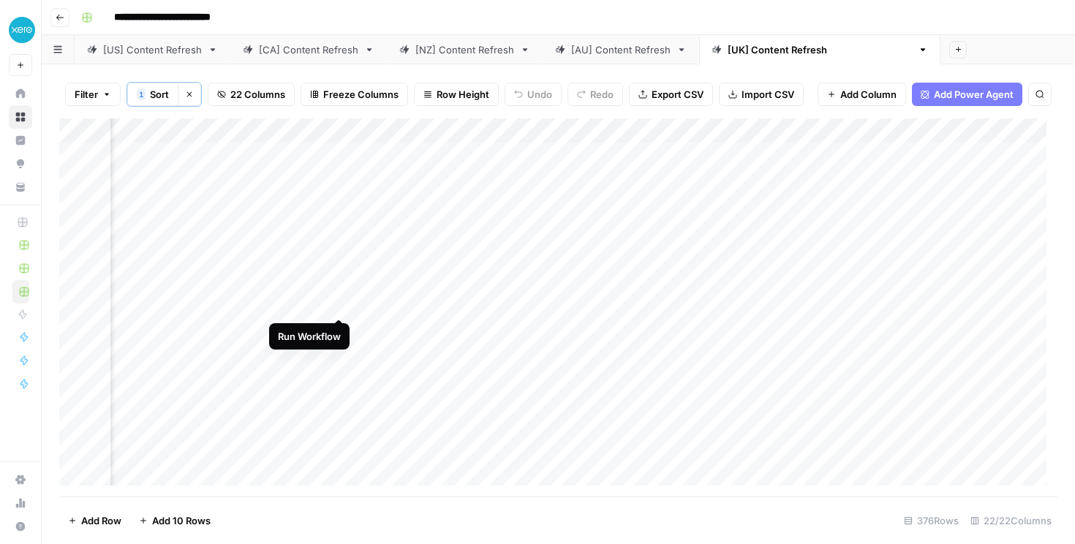
click at [335, 305] on div "Add Column" at bounding box center [558, 307] width 998 height 378
click at [423, 306] on div "Add Column" at bounding box center [558, 307] width 998 height 378
click at [892, 303] on div "Add Column" at bounding box center [558, 307] width 998 height 378
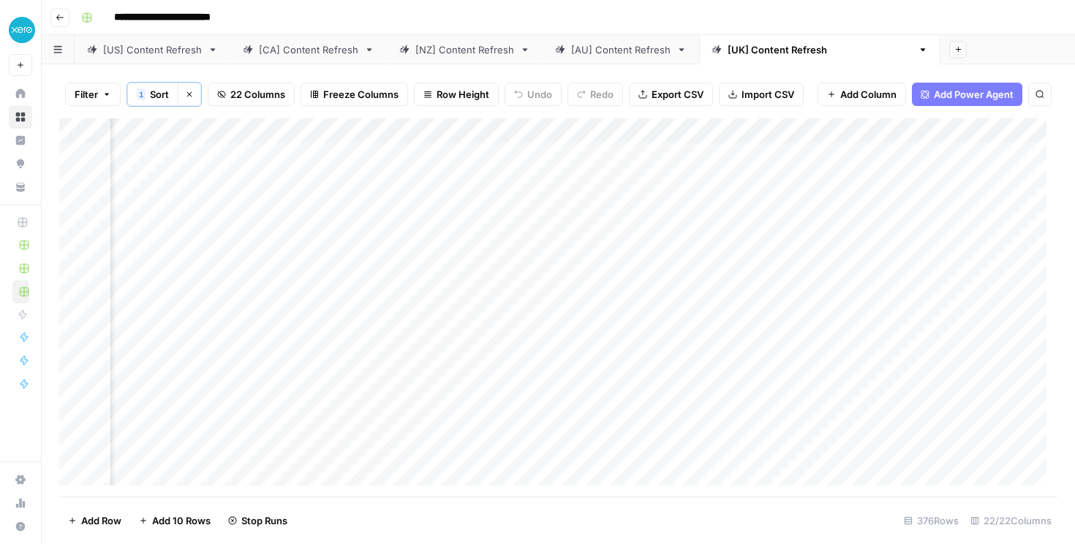
click at [383, 323] on div "Add Column" at bounding box center [558, 307] width 998 height 378
click at [680, 327] on div "Add Column" at bounding box center [558, 307] width 998 height 378
click at [247, 405] on div "Add Column" at bounding box center [558, 307] width 998 height 378
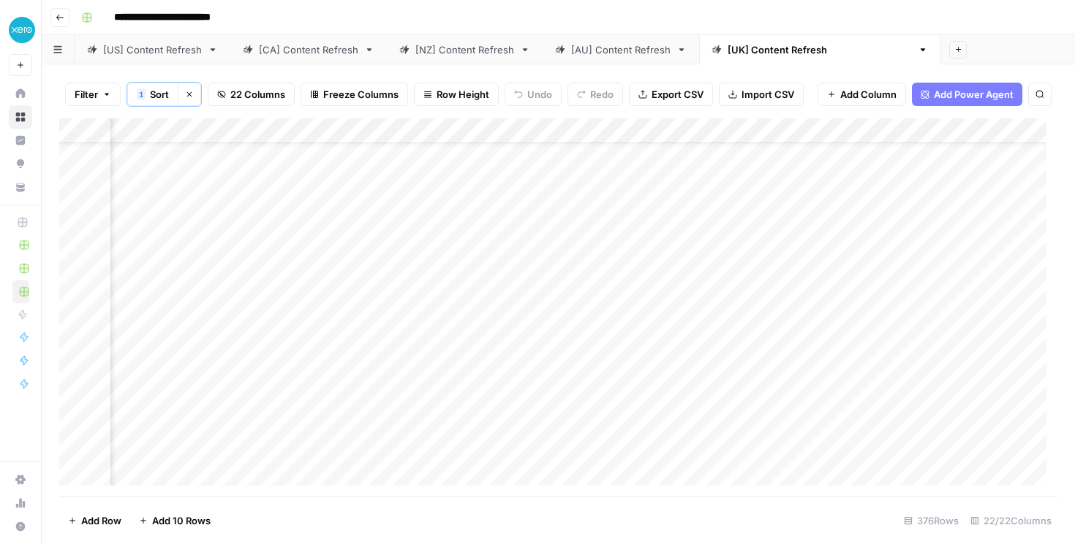
scroll to position [53, 864]
click at [306, 401] on div "Add Column" at bounding box center [558, 307] width 998 height 378
drag, startPoint x: 390, startPoint y: 399, endPoint x: 216, endPoint y: 396, distance: 173.3
click at [171, 397] on div "Add Column" at bounding box center [558, 307] width 998 height 378
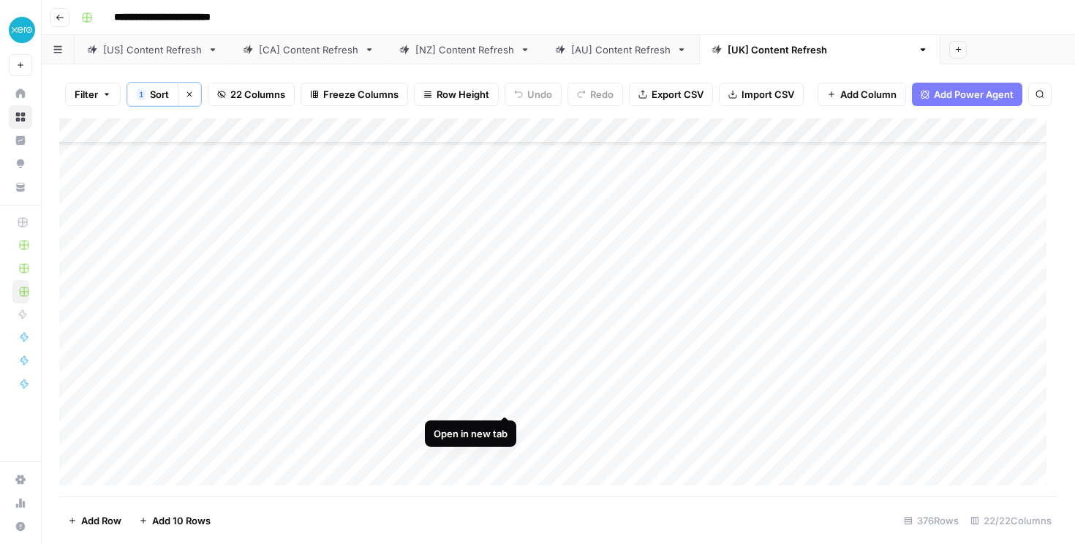
click at [502, 403] on div "Add Column" at bounding box center [558, 307] width 998 height 378
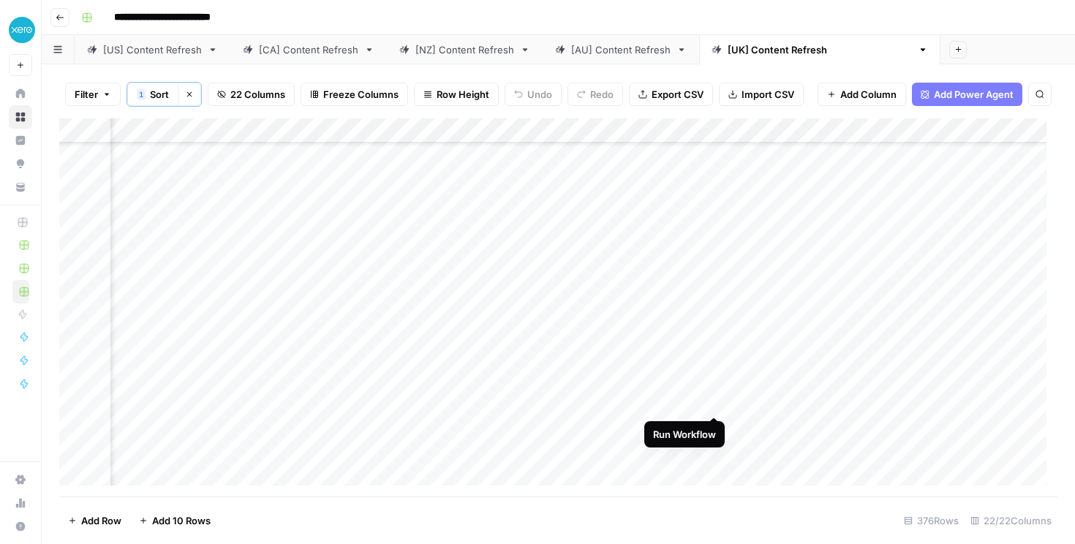
click at [711, 401] on div "Add Column" at bounding box center [558, 307] width 998 height 378
click at [627, 331] on div "Add Column" at bounding box center [558, 307] width 998 height 378
click at [634, 379] on div "Add Column" at bounding box center [558, 307] width 998 height 378
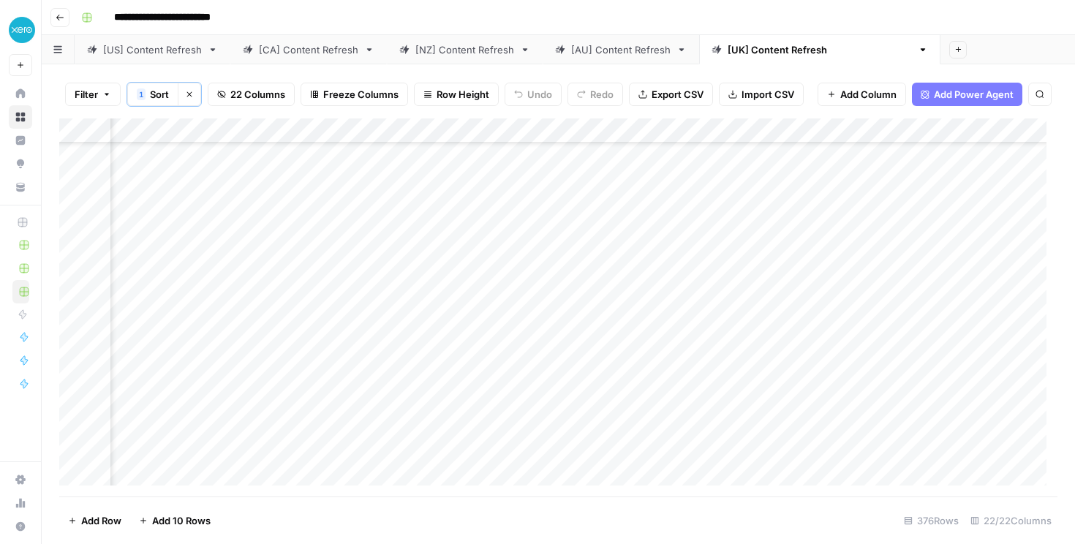
click at [316, 39] on link "[CA] Content Refresh" at bounding box center [308, 49] width 156 height 29
click at [400, 130] on div "Add Column" at bounding box center [558, 307] width 998 height 380
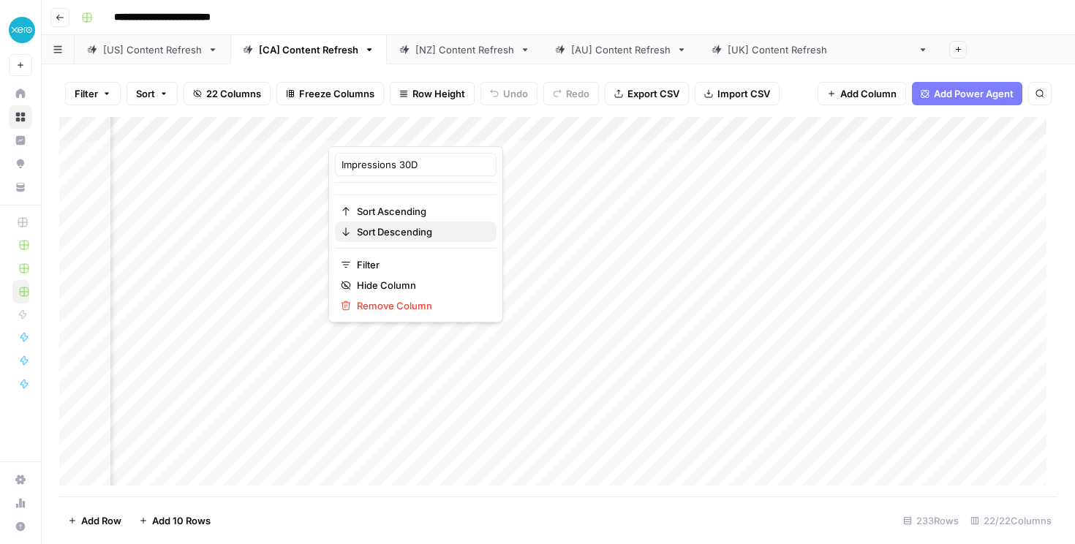
click at [397, 230] on span "Sort Descending" at bounding box center [421, 231] width 128 height 15
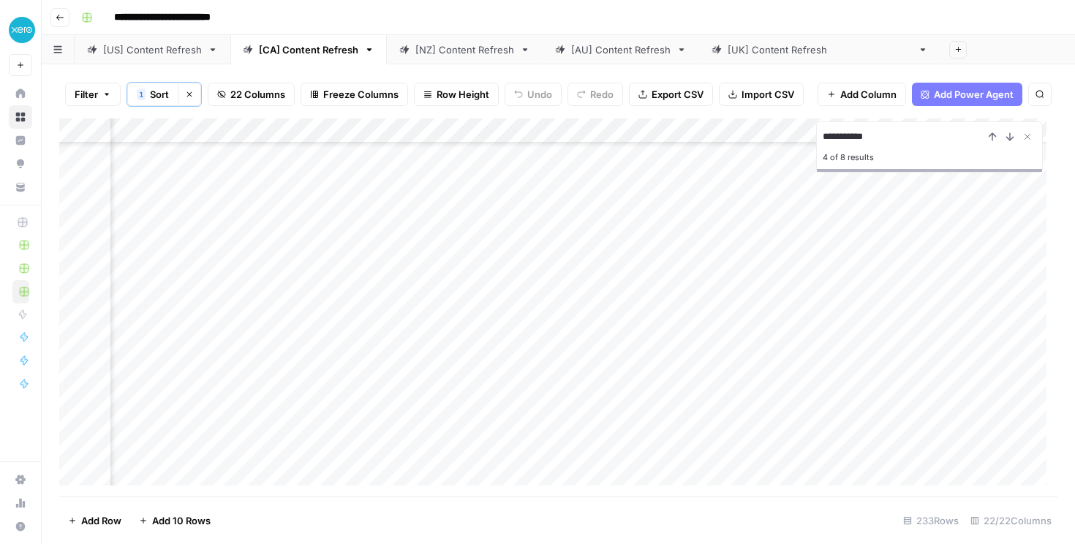
scroll to position [1102, 932]
click at [675, 423] on div "Add Column" at bounding box center [558, 307] width 998 height 378
click at [412, 423] on div "Add Column" at bounding box center [558, 307] width 998 height 378
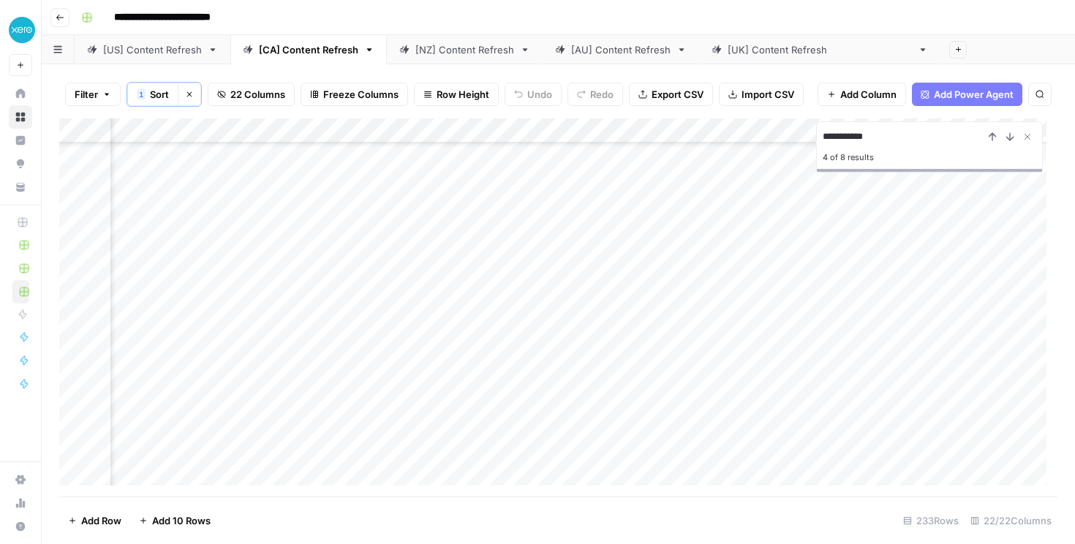
click at [830, 134] on input "**********" at bounding box center [903, 137] width 161 height 18
click at [409, 475] on div "Add Column" at bounding box center [558, 307] width 998 height 378
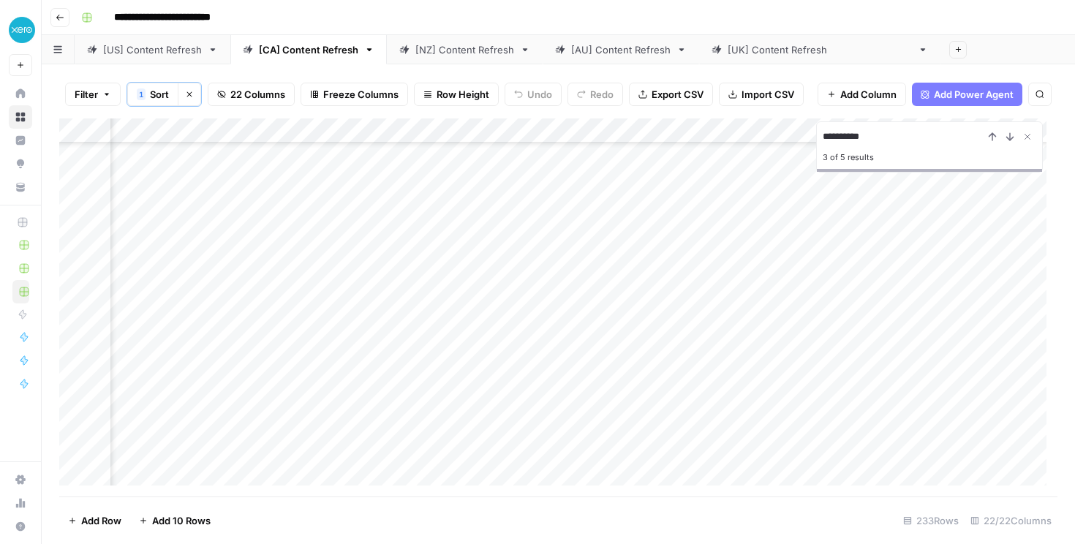
scroll to position [1522, 651]
click at [918, 470] on div "Add Column" at bounding box center [558, 307] width 998 height 378
click at [894, 135] on input "**********" at bounding box center [903, 137] width 161 height 18
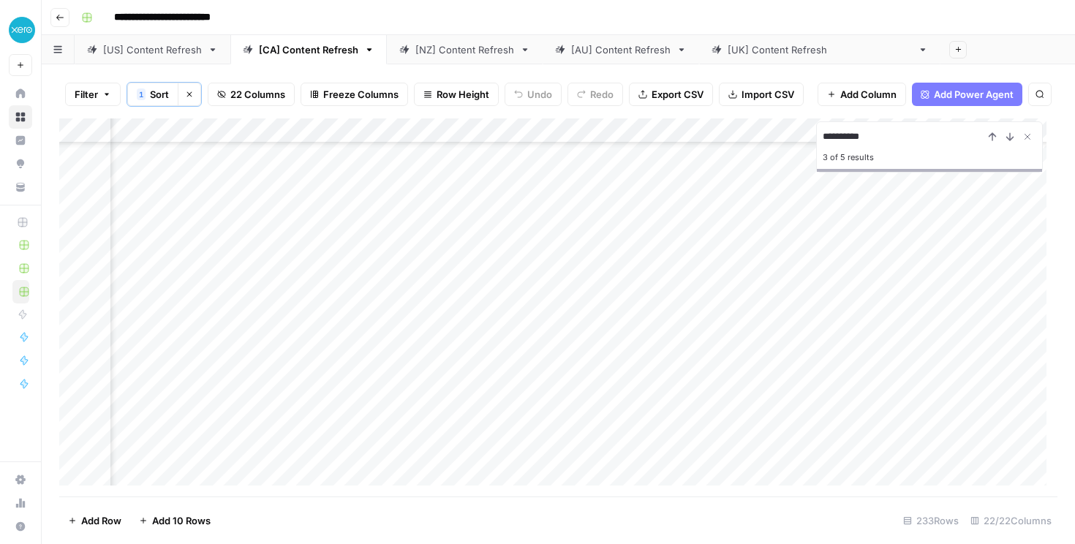
click at [894, 135] on input "**********" at bounding box center [903, 137] width 161 height 18
type input "**********"
click at [553, 480] on div "Add Column" at bounding box center [558, 307] width 998 height 378
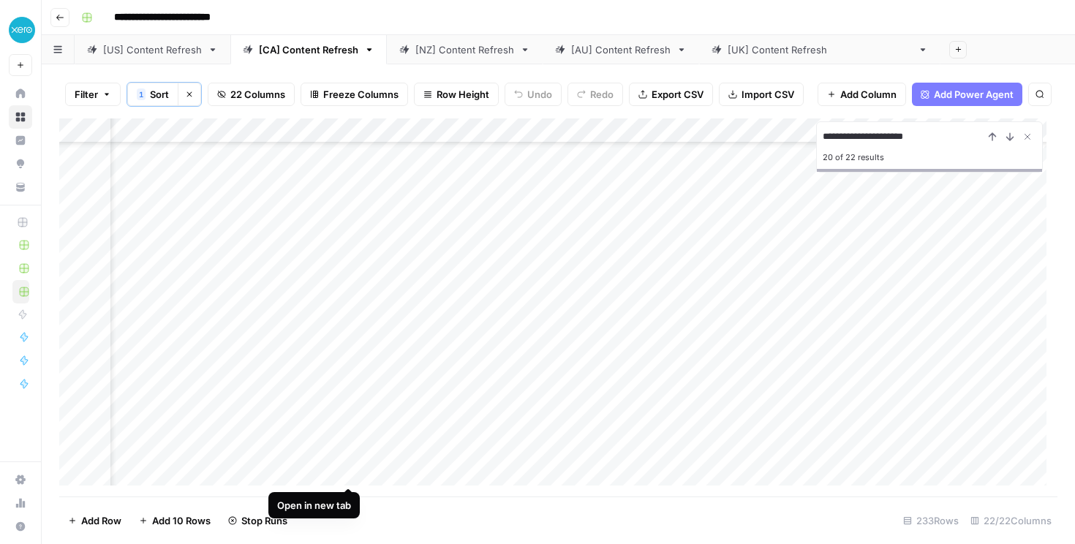
click at [344, 472] on div "Add Column" at bounding box center [558, 307] width 998 height 378
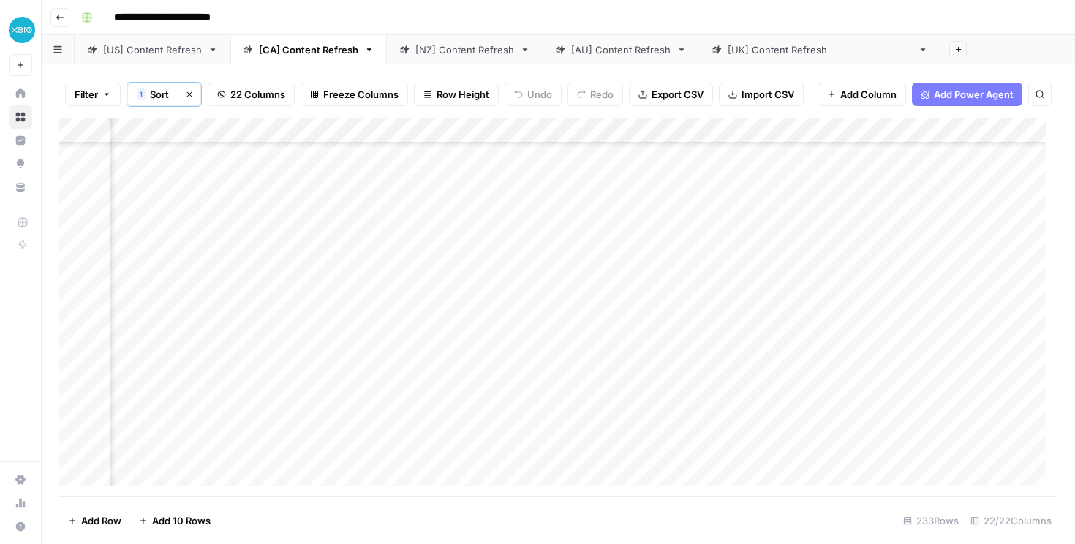
click at [537, 17] on div "**********" at bounding box center [567, 17] width 985 height 23
click at [535, 469] on div "Add Column" at bounding box center [558, 307] width 998 height 378
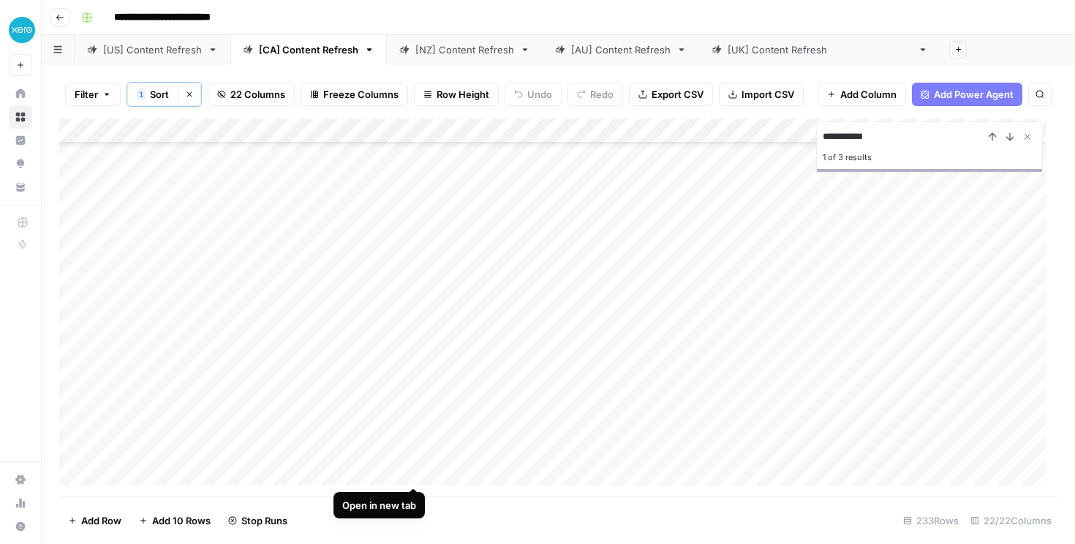
click at [415, 472] on div "Add Column" at bounding box center [558, 307] width 998 height 378
click at [875, 126] on div "**********" at bounding box center [929, 146] width 227 height 51
click at [883, 136] on input "**********" at bounding box center [903, 137] width 161 height 18
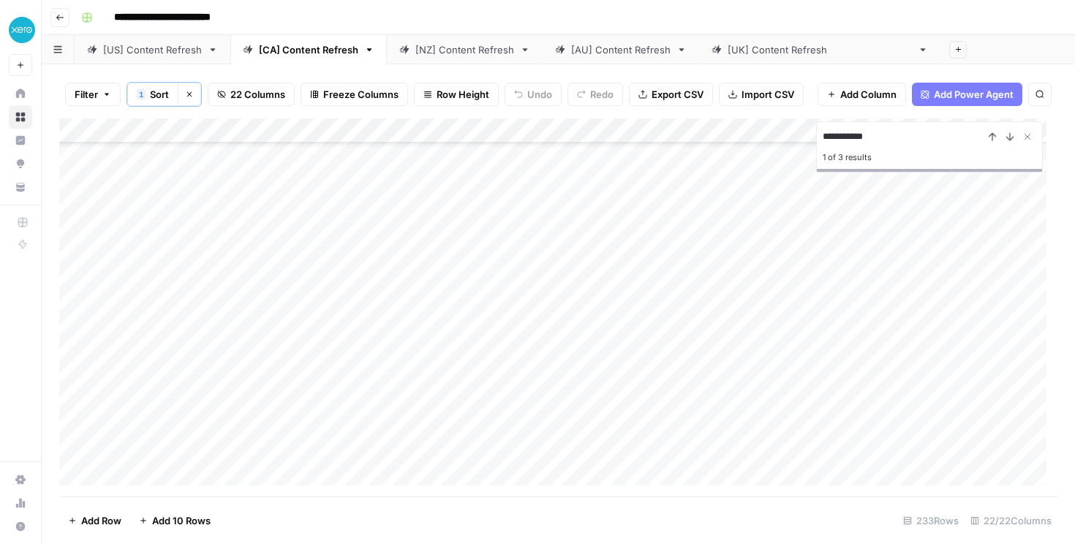
click at [883, 136] on input "**********" at bounding box center [903, 137] width 161 height 18
type input "**********"
click at [761, 439] on div "Add Column" at bounding box center [558, 307] width 998 height 378
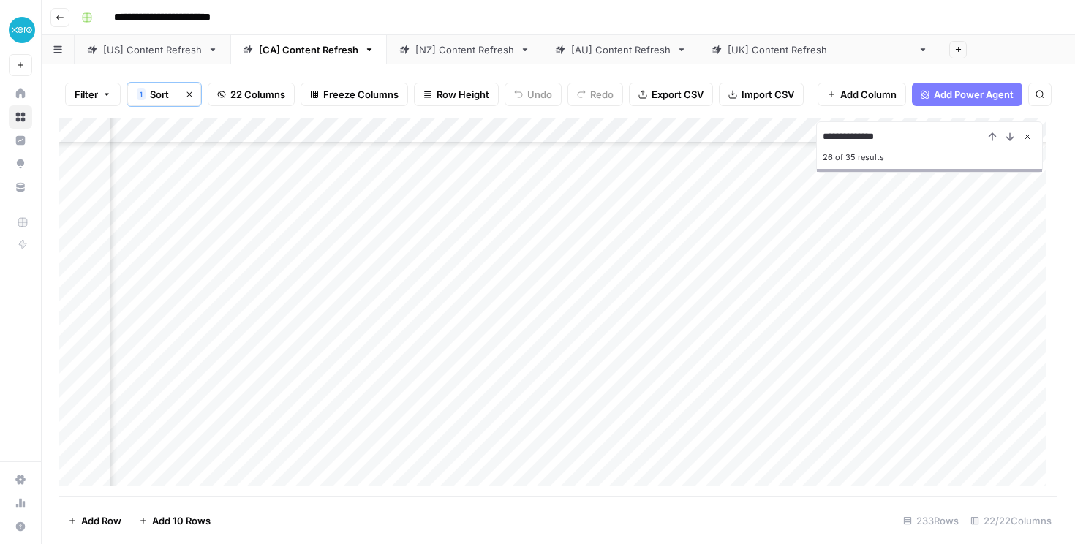
click at [1023, 139] on icon "Close Search" at bounding box center [1028, 137] width 12 height 12
click at [185, 56] on div "[US] Content Refresh" at bounding box center [152, 49] width 99 height 15
